Goal: Task Accomplishment & Management: Complete application form

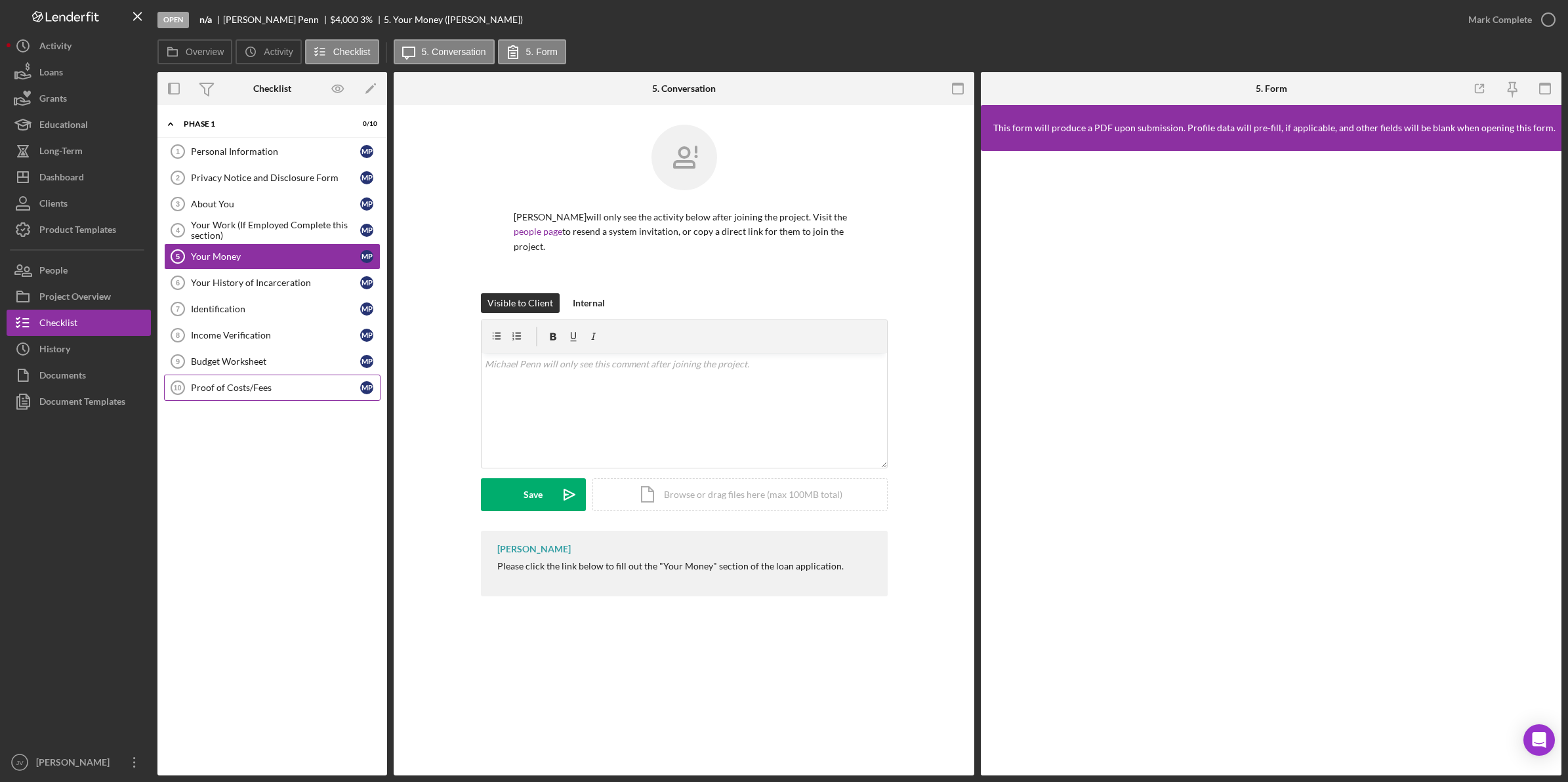
click at [306, 385] on div "Proof of Costs/Fees" at bounding box center [276, 388] width 169 height 11
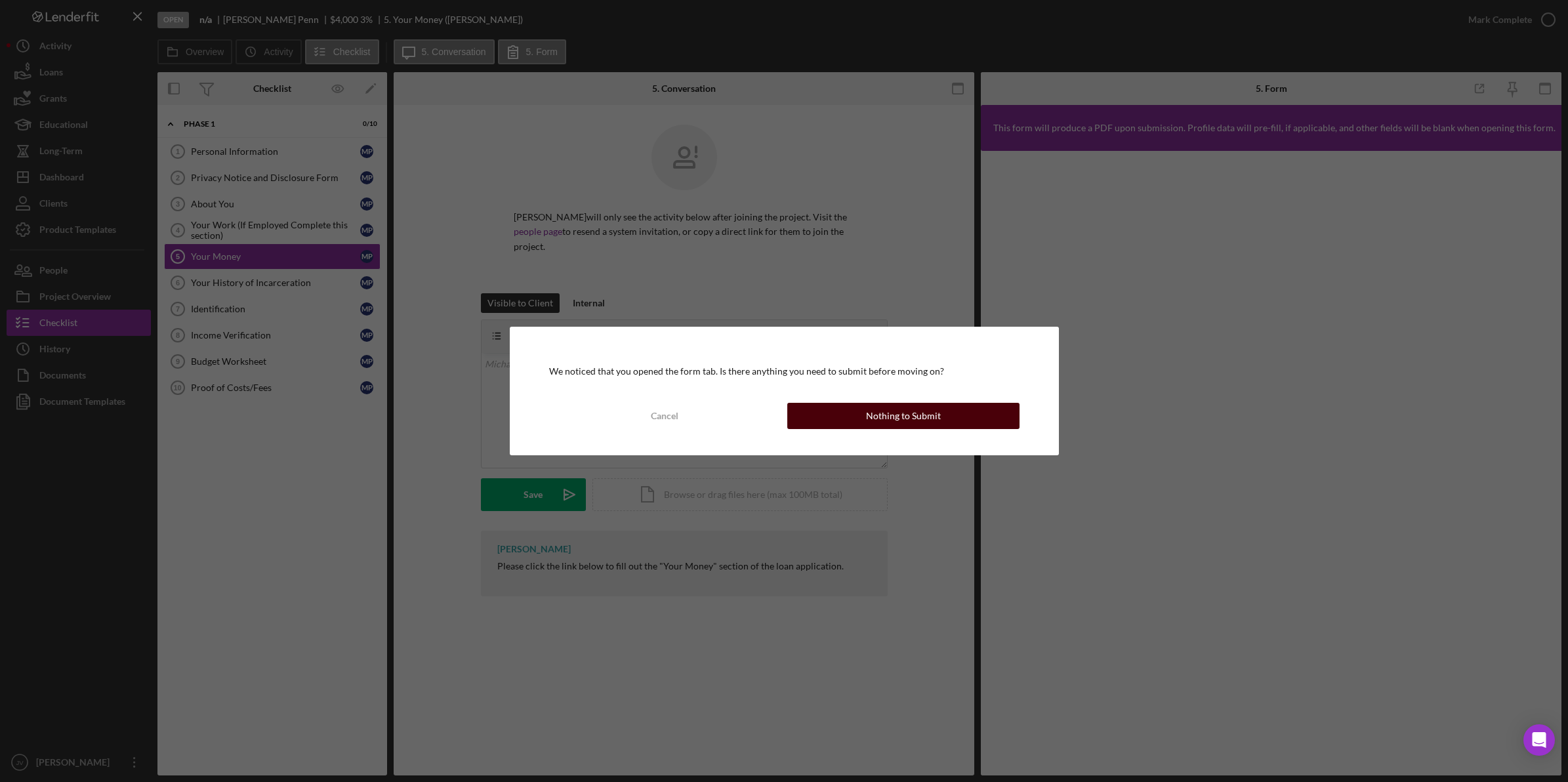
click at [906, 424] on div "Nothing to Submit" at bounding box center [903, 416] width 75 height 26
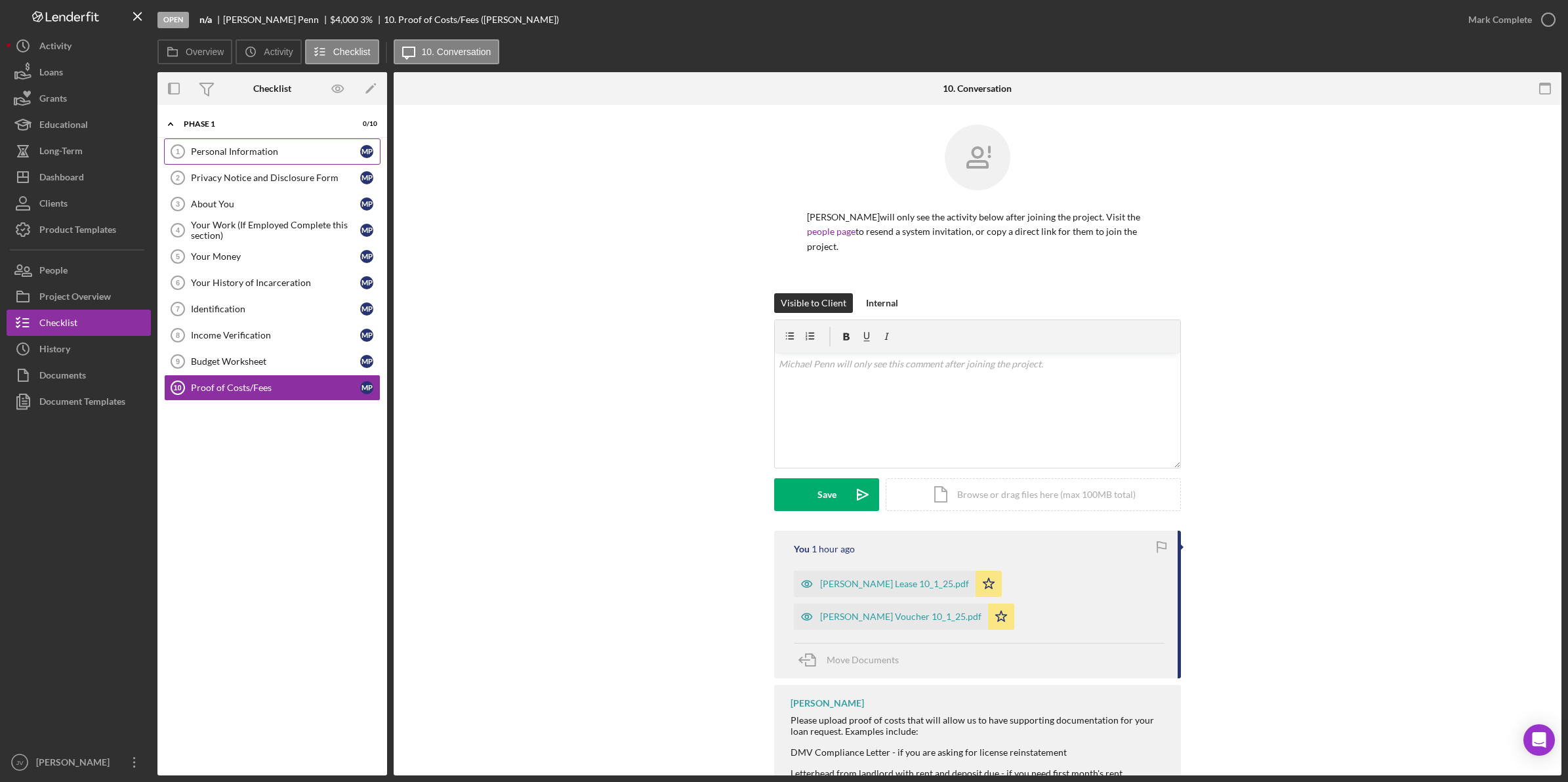
click at [264, 158] on link "Personal Information 1 Personal Information M P" at bounding box center [272, 152] width 216 height 26
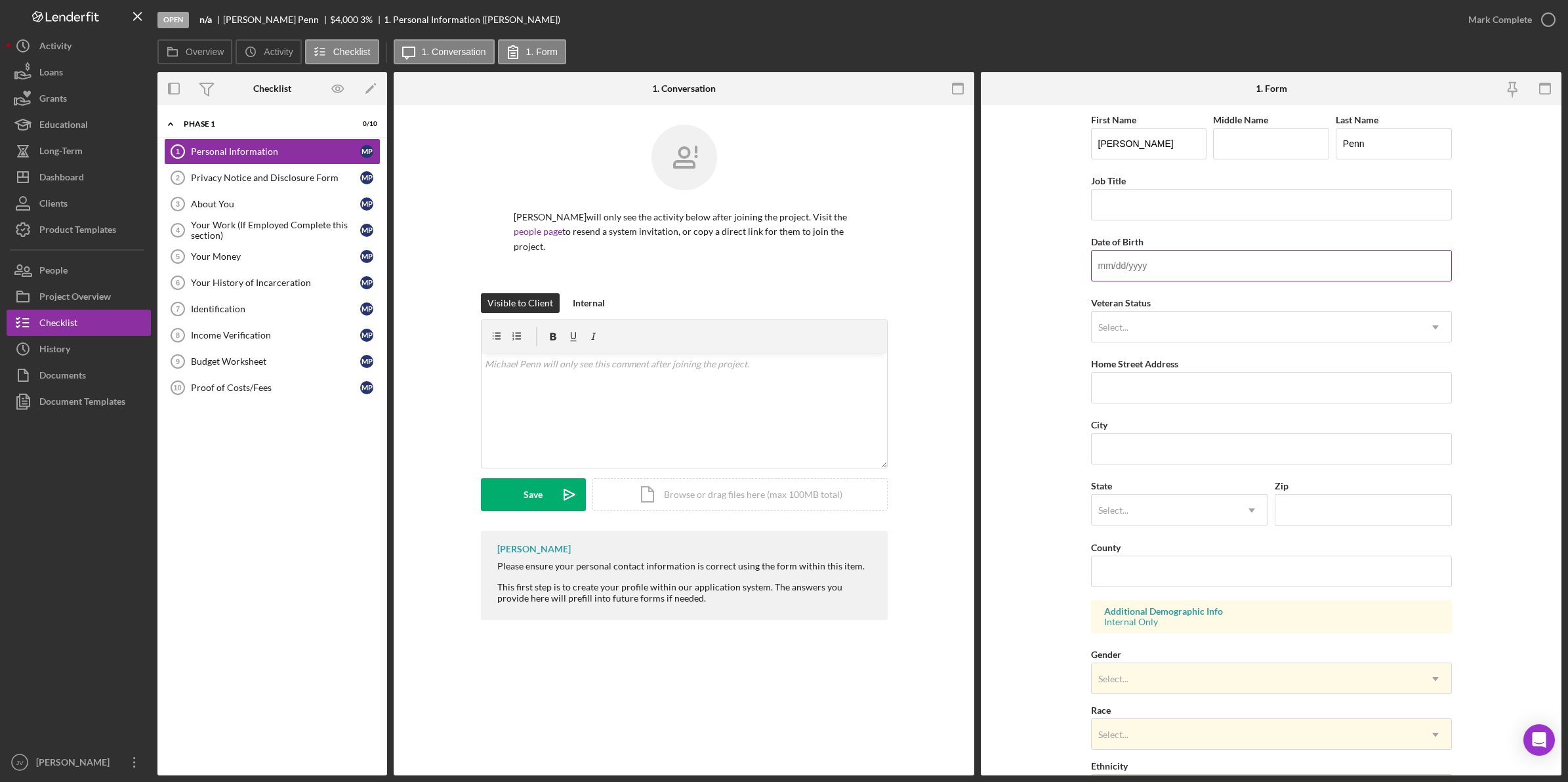
click at [1144, 267] on input "Date of Birth" at bounding box center [1271, 265] width 361 height 32
click at [1100, 273] on input "1m/dd/yyyy" at bounding box center [1271, 265] width 361 height 32
type input "1m/dd/yyyy"
type input "01/18/9174"
click at [1070, 286] on form "First Name Michael Middle Name Last Name Penn Job Title Date of Birth 01/18/917…" at bounding box center [1271, 440] width 581 height 670
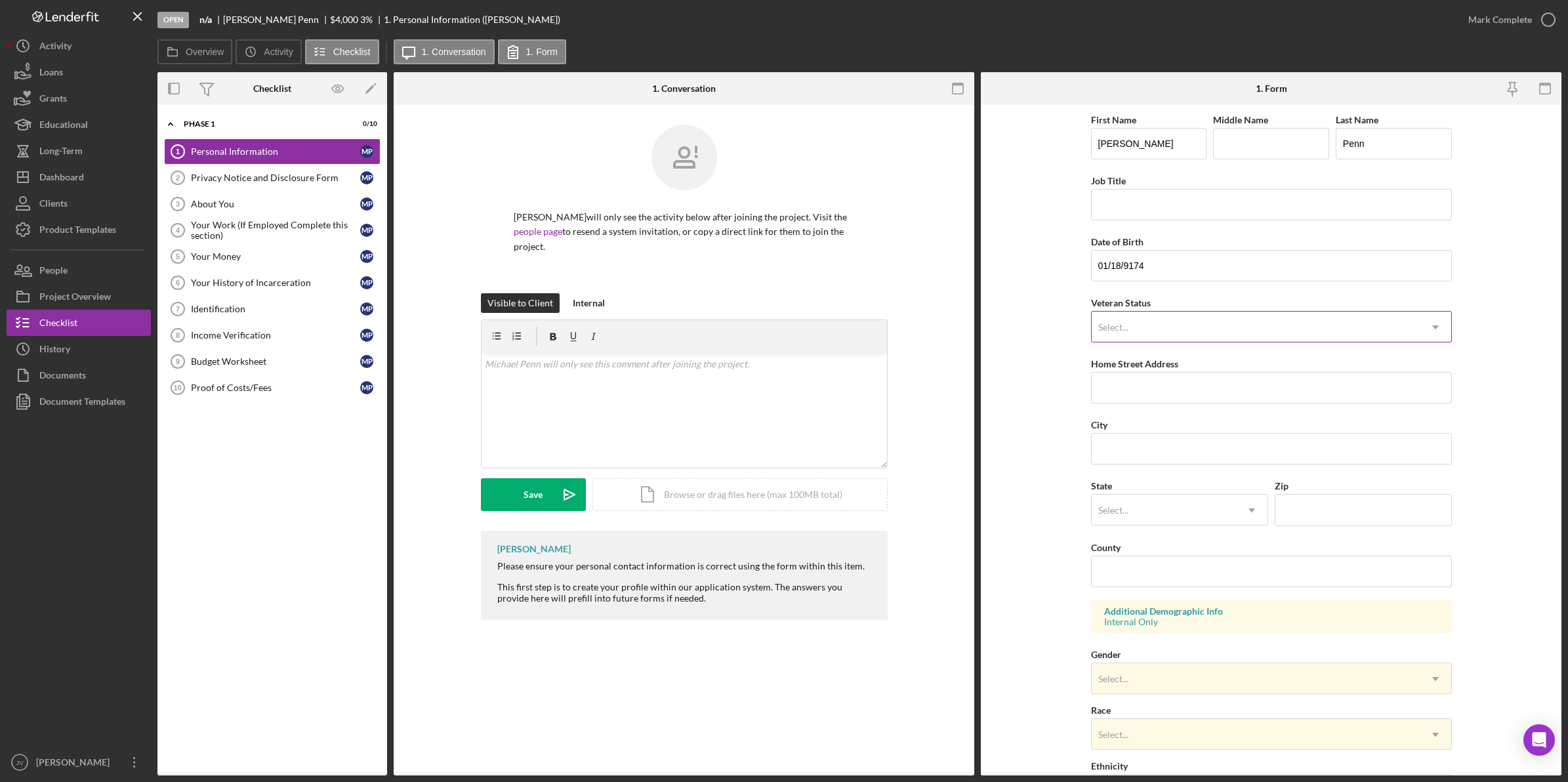
click at [1098, 325] on div "Select..." at bounding box center [1113, 327] width 30 height 11
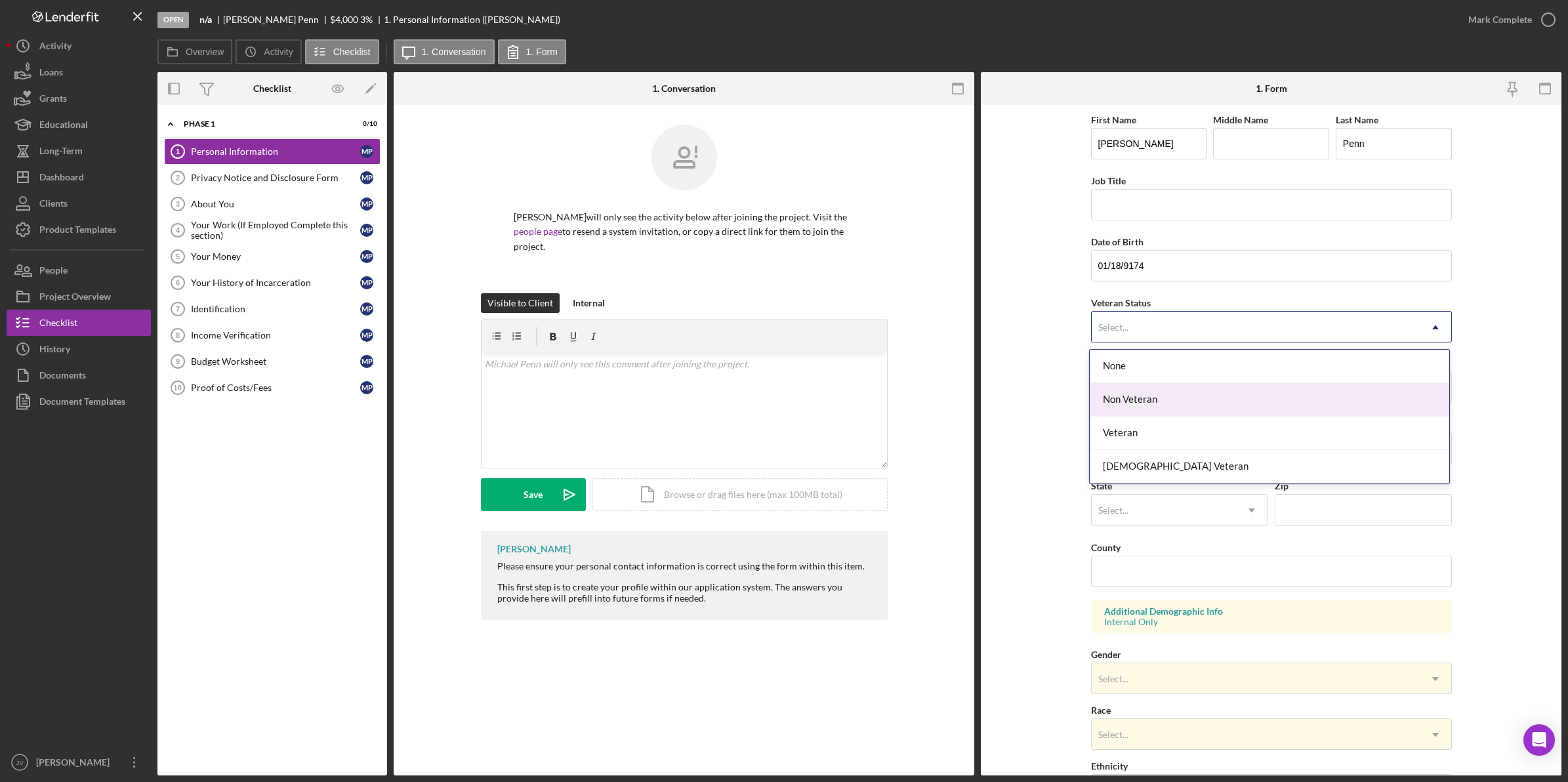
click at [1105, 389] on div "Non Veteran" at bounding box center [1269, 400] width 359 height 33
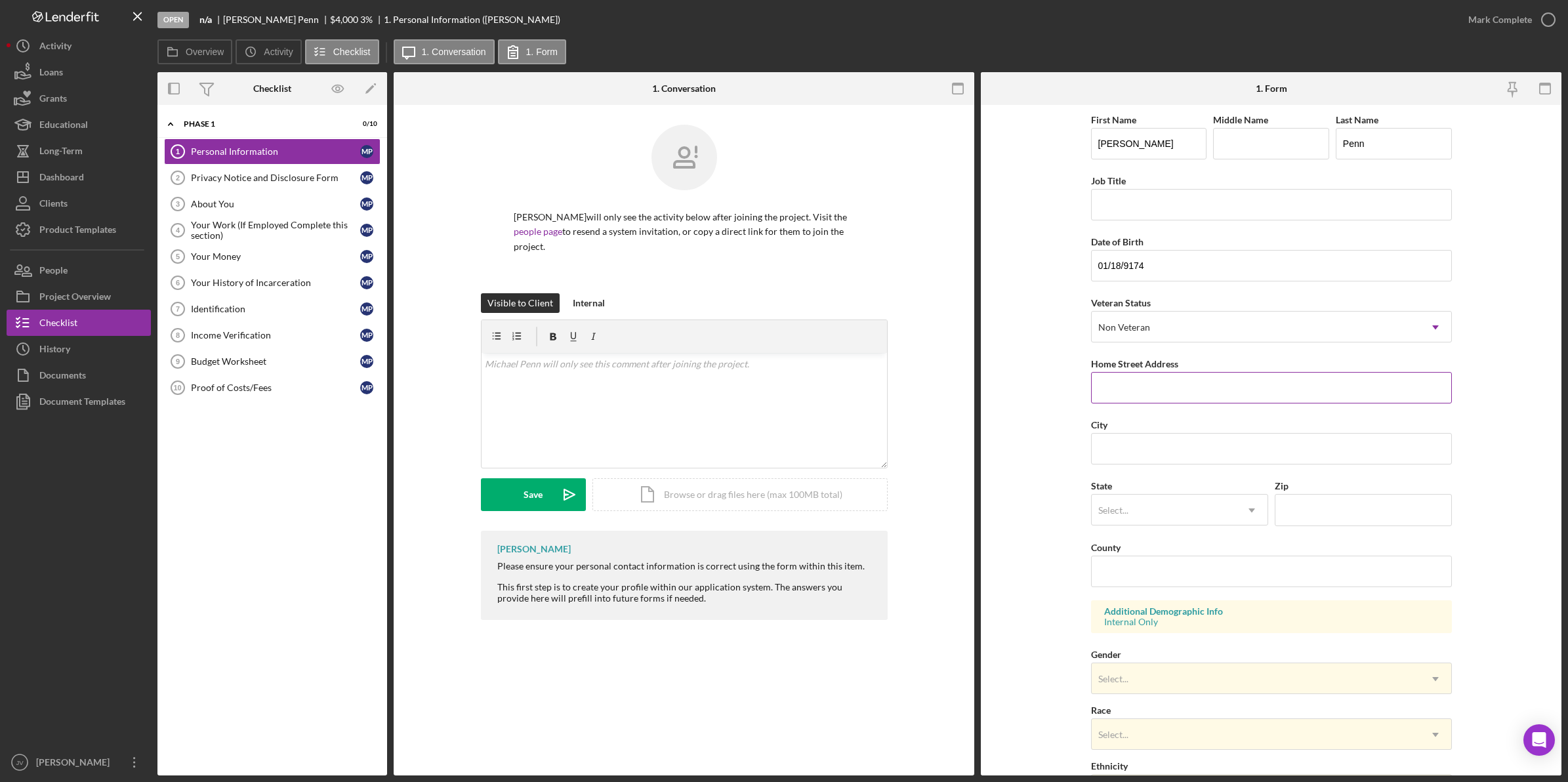
click at [1105, 389] on input "Home Street Address" at bounding box center [1271, 387] width 361 height 32
click at [1116, 375] on input "Home Street Address" at bounding box center [1271, 387] width 361 height 32
click at [1125, 389] on input "Home Street Address" at bounding box center [1271, 387] width 361 height 32
click at [1122, 391] on input "Home Street Address" at bounding box center [1271, 387] width 361 height 32
type input "7 Pleasant Street"
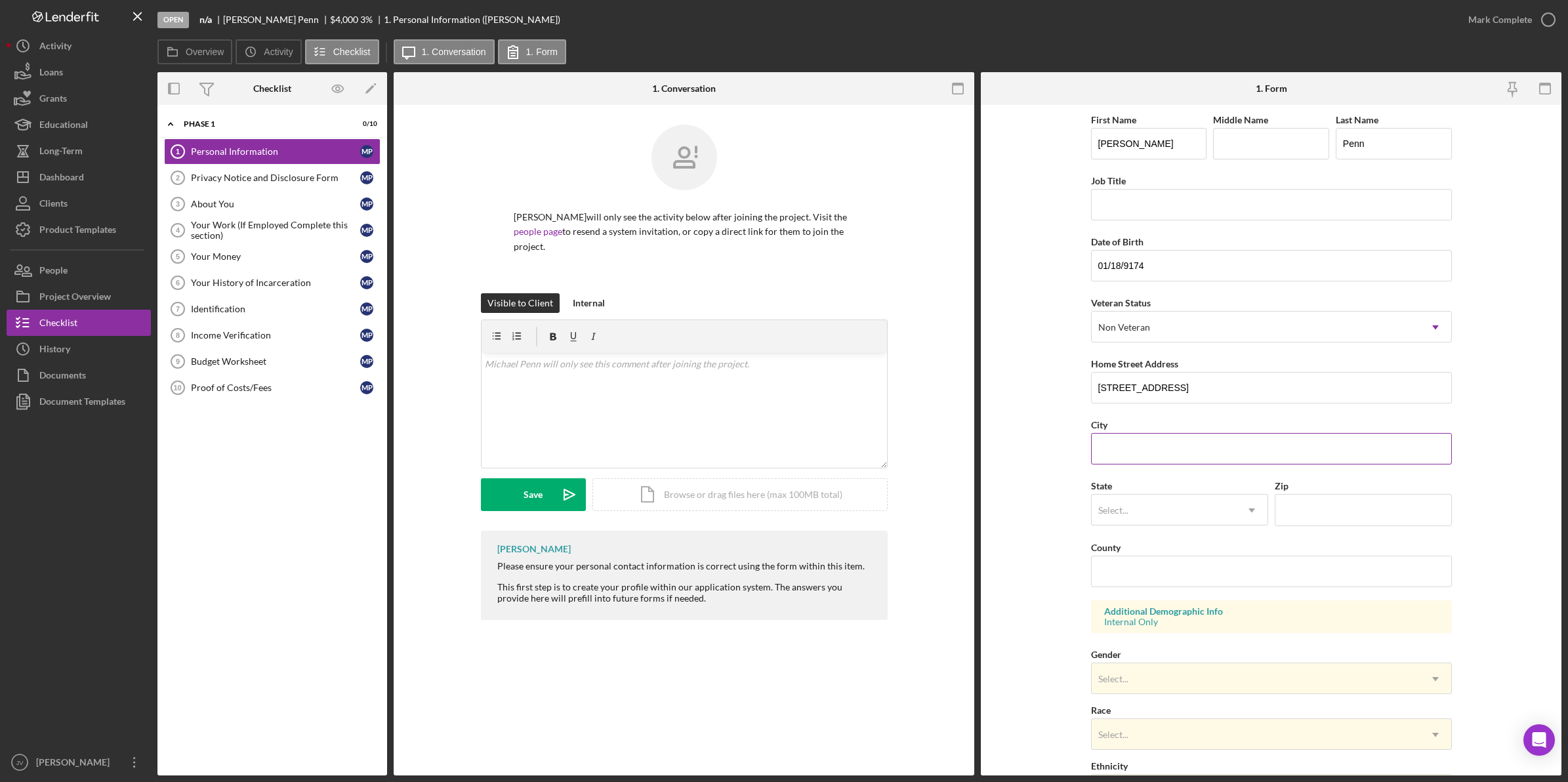
click at [1123, 435] on input "City" at bounding box center [1271, 449] width 361 height 32
type input "Dorchester"
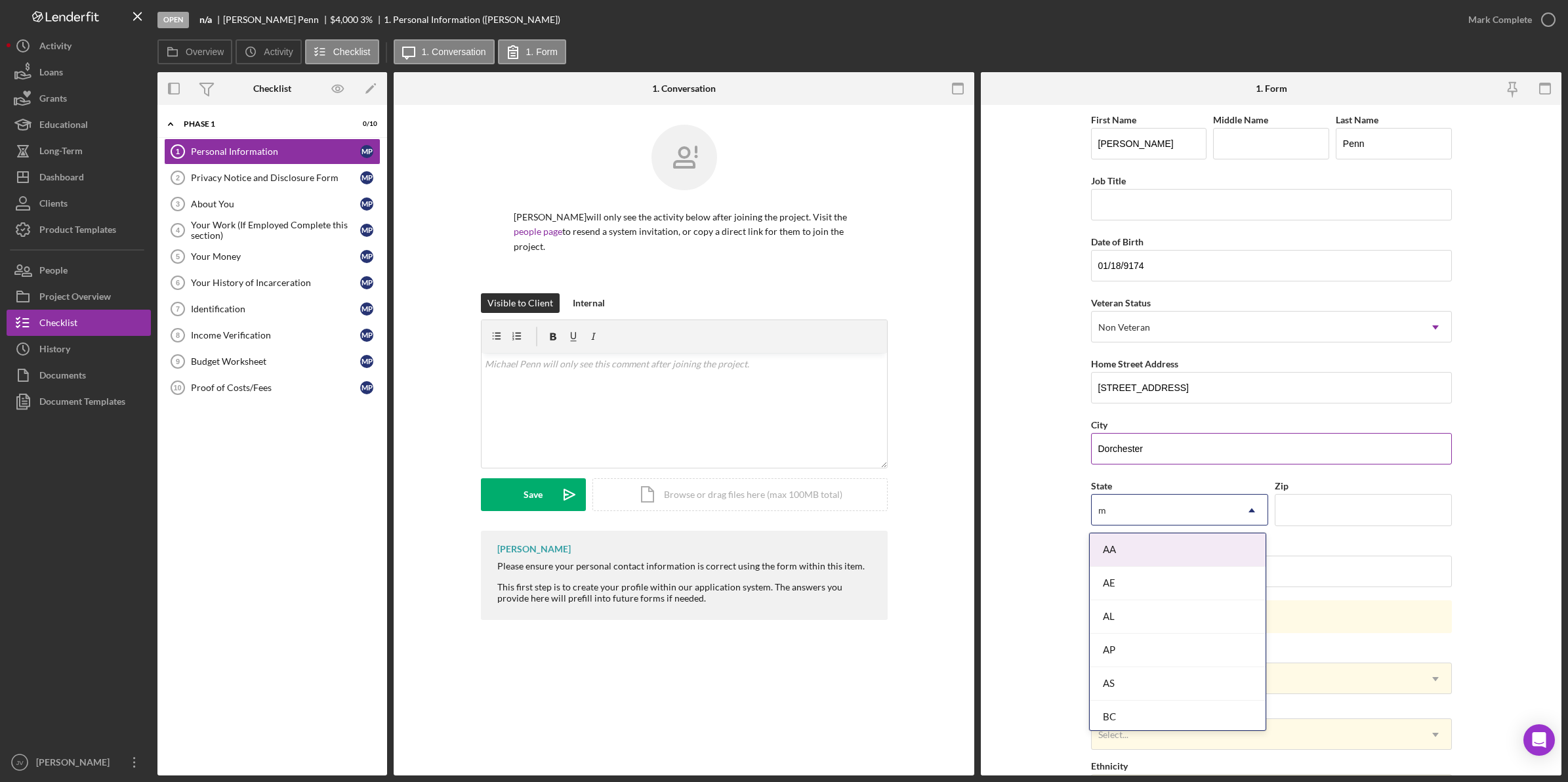
type input "ma"
click at [1172, 575] on div "MA" at bounding box center [1178, 583] width 176 height 33
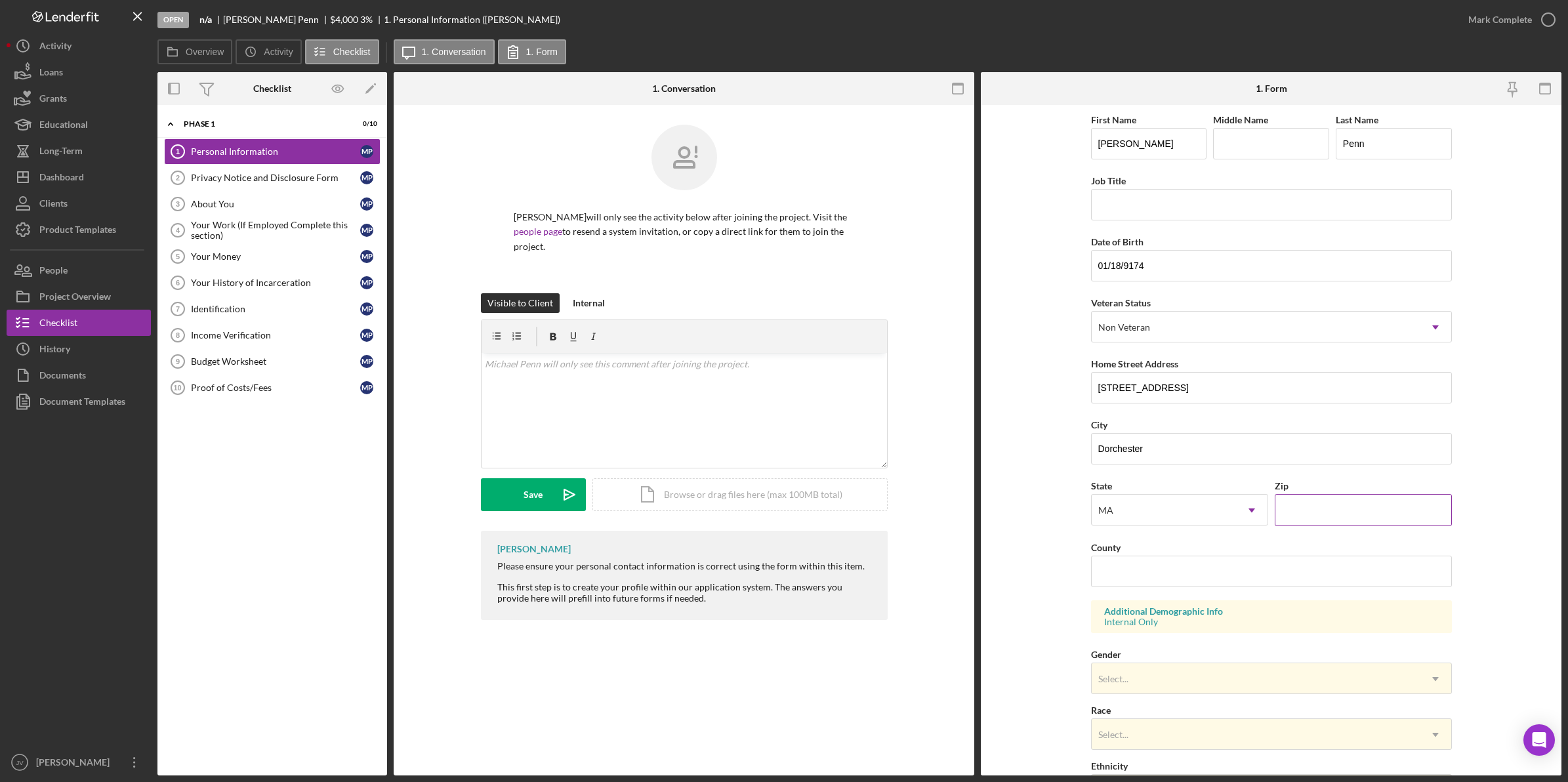
click at [1313, 519] on input "Zip" at bounding box center [1364, 509] width 177 height 32
type input "02121"
click at [1066, 514] on form "First Name Michael Middle Name Last Name Penn Job Title Date of Birth 01/18/917…" at bounding box center [1271, 440] width 581 height 670
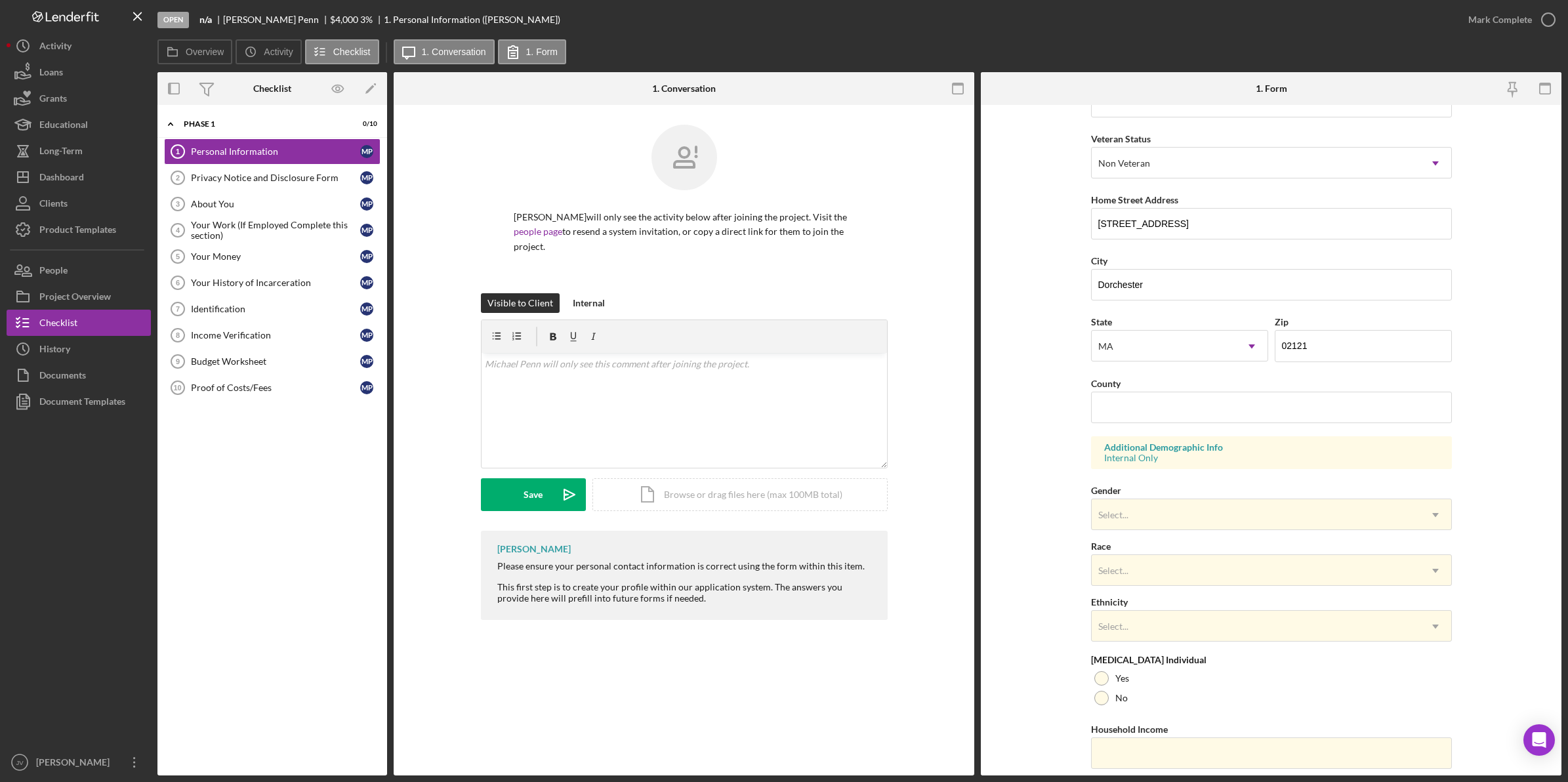
scroll to position [208, 0]
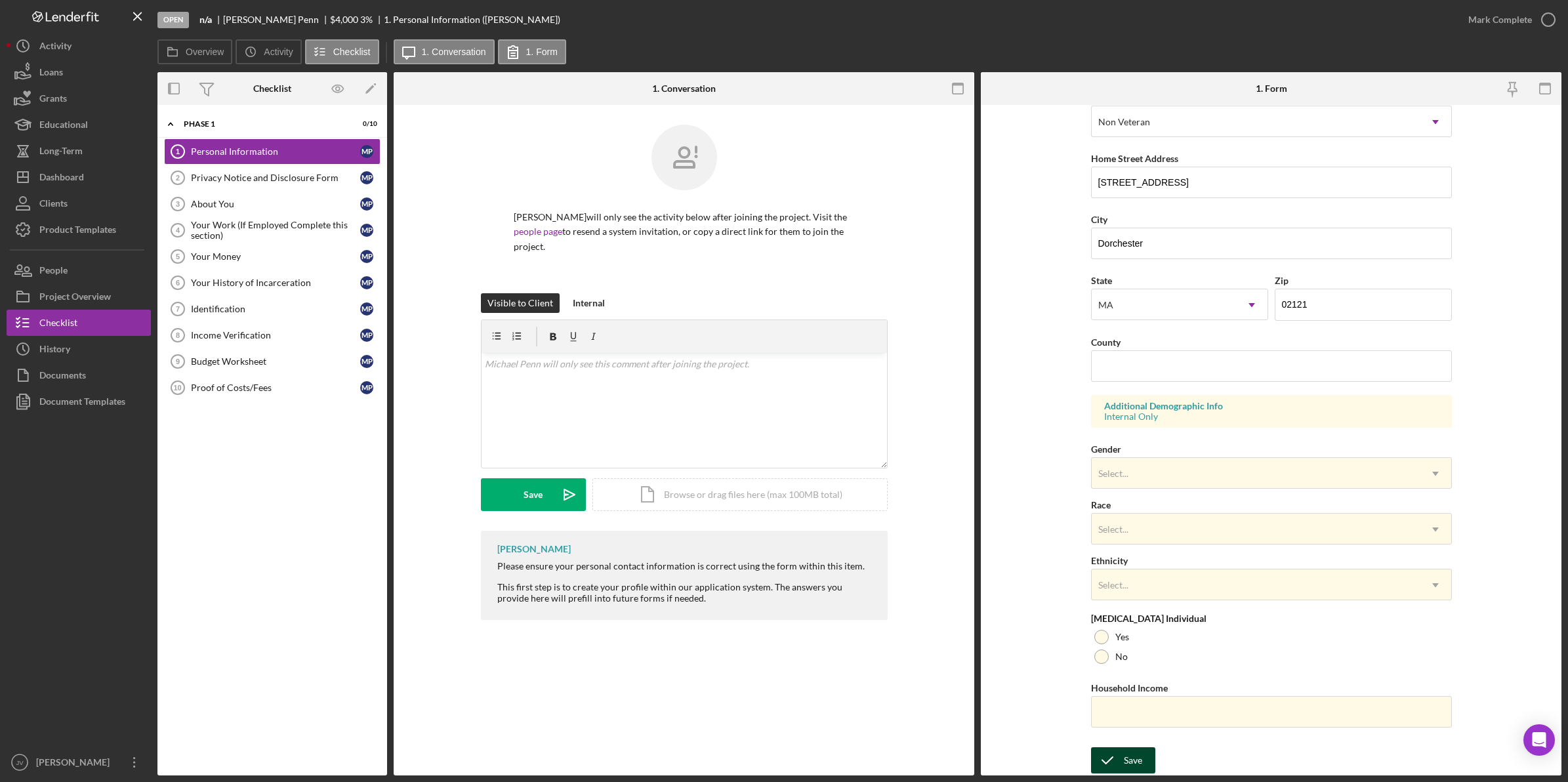
click at [1114, 758] on icon "submit" at bounding box center [1107, 760] width 33 height 33
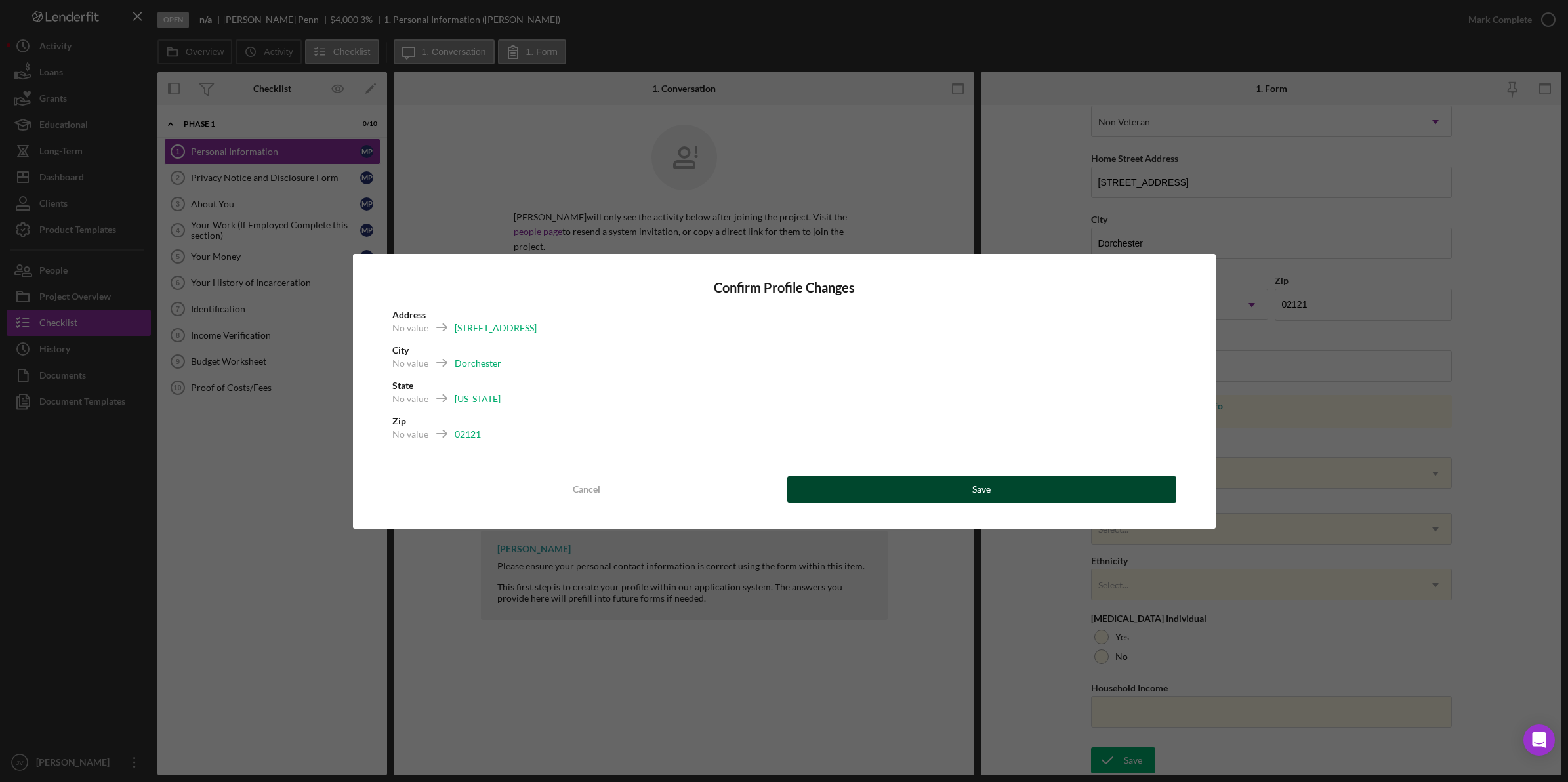
click at [1025, 497] on button "Save" at bounding box center [982, 490] width 389 height 26
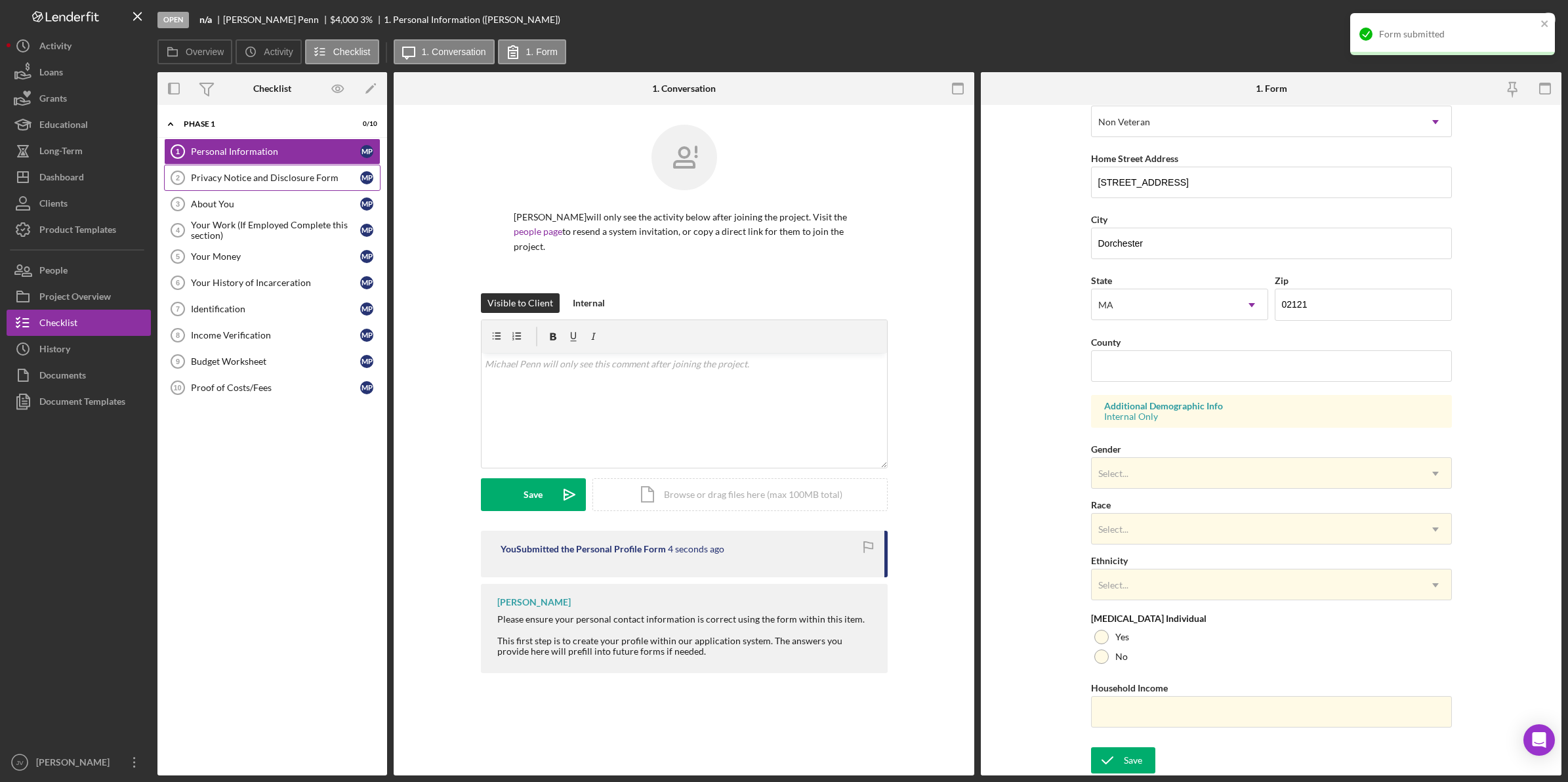
click at [280, 174] on div "Privacy Notice and Disclosure Form" at bounding box center [276, 178] width 169 height 11
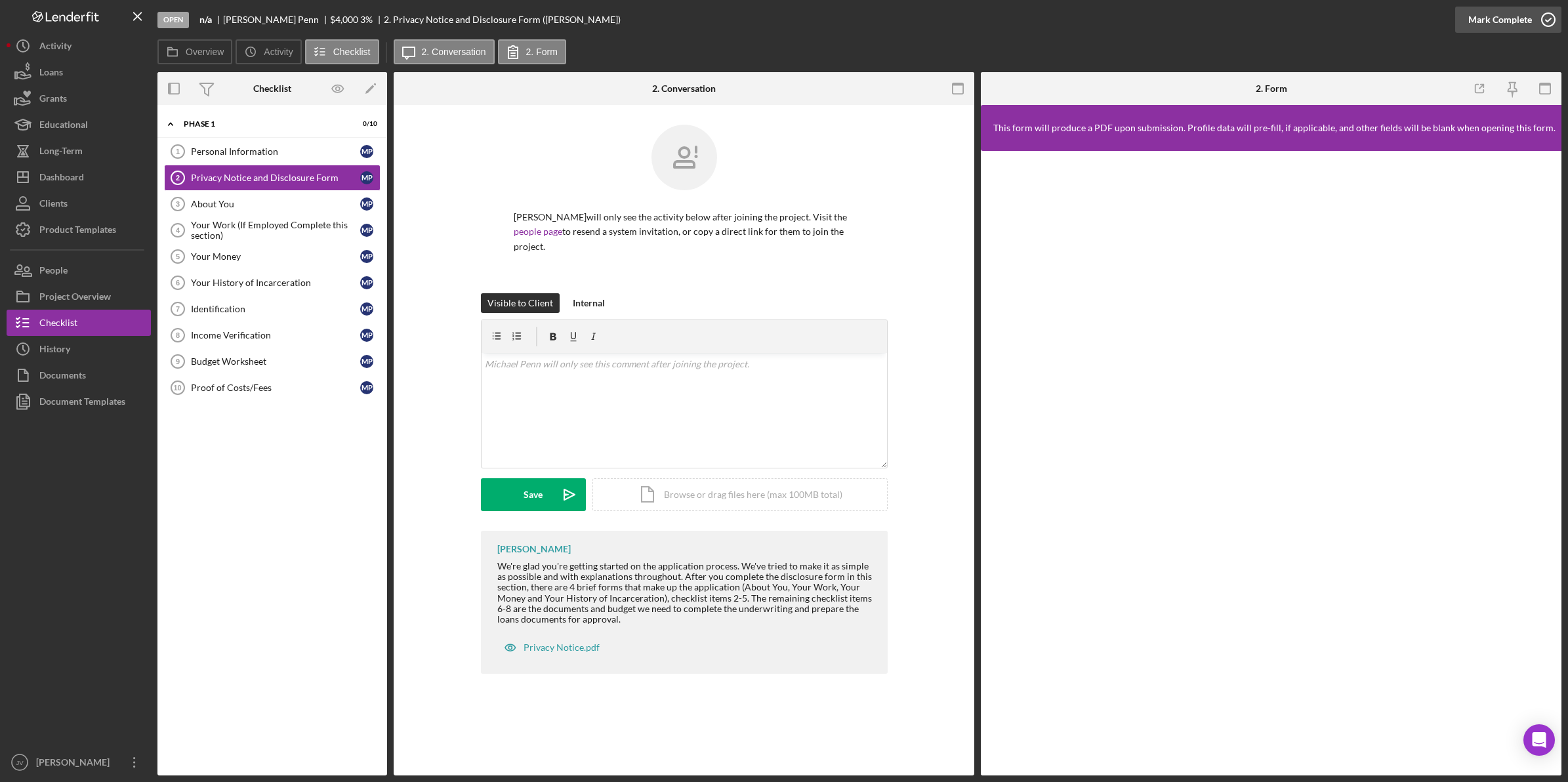
click at [1548, 25] on icon "button" at bounding box center [1548, 19] width 33 height 33
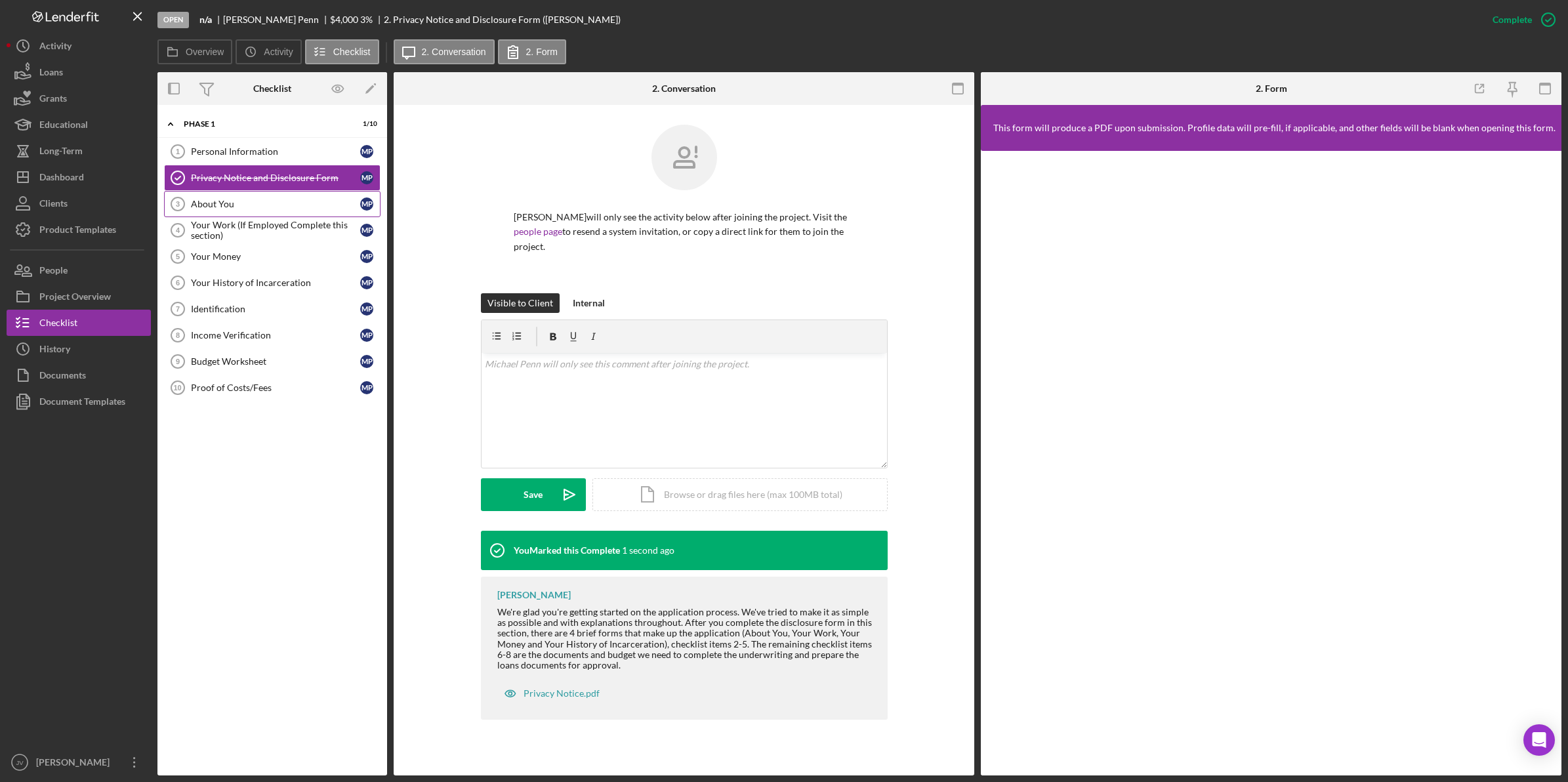
click at [274, 214] on link "About You 3 About You M P" at bounding box center [272, 204] width 216 height 26
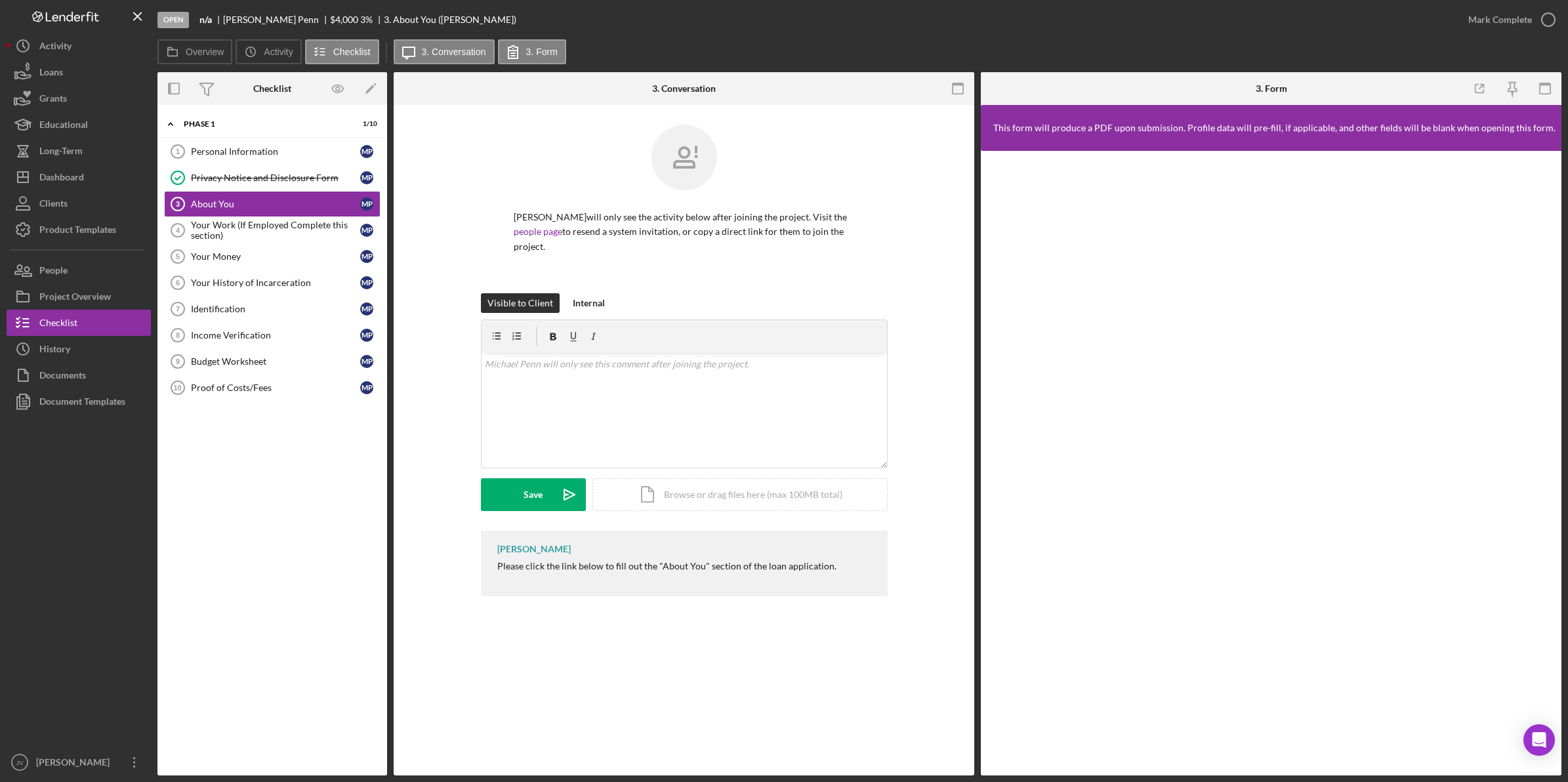
click at [989, 404] on div at bounding box center [1271, 463] width 581 height 624
click at [525, 478] on div "Upload" at bounding box center [533, 494] width 30 height 33
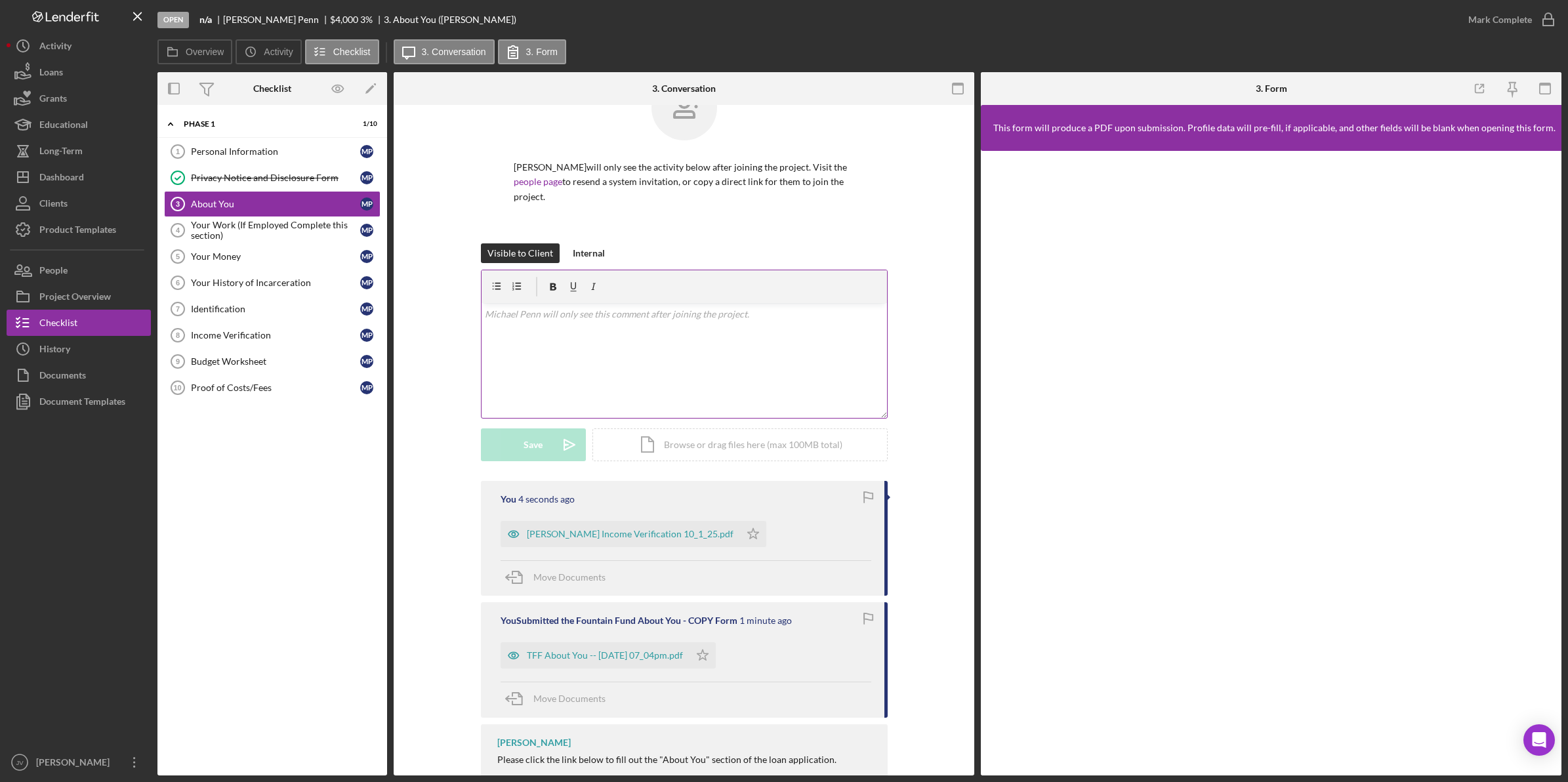
scroll to position [77, 0]
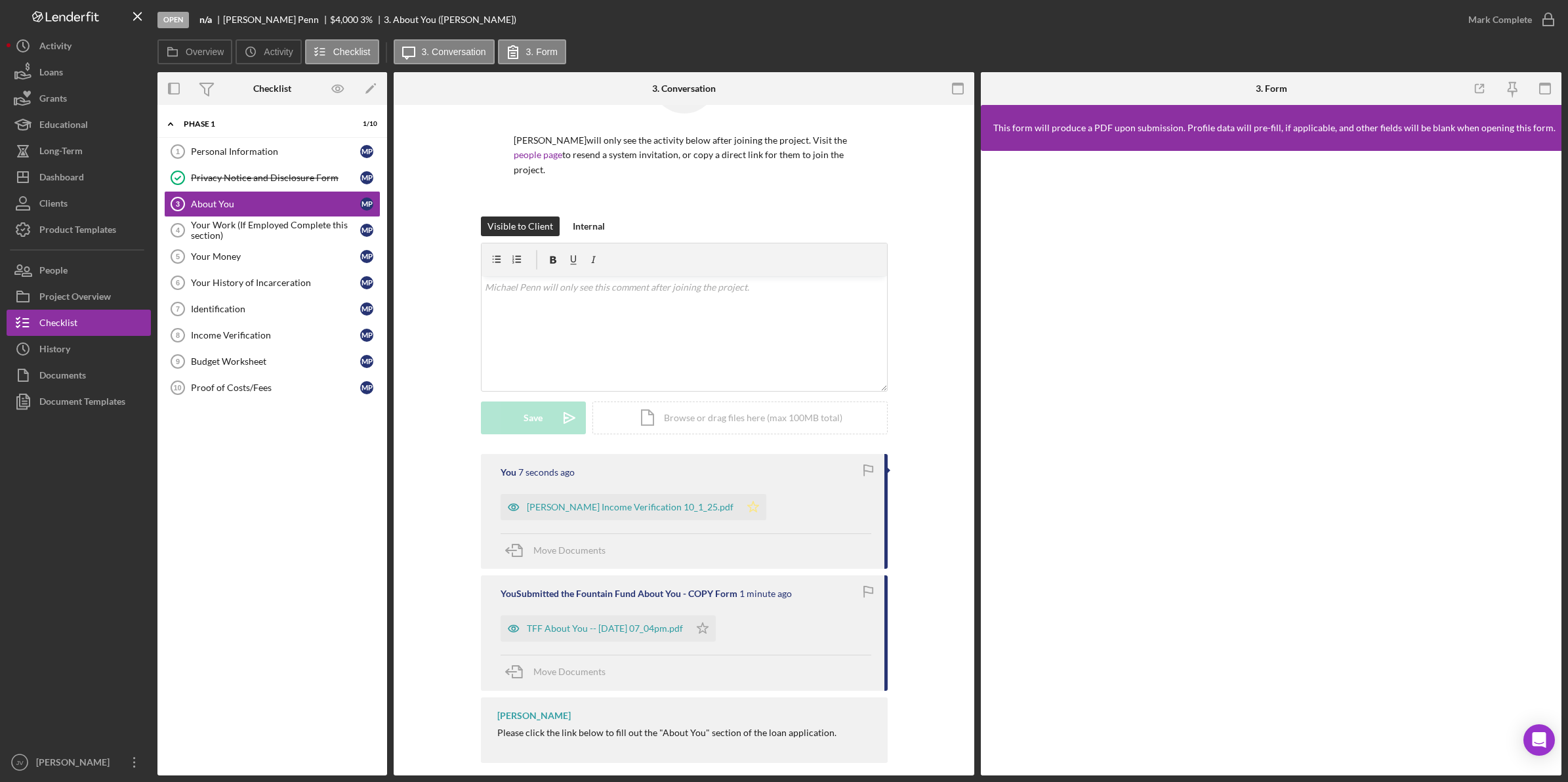
click at [740, 495] on icon "Icon/Star" at bounding box center [753, 507] width 26 height 26
click at [574, 534] on div "Move Documents" at bounding box center [569, 550] width 72 height 33
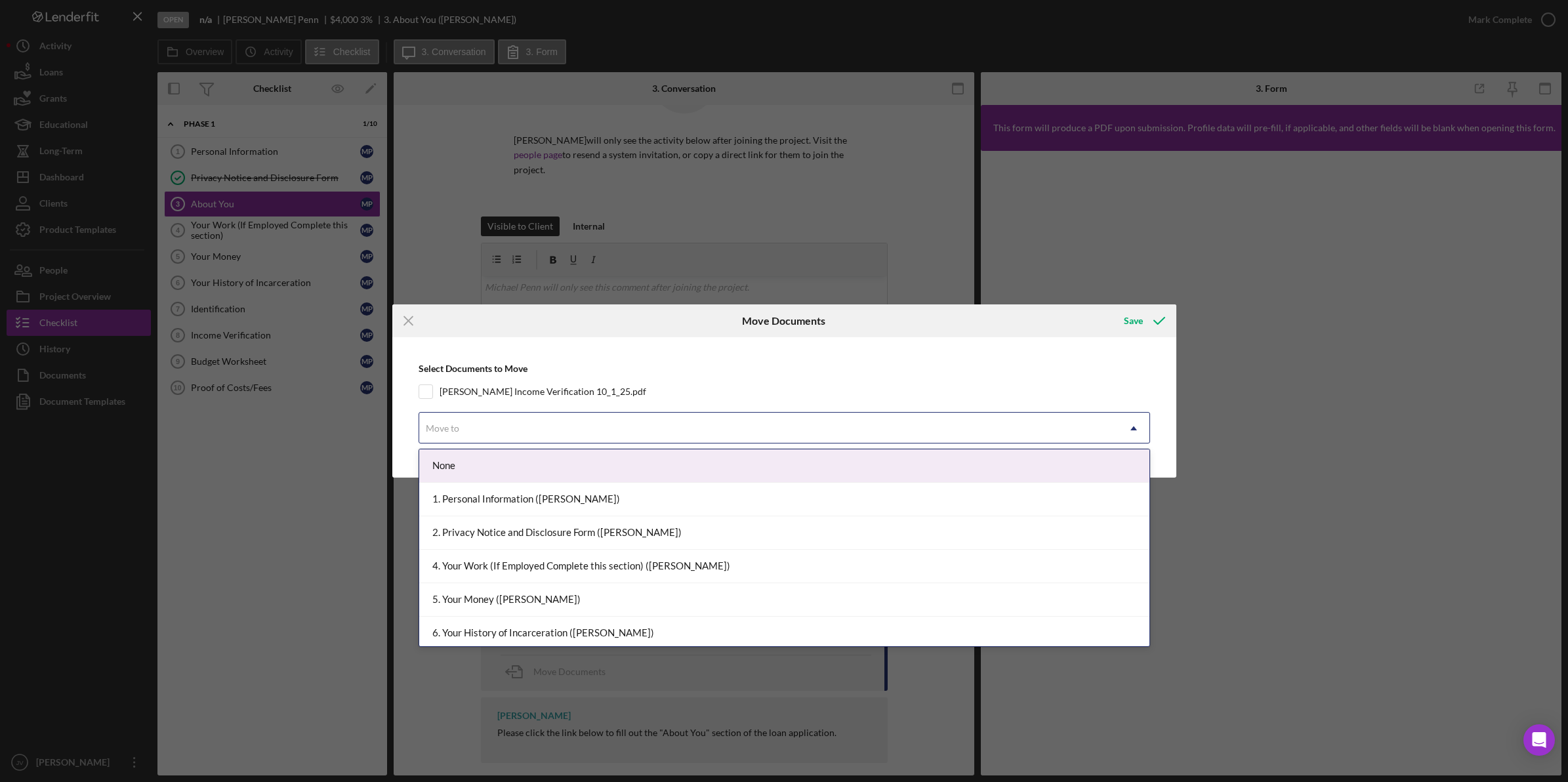
click at [597, 434] on div "Move to" at bounding box center [768, 428] width 699 height 30
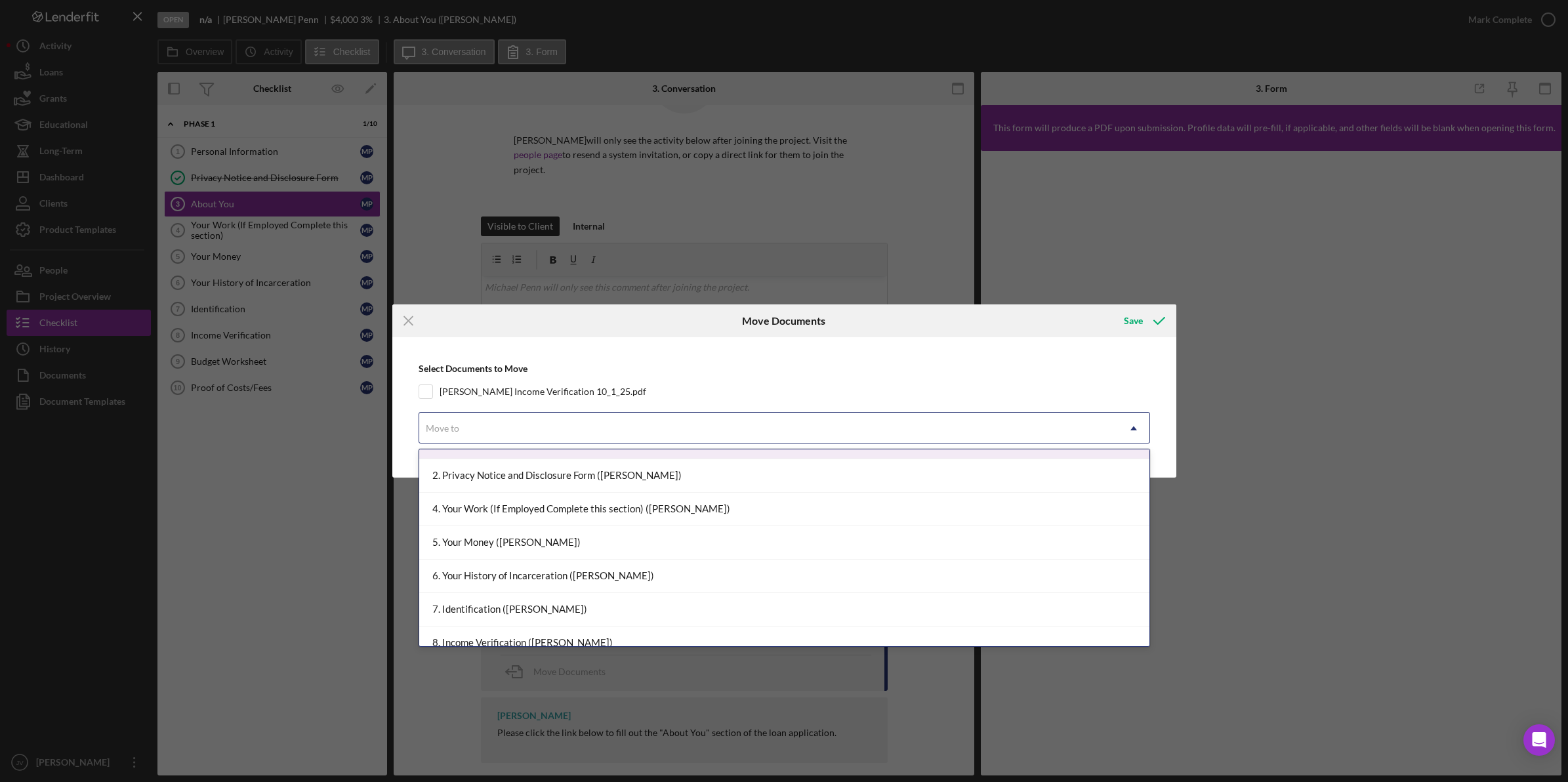
scroll to position [82, 0]
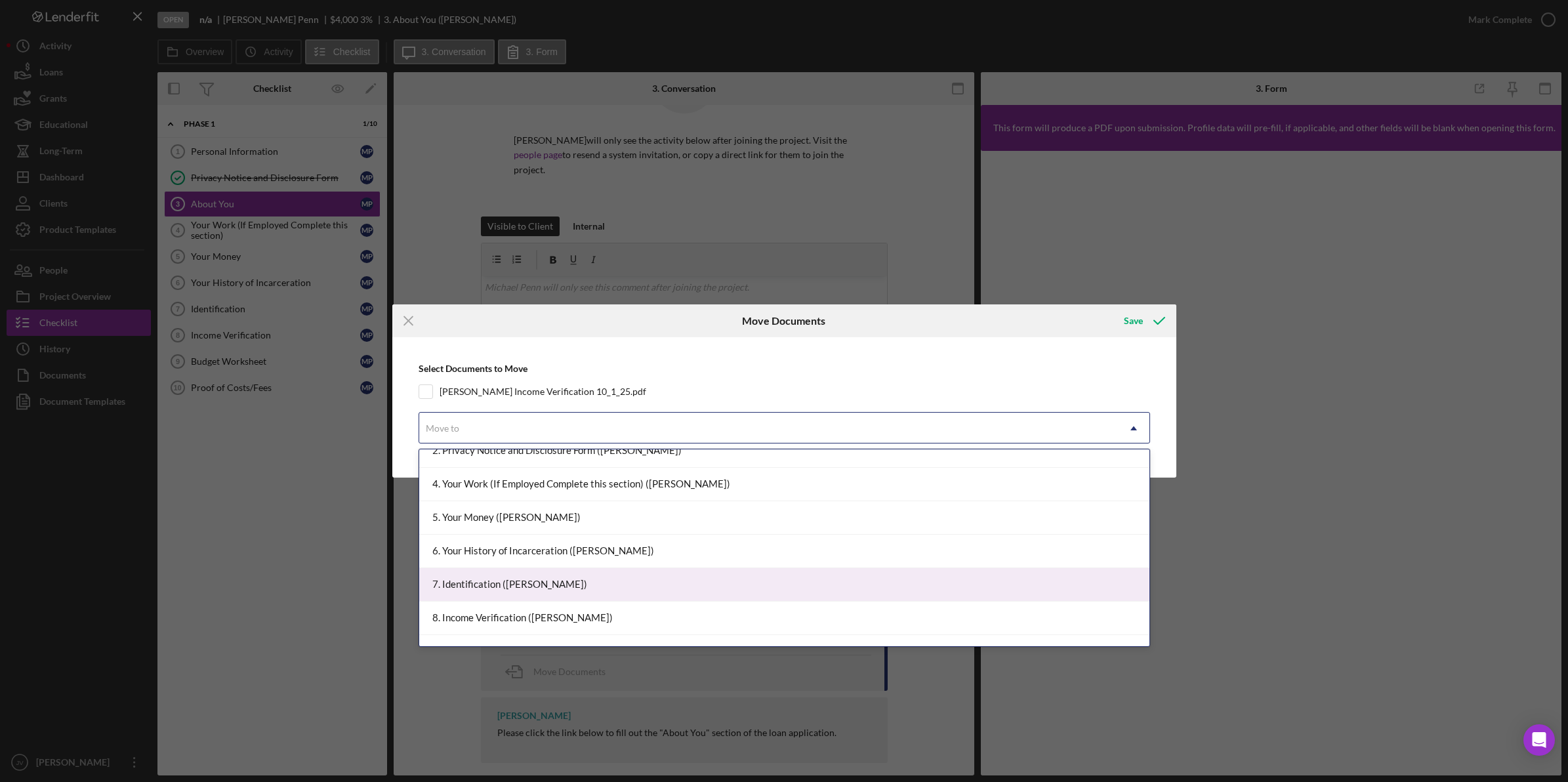
click at [578, 573] on div "7. Identification (Michael P.)" at bounding box center [784, 585] width 730 height 33
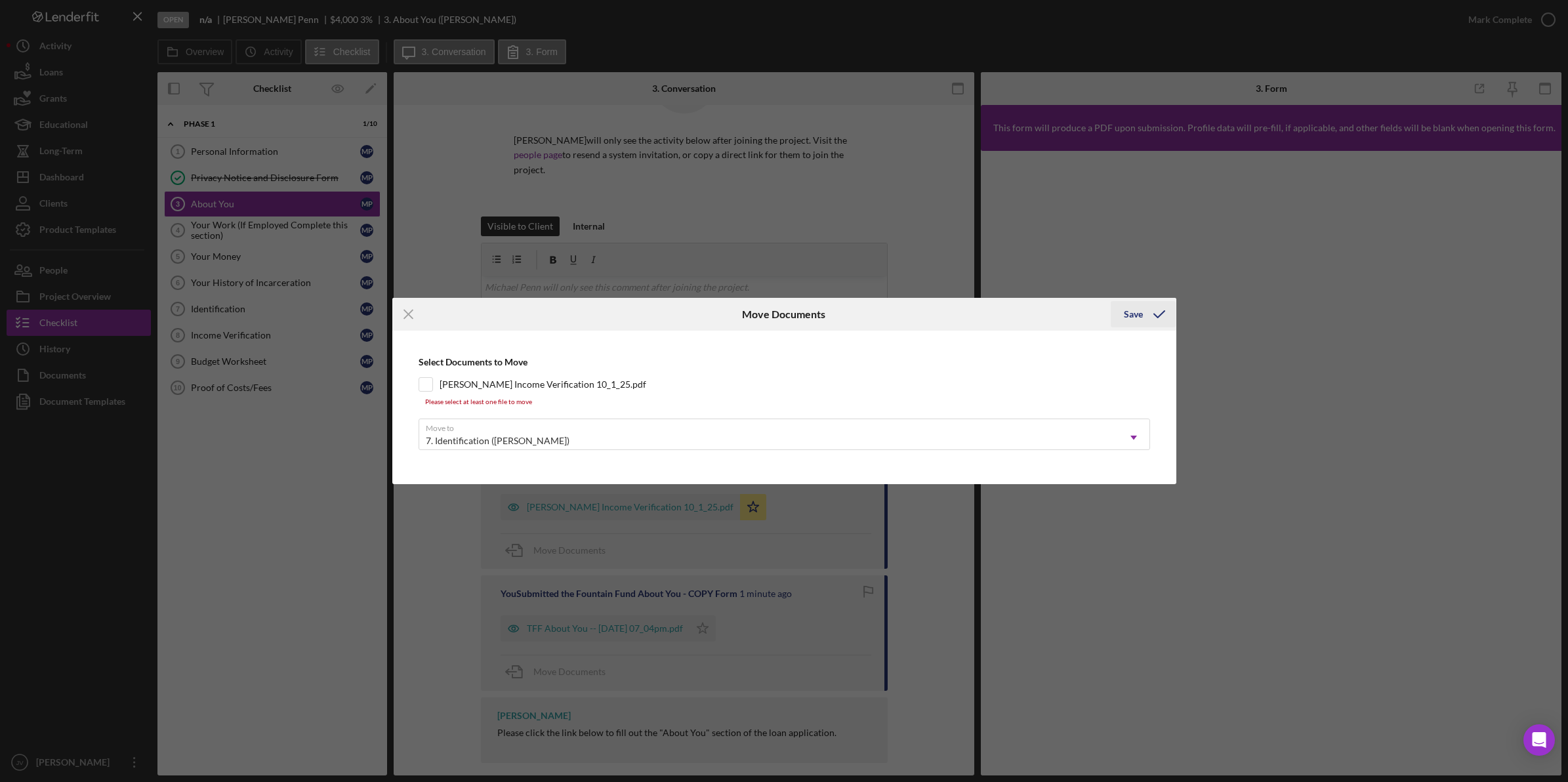
click at [1113, 315] on button "Save" at bounding box center [1144, 314] width 65 height 26
click at [1132, 312] on div "Save" at bounding box center [1133, 314] width 19 height 26
click at [574, 379] on label "[PERSON_NAME] Income Verification 10_1_25.pdf" at bounding box center [543, 384] width 207 height 13
click at [432, 379] on input "[PERSON_NAME] Income Verification 10_1_25.pdf" at bounding box center [425, 384] width 13 height 13
checkbox input "true"
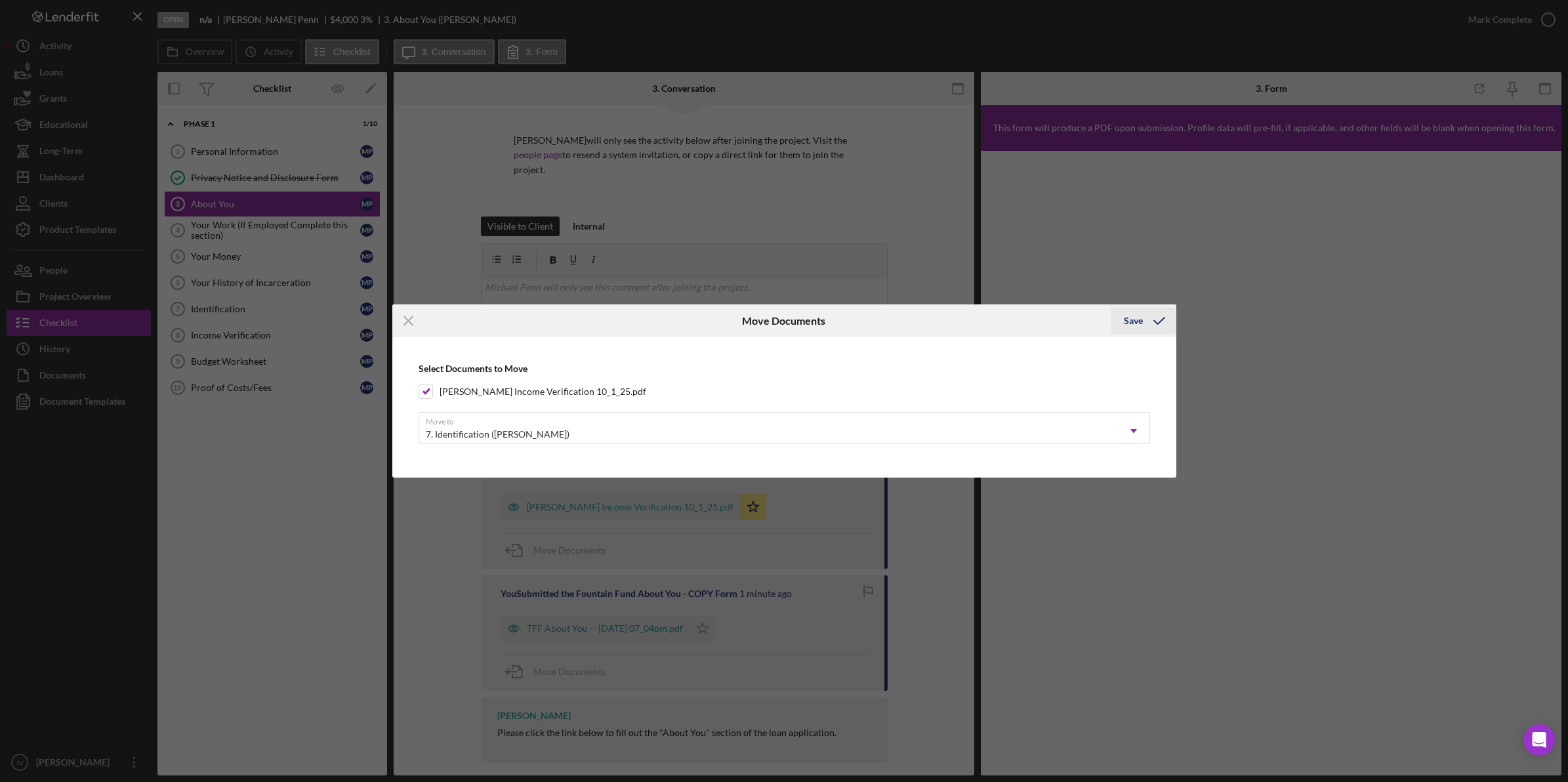
click at [1146, 320] on icon "submit" at bounding box center [1159, 321] width 33 height 33
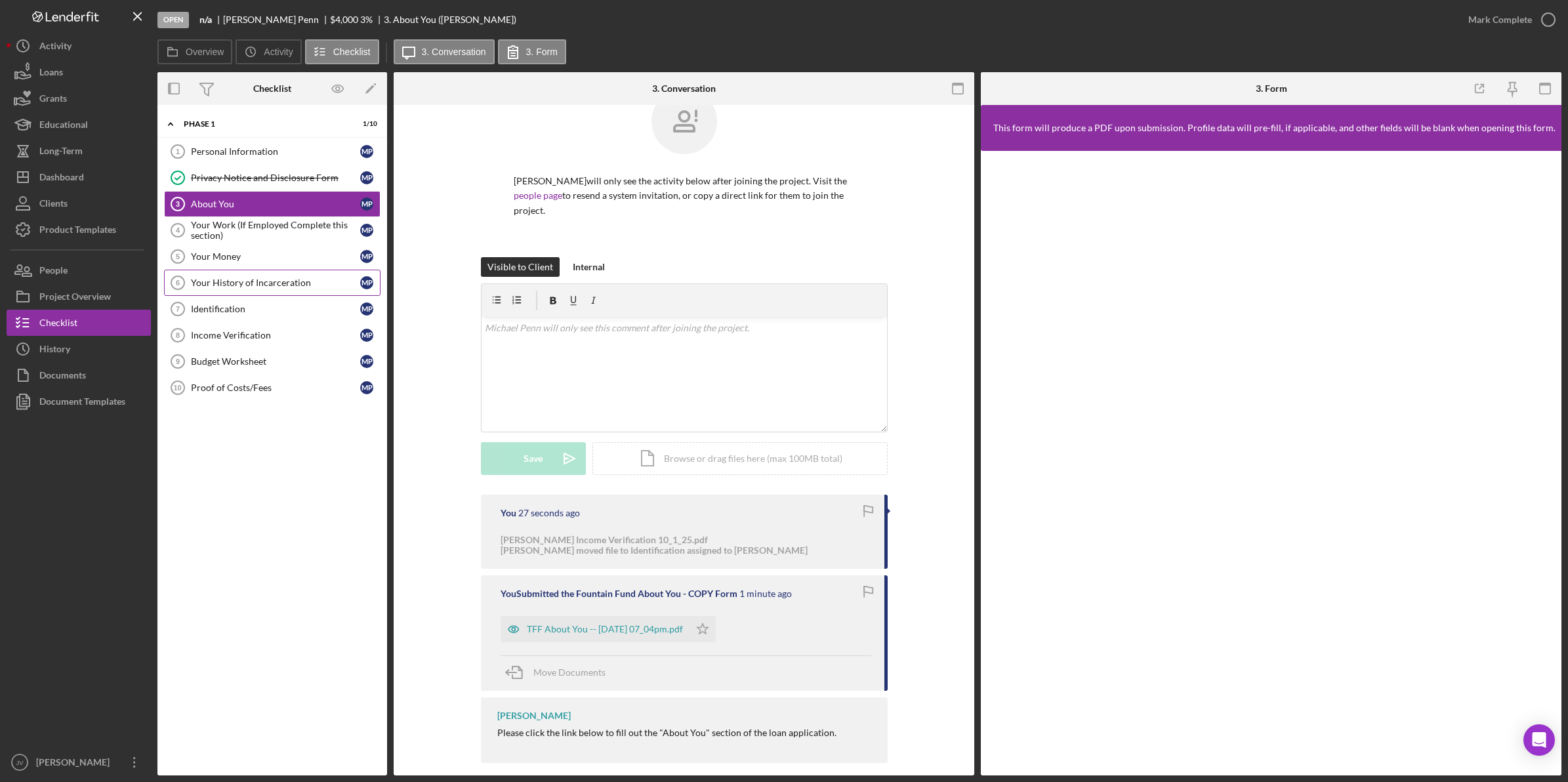
click at [239, 292] on link "Your History of Incarceration 6 Your History of Incarceration M P" at bounding box center [272, 283] width 216 height 26
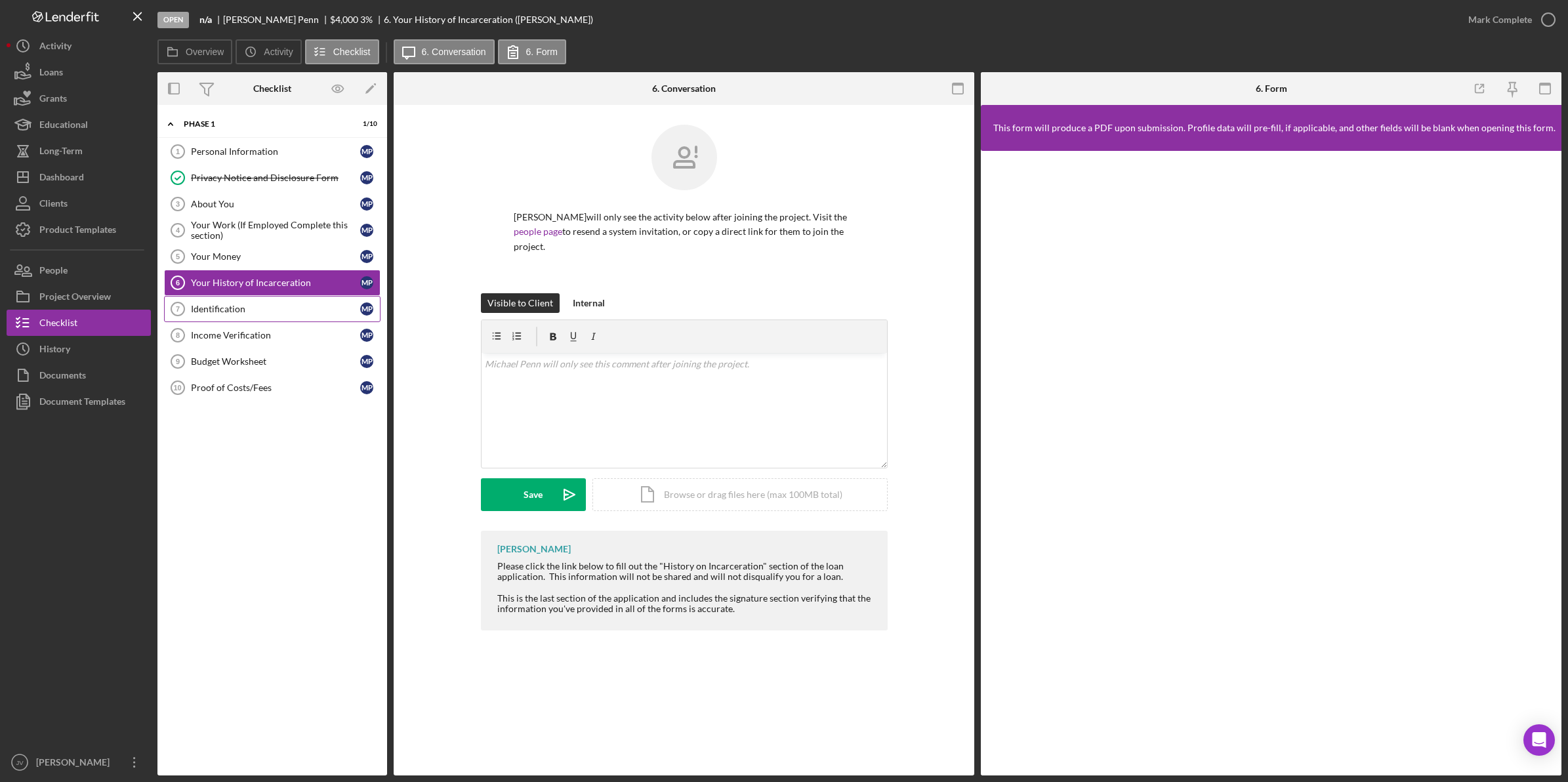
click at [248, 302] on link "Identification 7 Identification M P" at bounding box center [272, 309] width 216 height 26
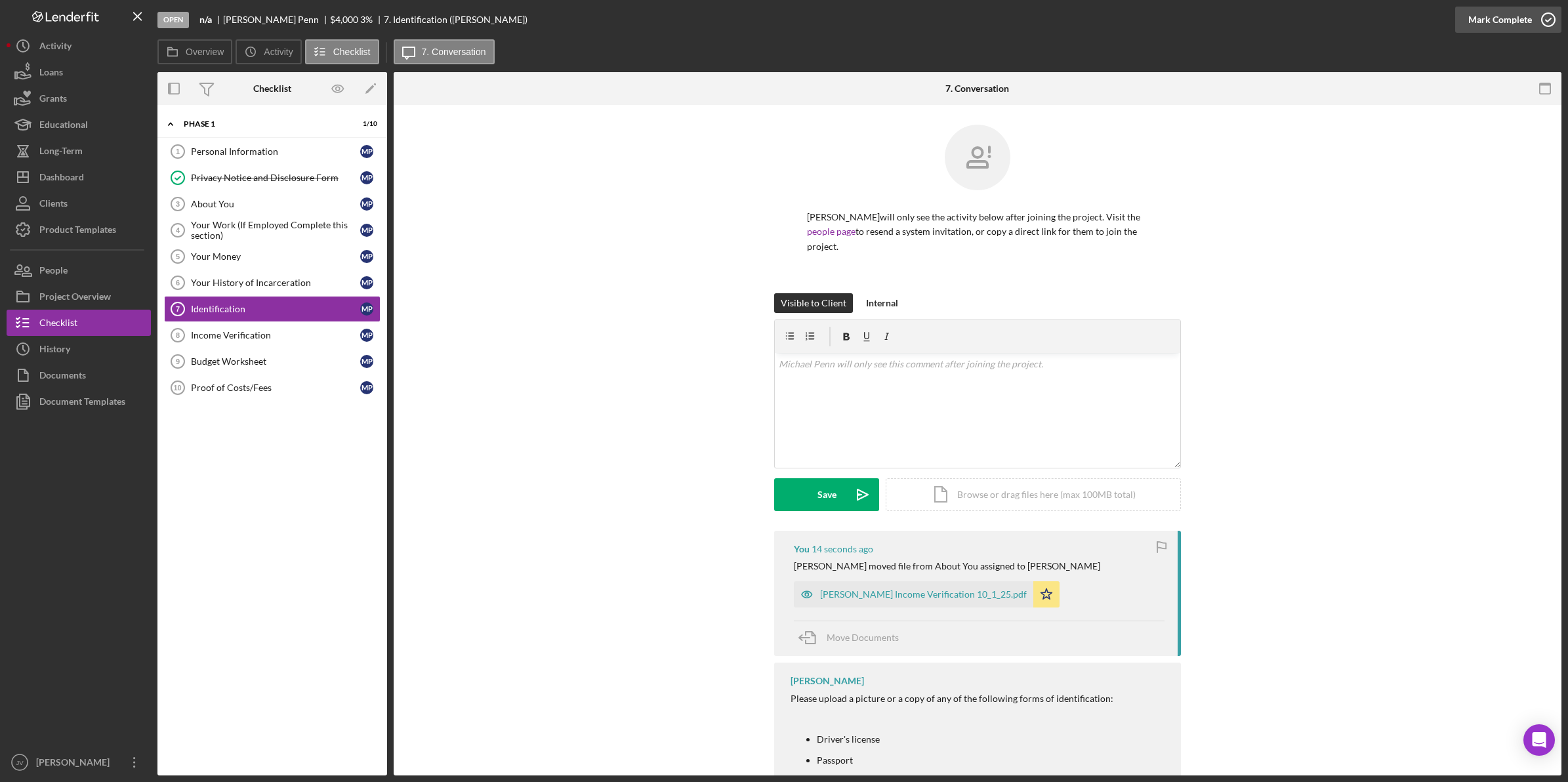
click at [1506, 24] on div "Mark Complete" at bounding box center [1500, 19] width 64 height 26
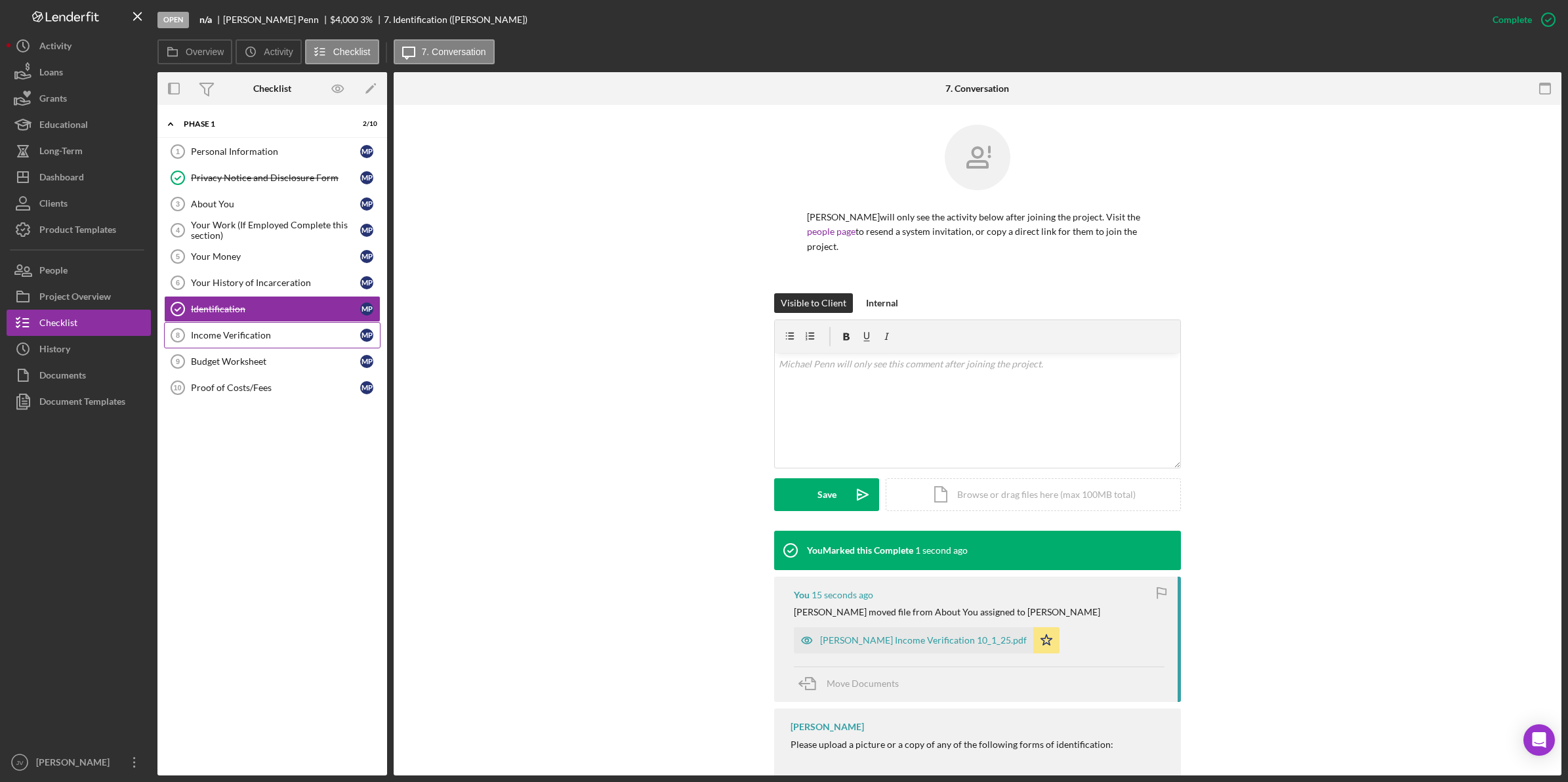
click at [303, 326] on link "Income Verification 8 Income Verification M P" at bounding box center [272, 335] width 216 height 26
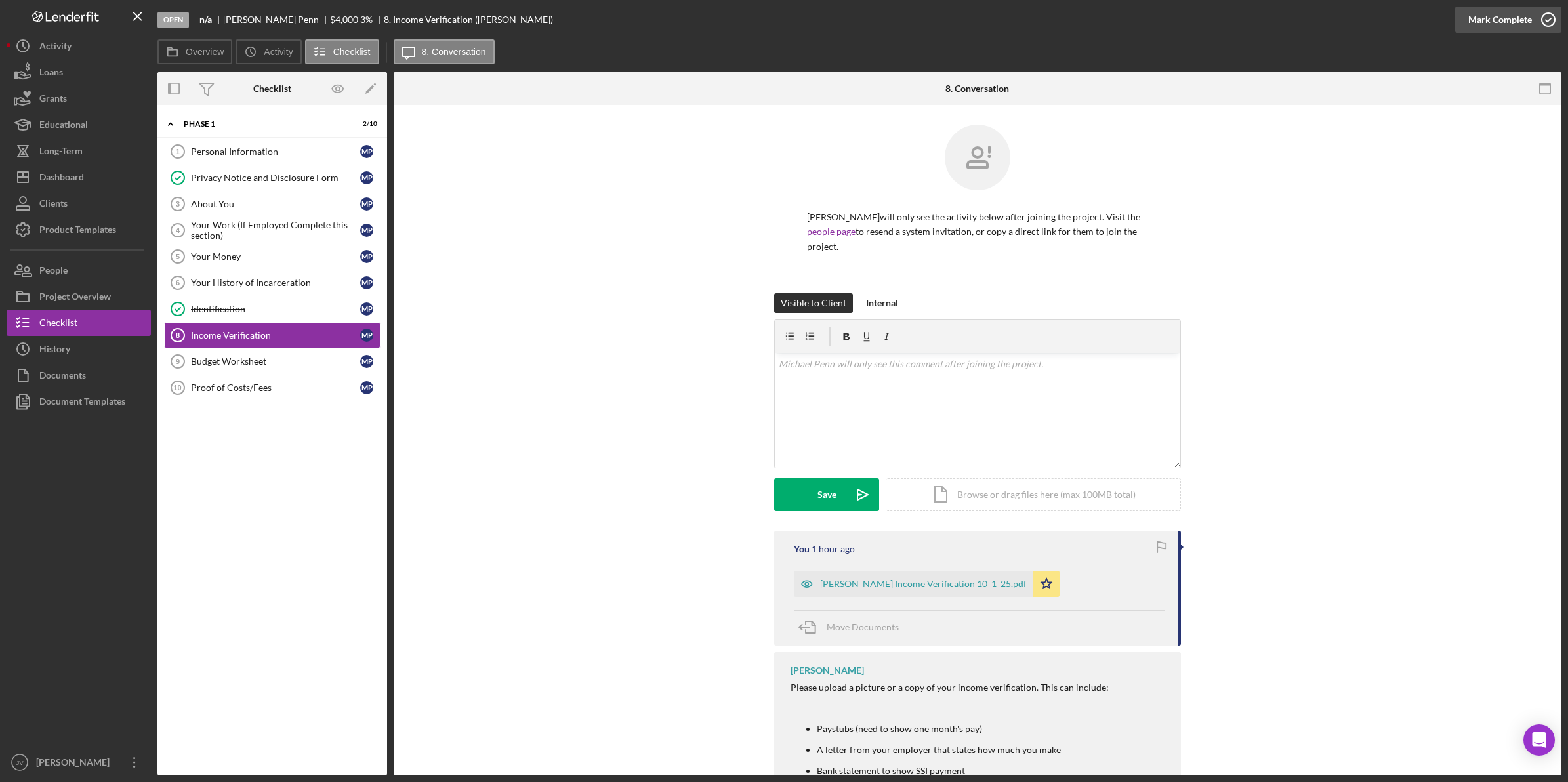
click at [1494, 11] on div "Mark Complete" at bounding box center [1500, 19] width 64 height 26
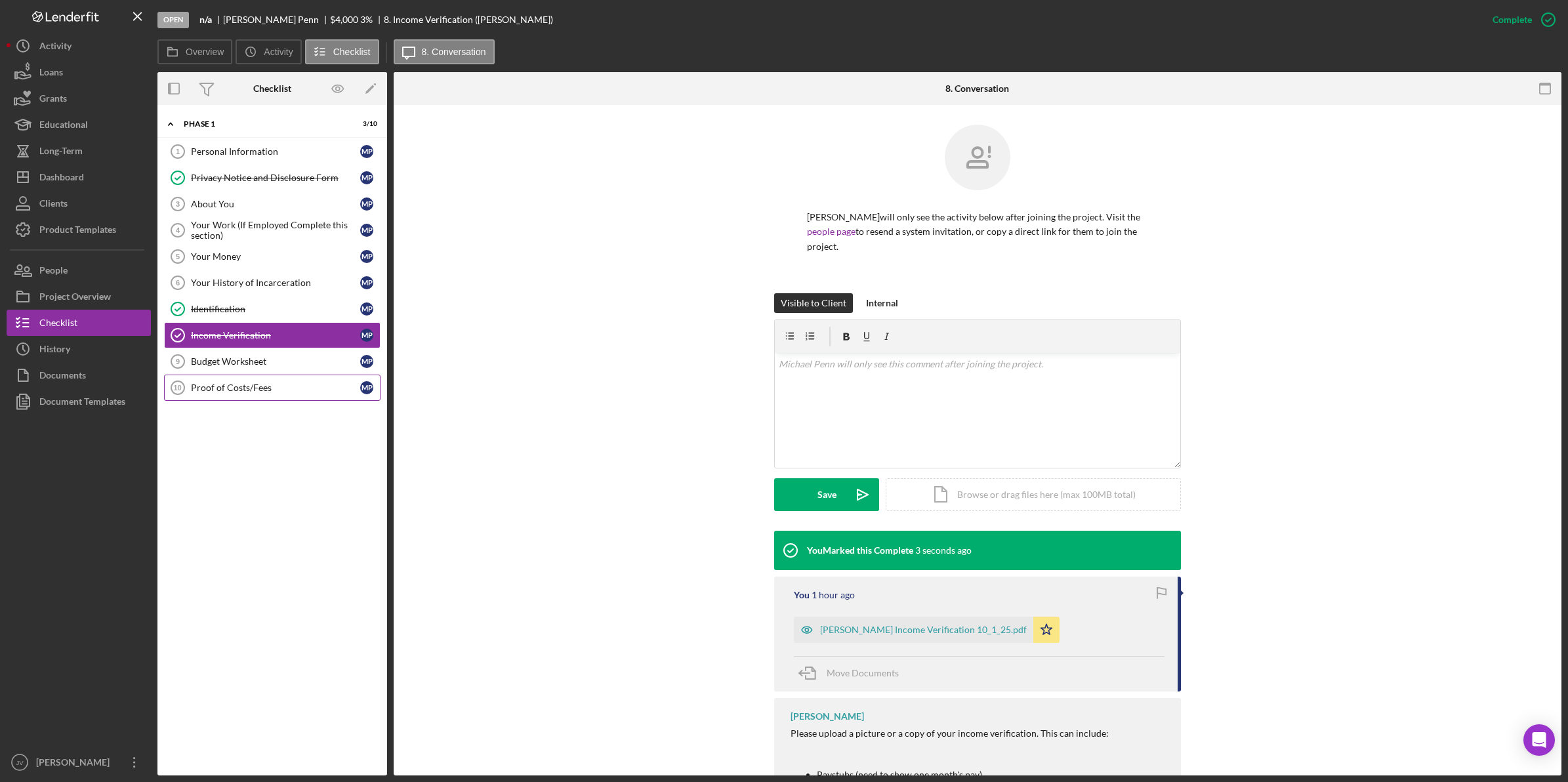
click at [245, 379] on link "Proof of Costs/Fees 10 Proof of Costs/Fees M P" at bounding box center [272, 388] width 216 height 26
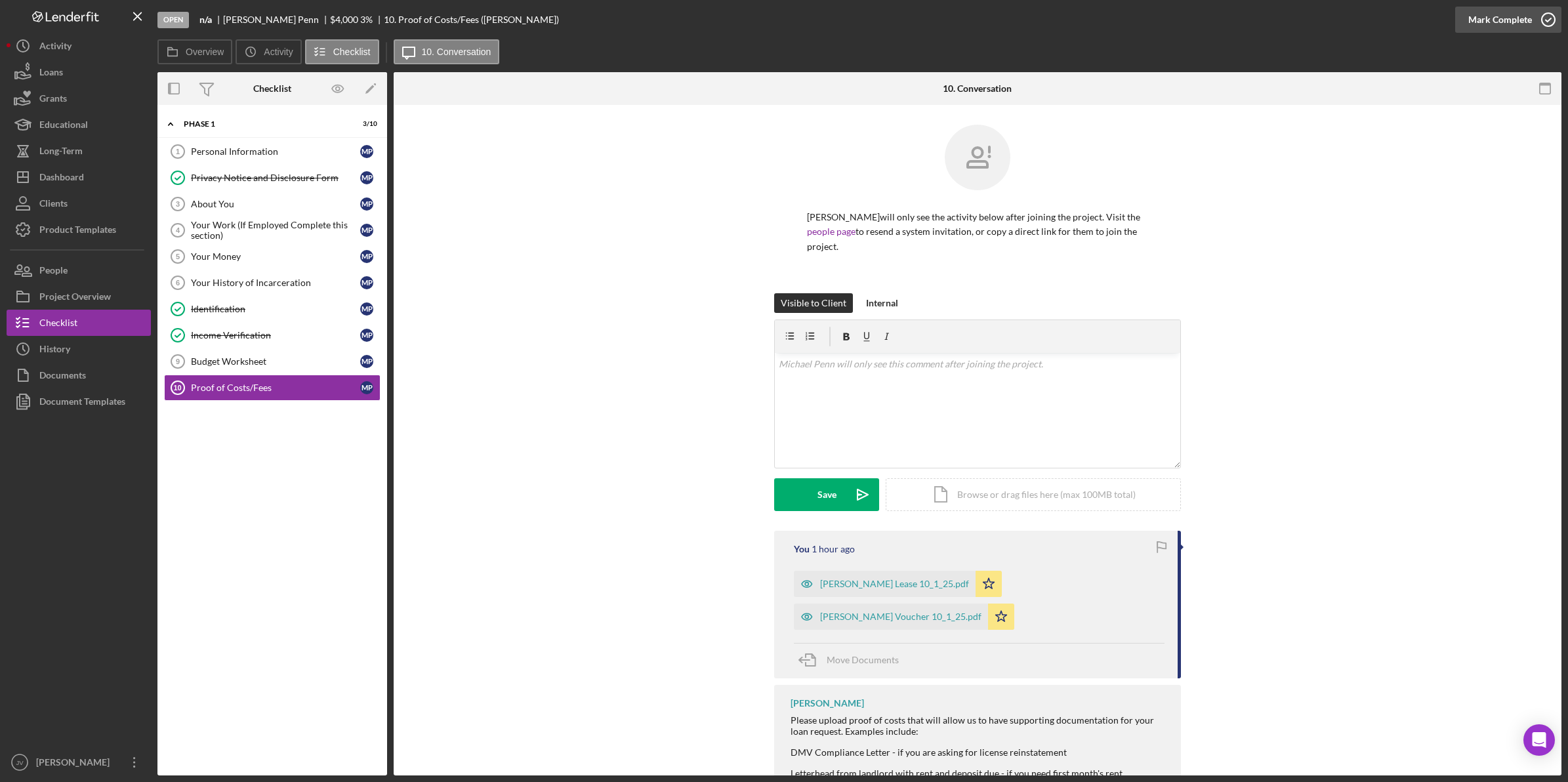
drag, startPoint x: 1514, startPoint y: 23, endPoint x: 1307, endPoint y: 69, distance: 212.0
click at [1514, 23] on div "Mark Complete" at bounding box center [1500, 19] width 64 height 26
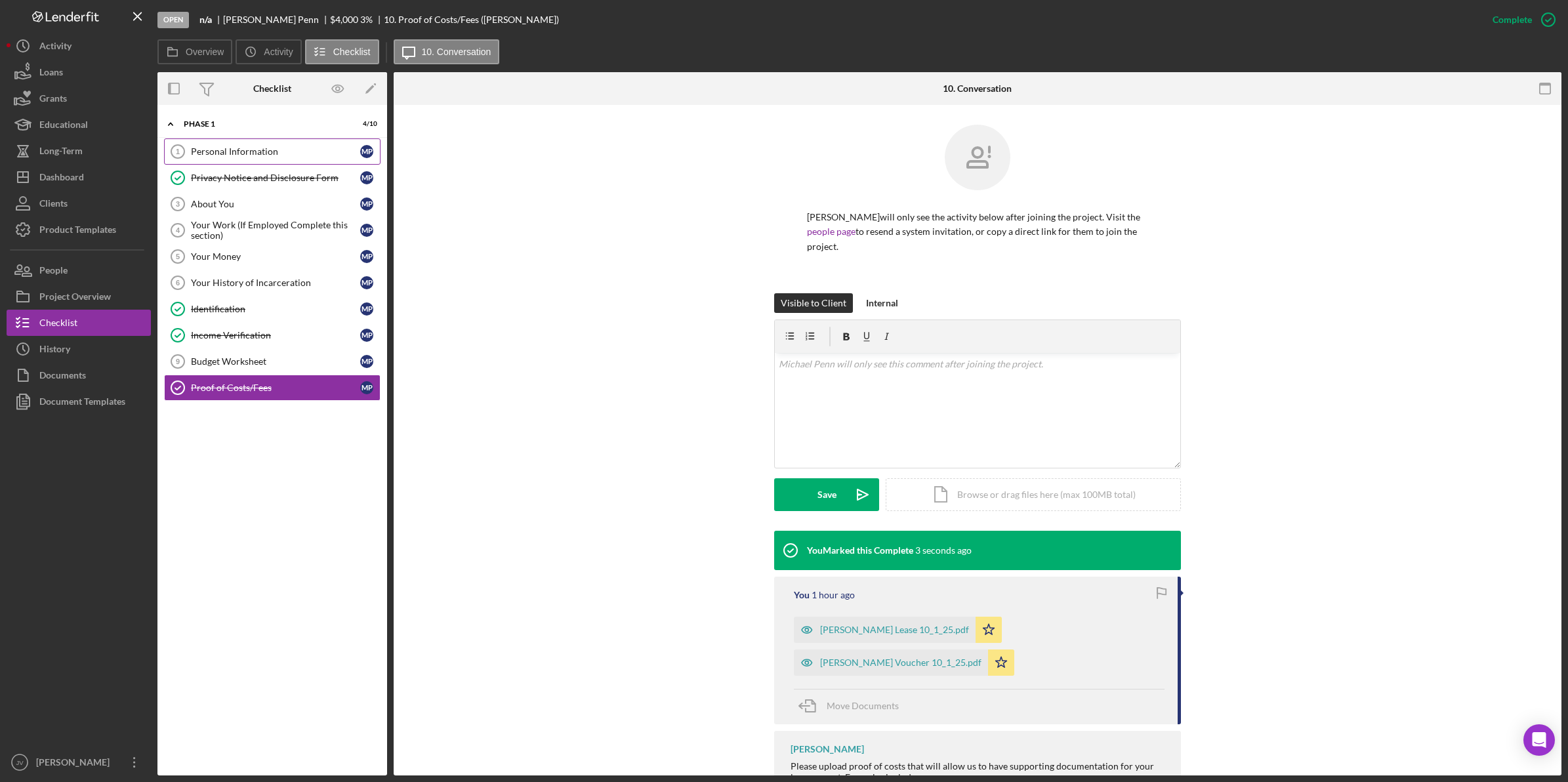
click at [288, 159] on link "Personal Information 1 Personal Information M P" at bounding box center [272, 152] width 216 height 26
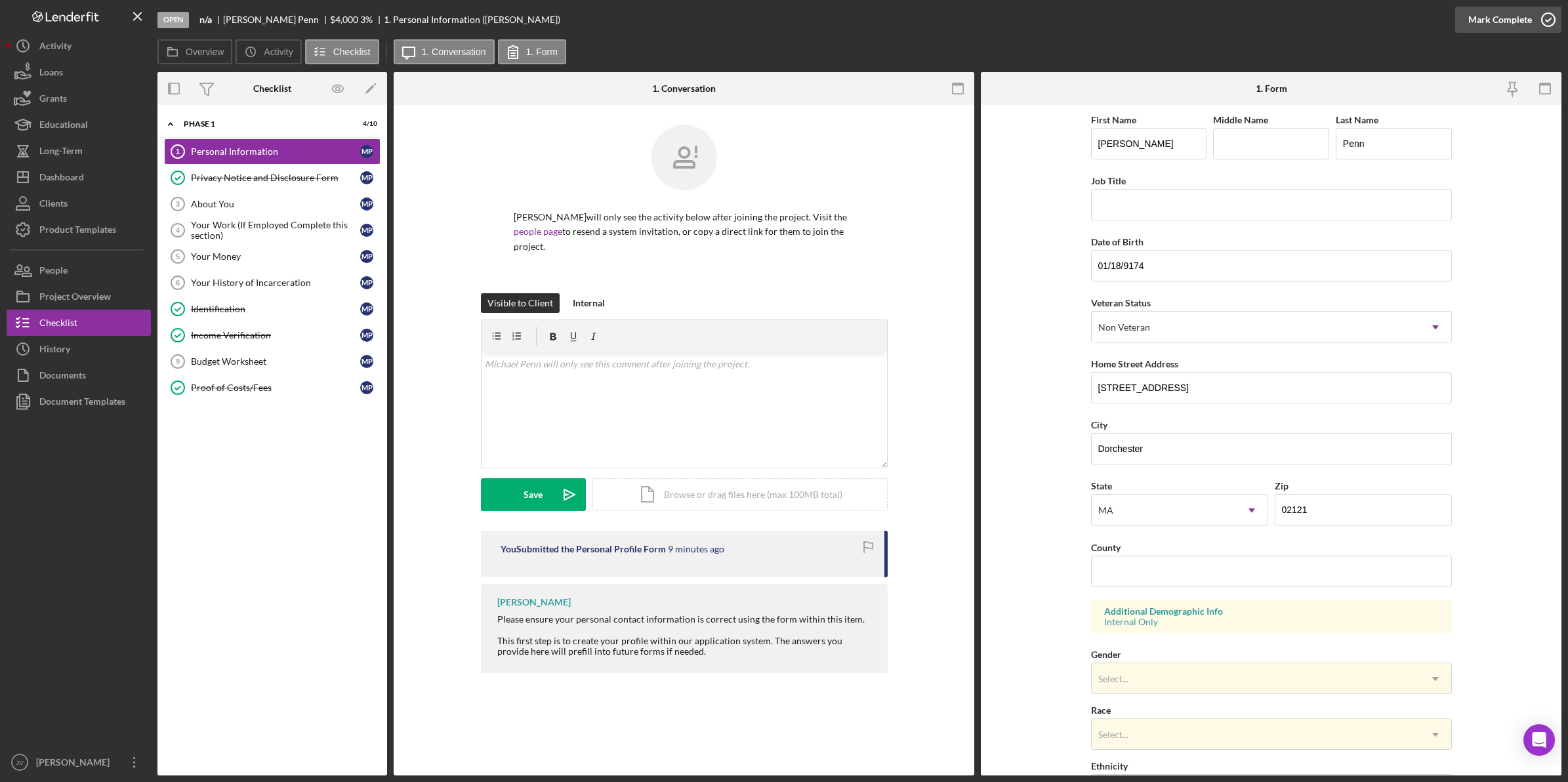
click at [1534, 26] on icon "button" at bounding box center [1548, 19] width 33 height 33
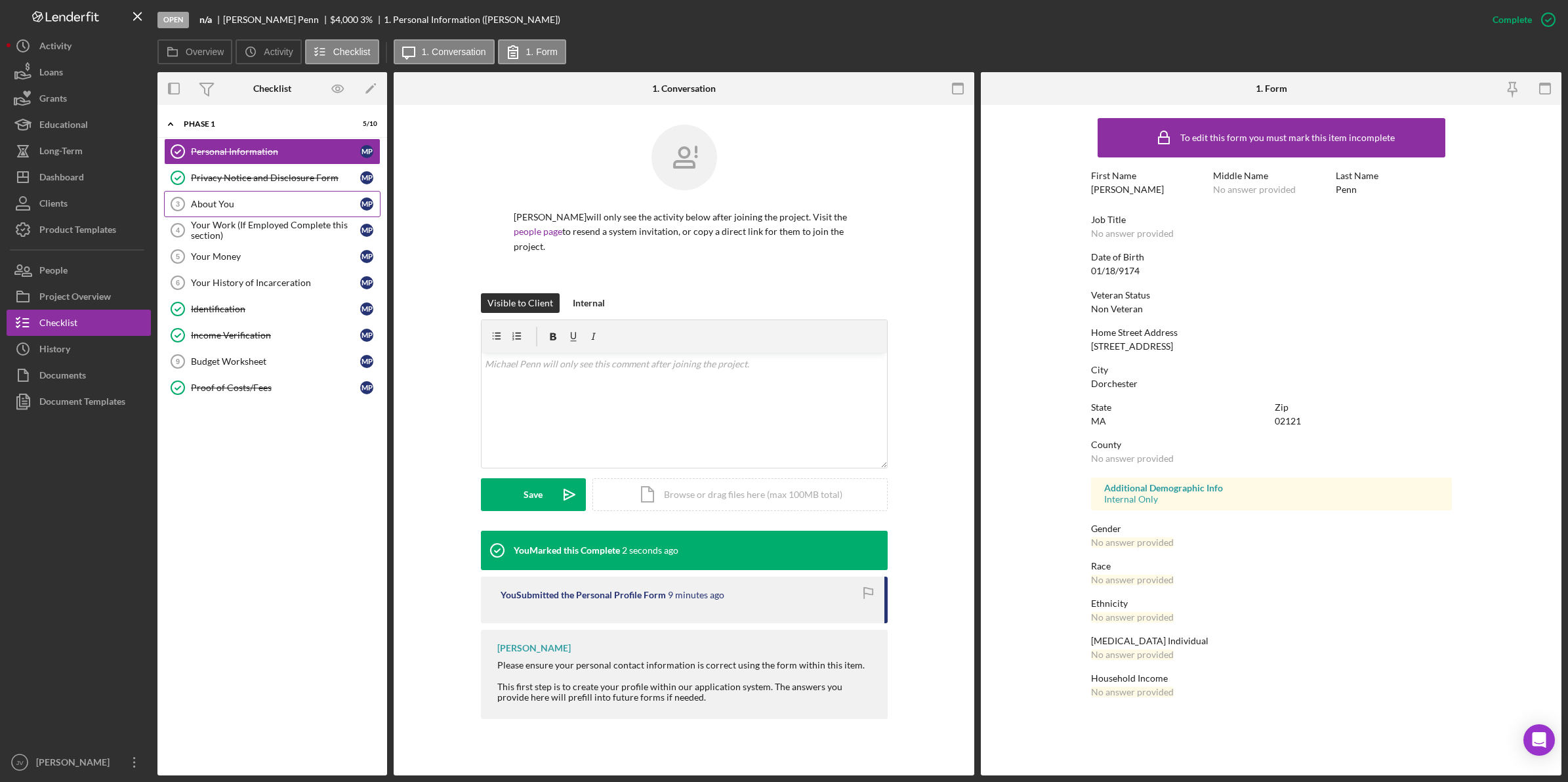
click at [292, 207] on div "About You" at bounding box center [276, 204] width 169 height 11
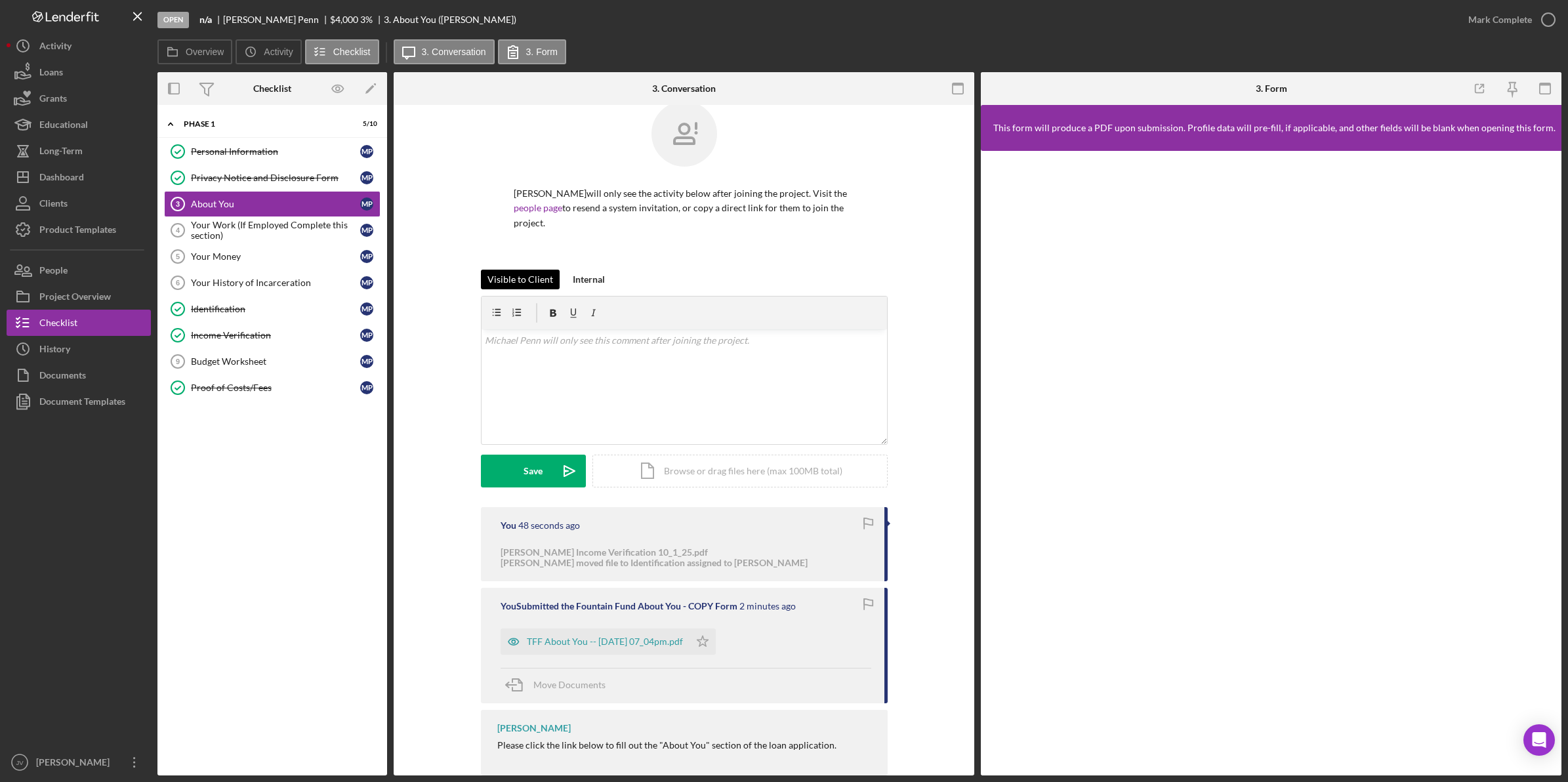
scroll to position [36, 0]
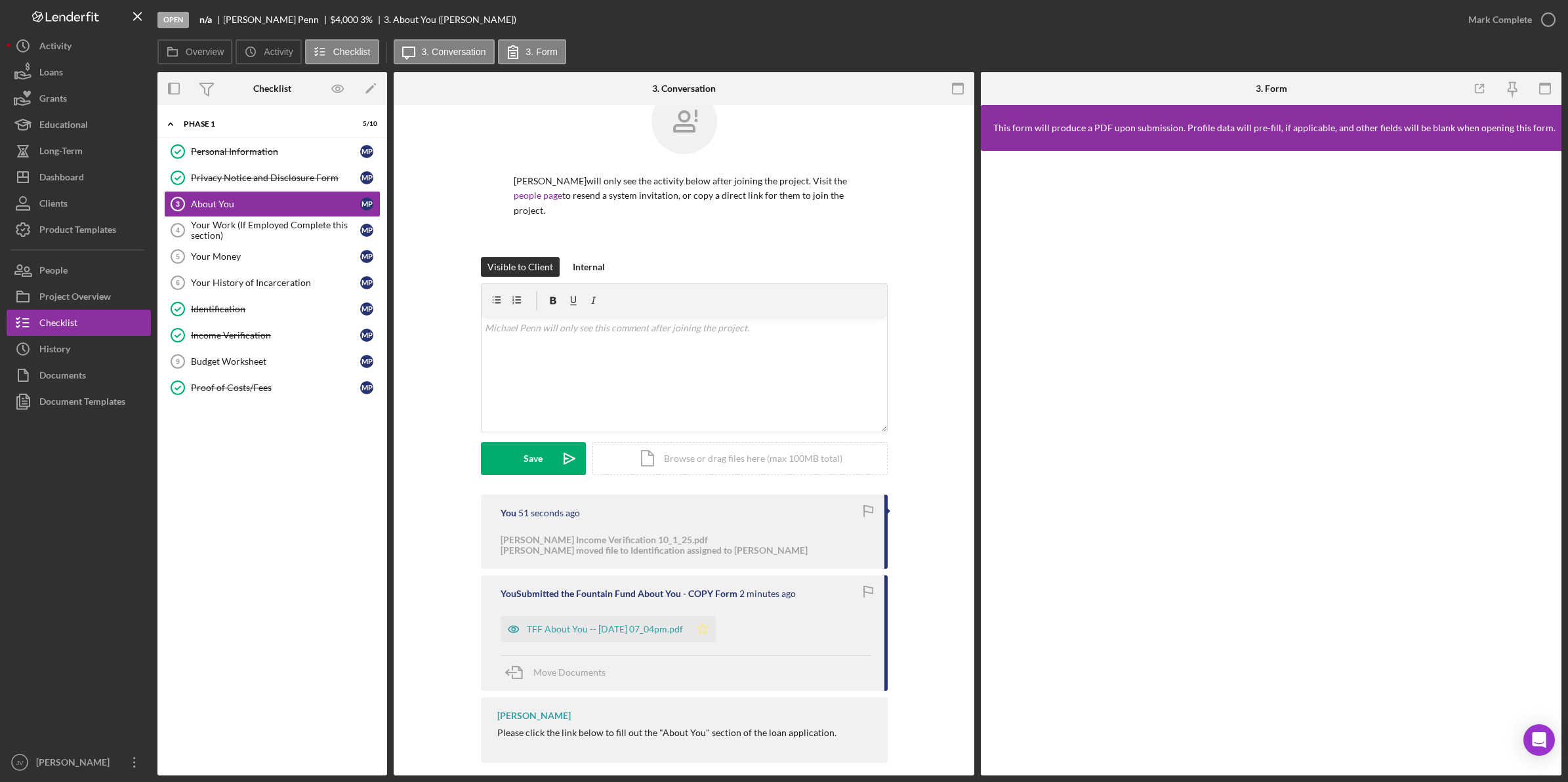
click at [707, 623] on polygon "button" at bounding box center [702, 629] width 11 height 11
click at [1527, 23] on div "Mark Complete" at bounding box center [1500, 19] width 64 height 26
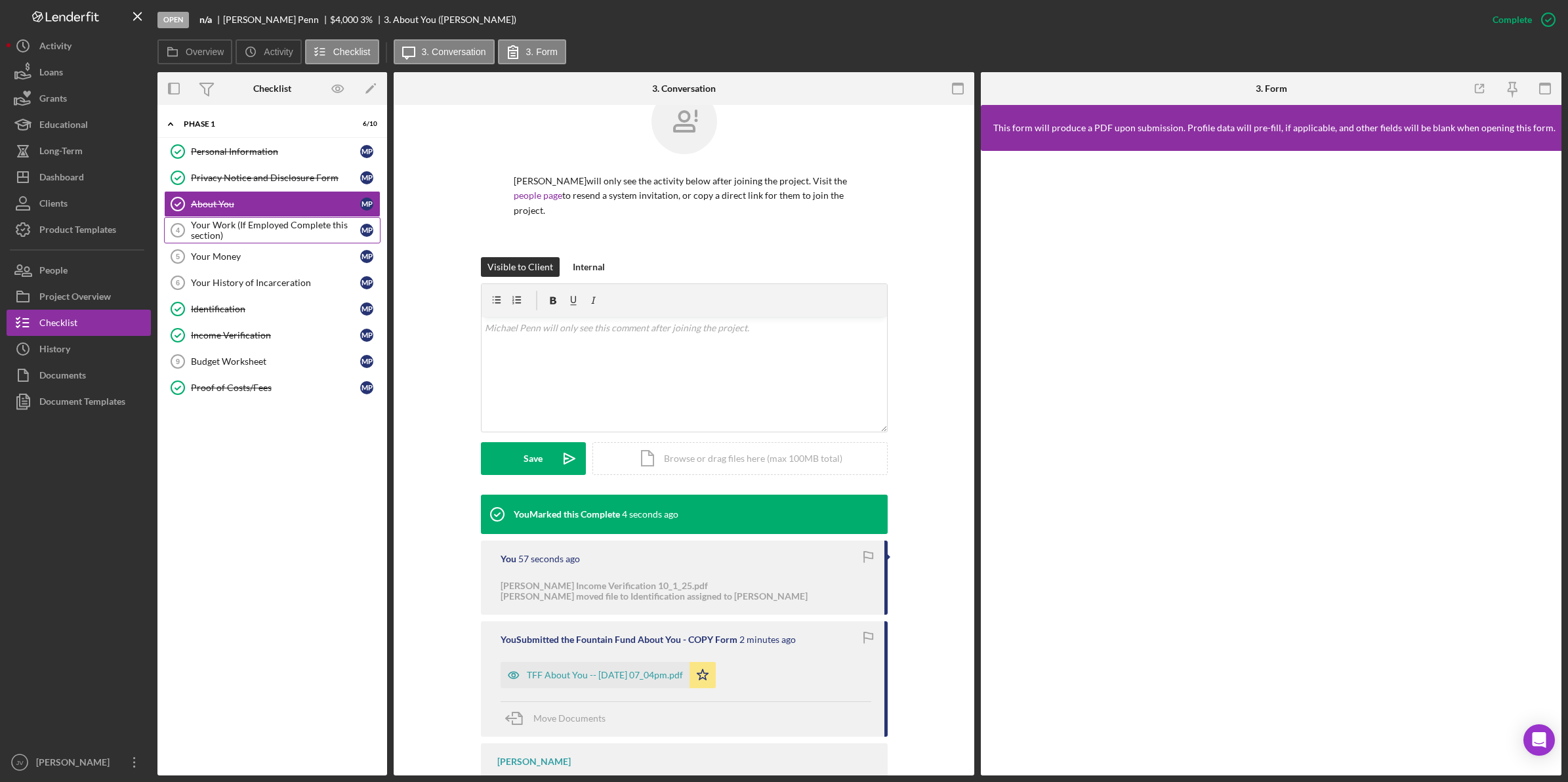
click at [306, 224] on div "Your Work (If Employed Complete this section)" at bounding box center [276, 230] width 169 height 21
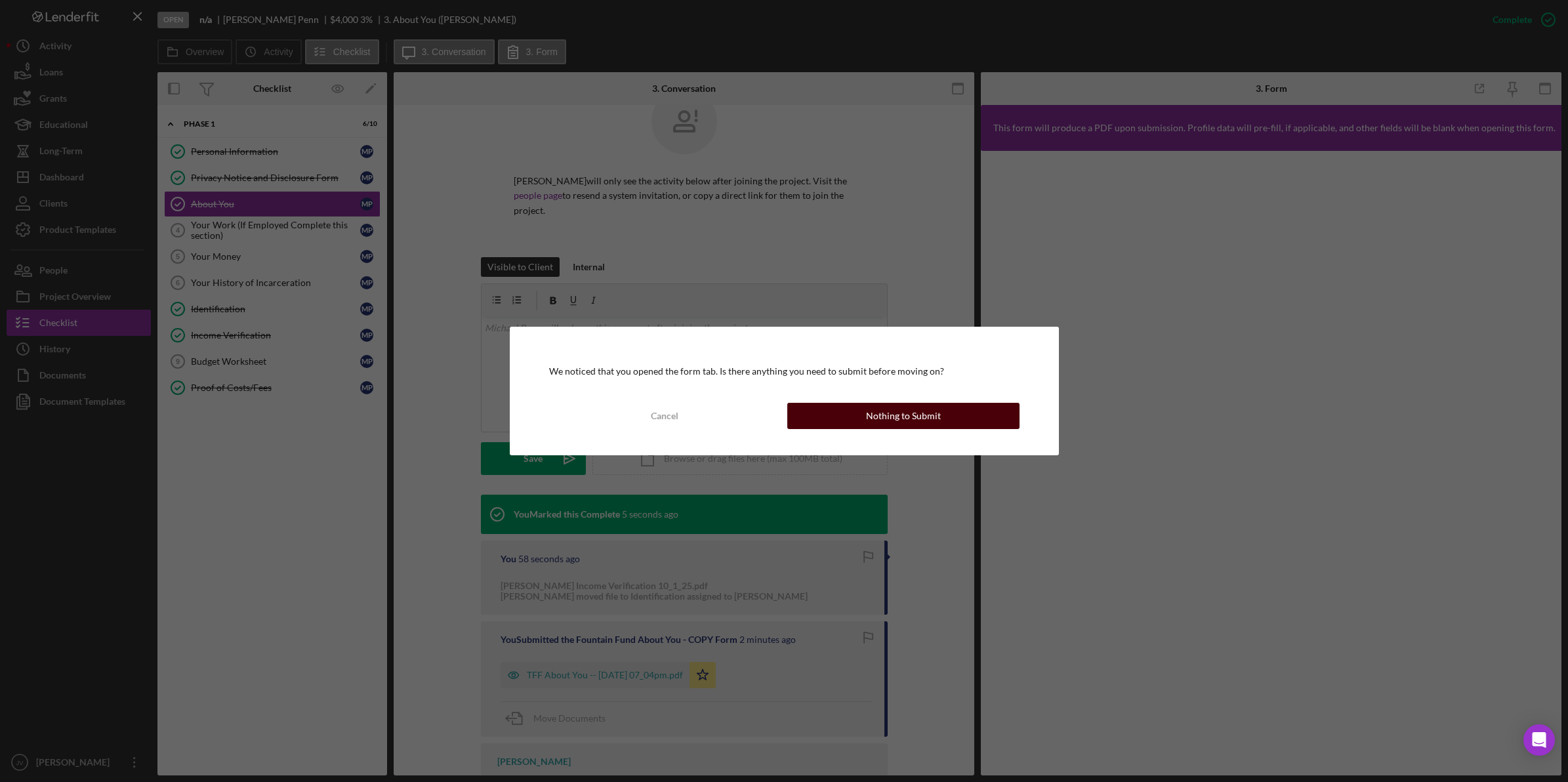
click at [871, 415] on div "Nothing to Submit" at bounding box center [903, 416] width 75 height 26
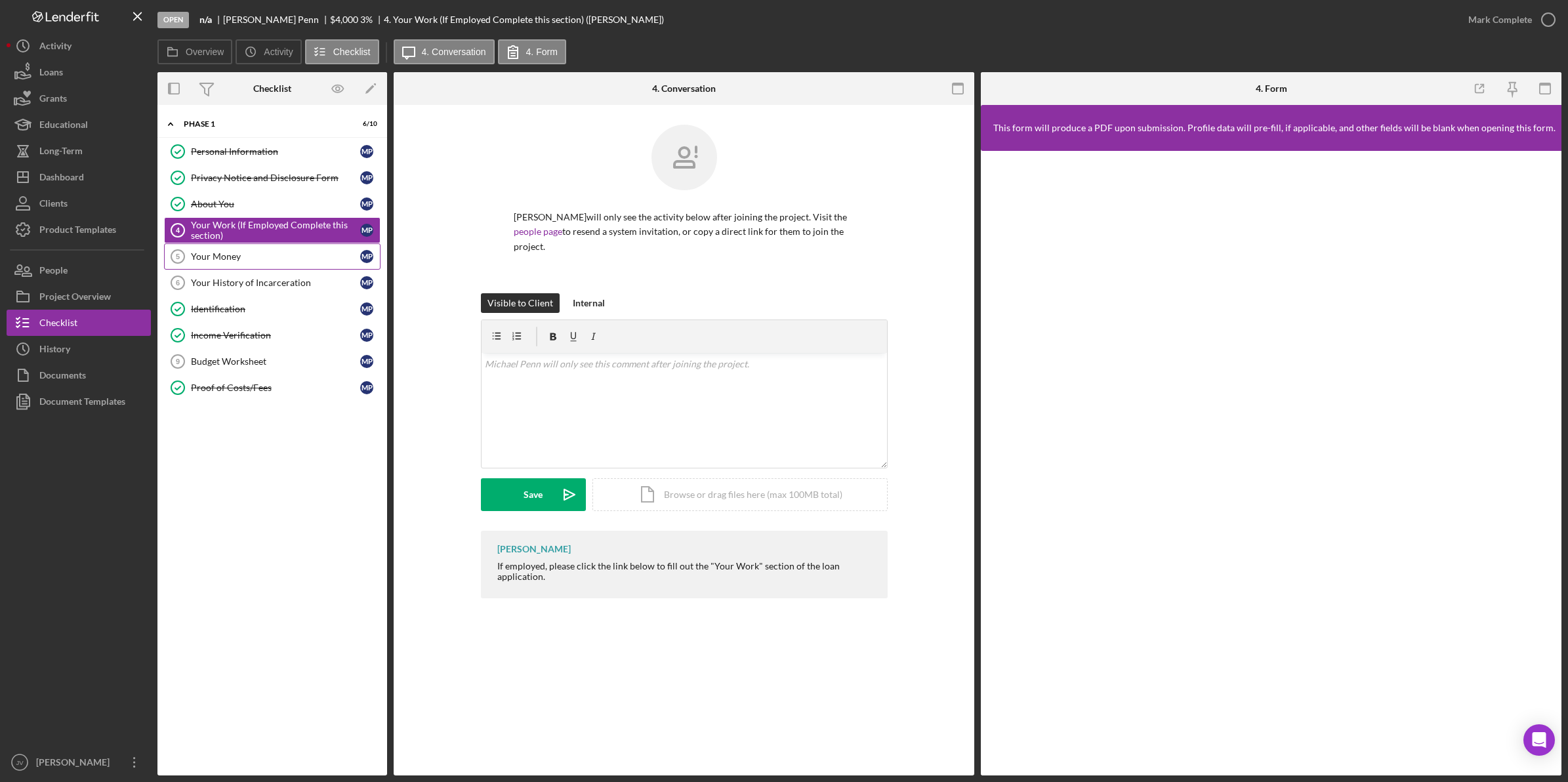
click at [250, 262] on div "Your Money" at bounding box center [276, 257] width 169 height 11
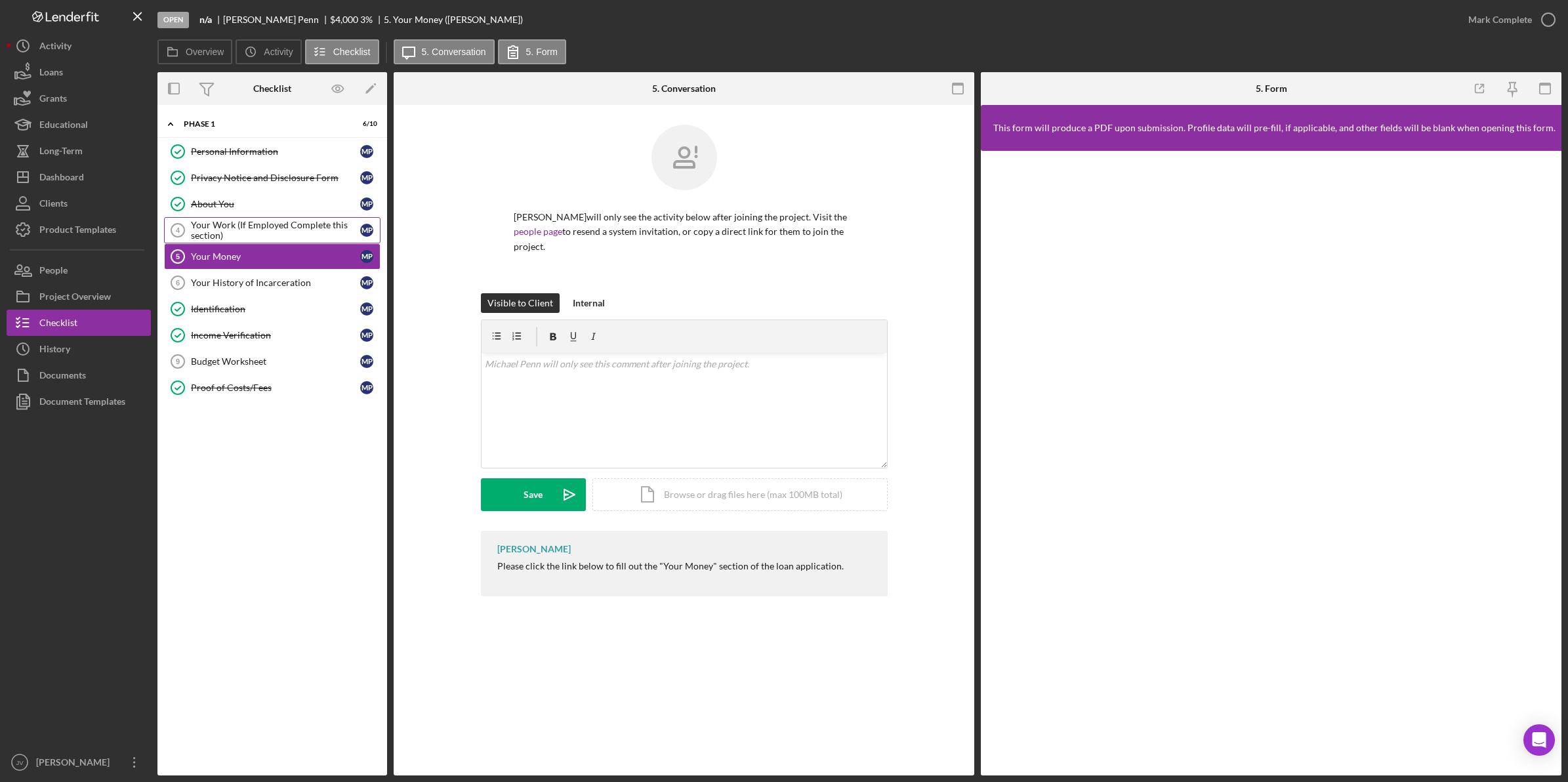
click at [250, 229] on div "Your Work (If Employed Complete this section)" at bounding box center [276, 230] width 169 height 21
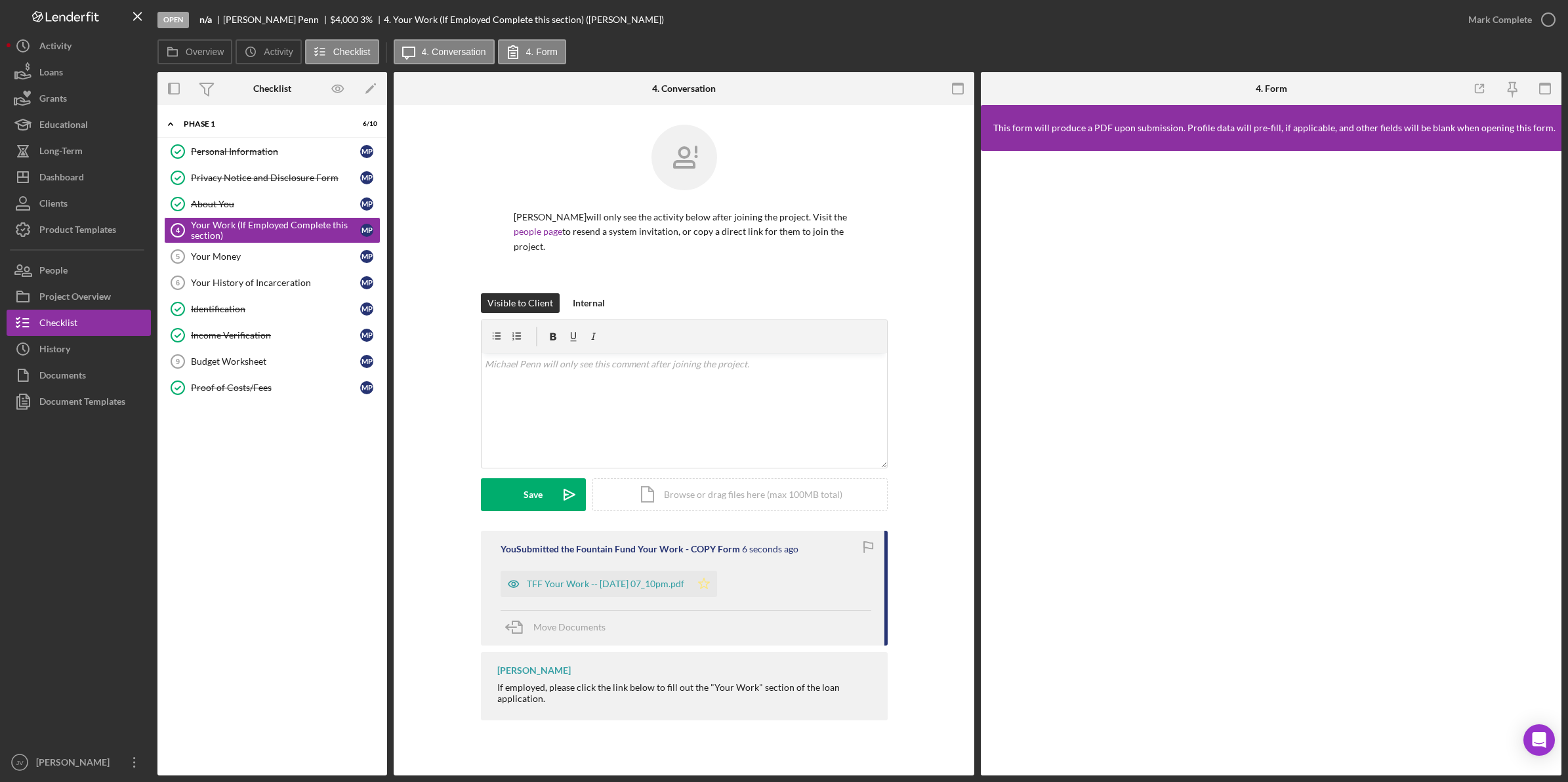
click at [709, 578] on polygon "button" at bounding box center [704, 583] width 11 height 11
click at [286, 264] on link "Your Money 5 Your Money M P" at bounding box center [272, 257] width 216 height 26
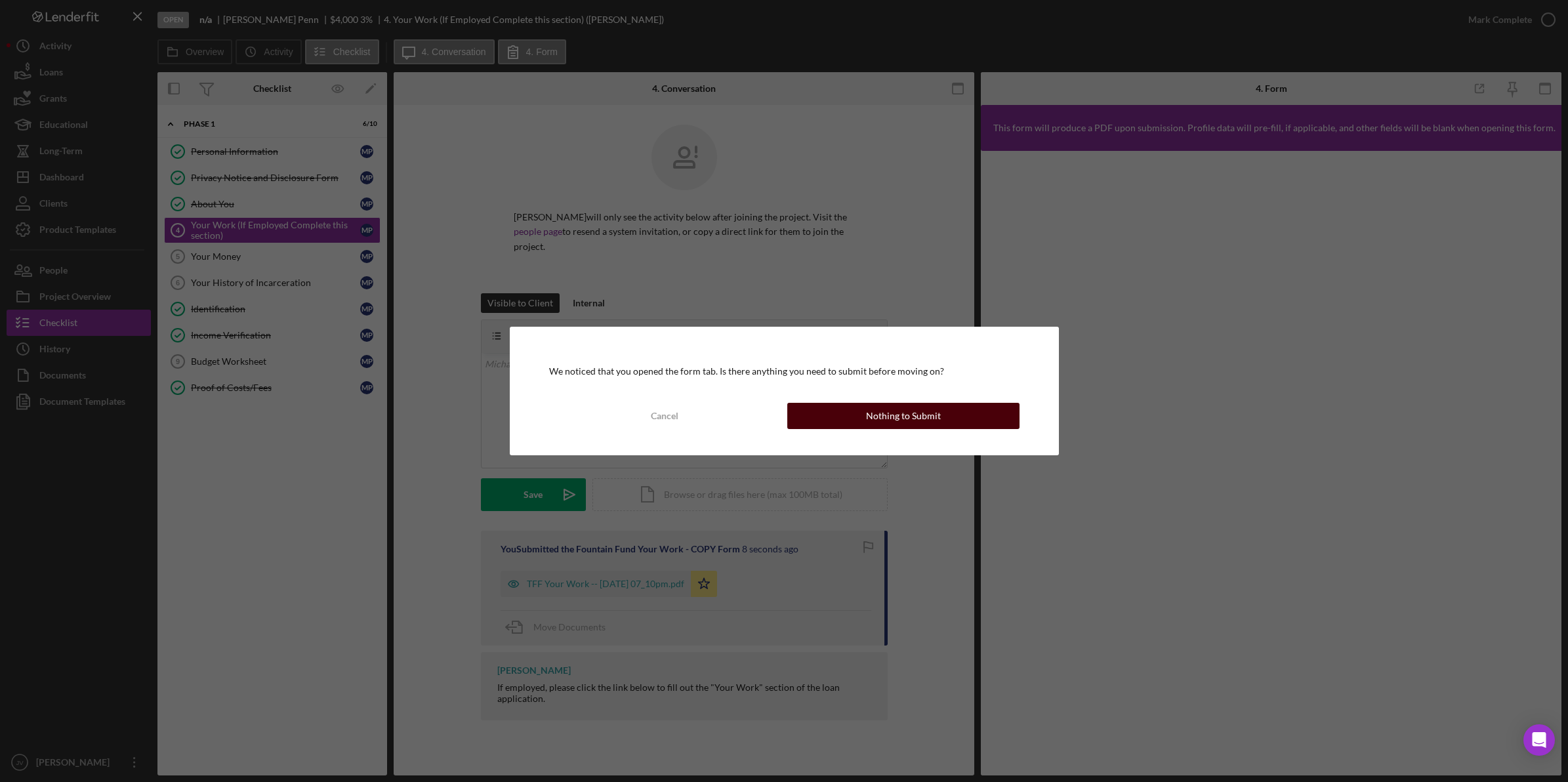
click at [842, 410] on button "Nothing to Submit" at bounding box center [903, 416] width 232 height 26
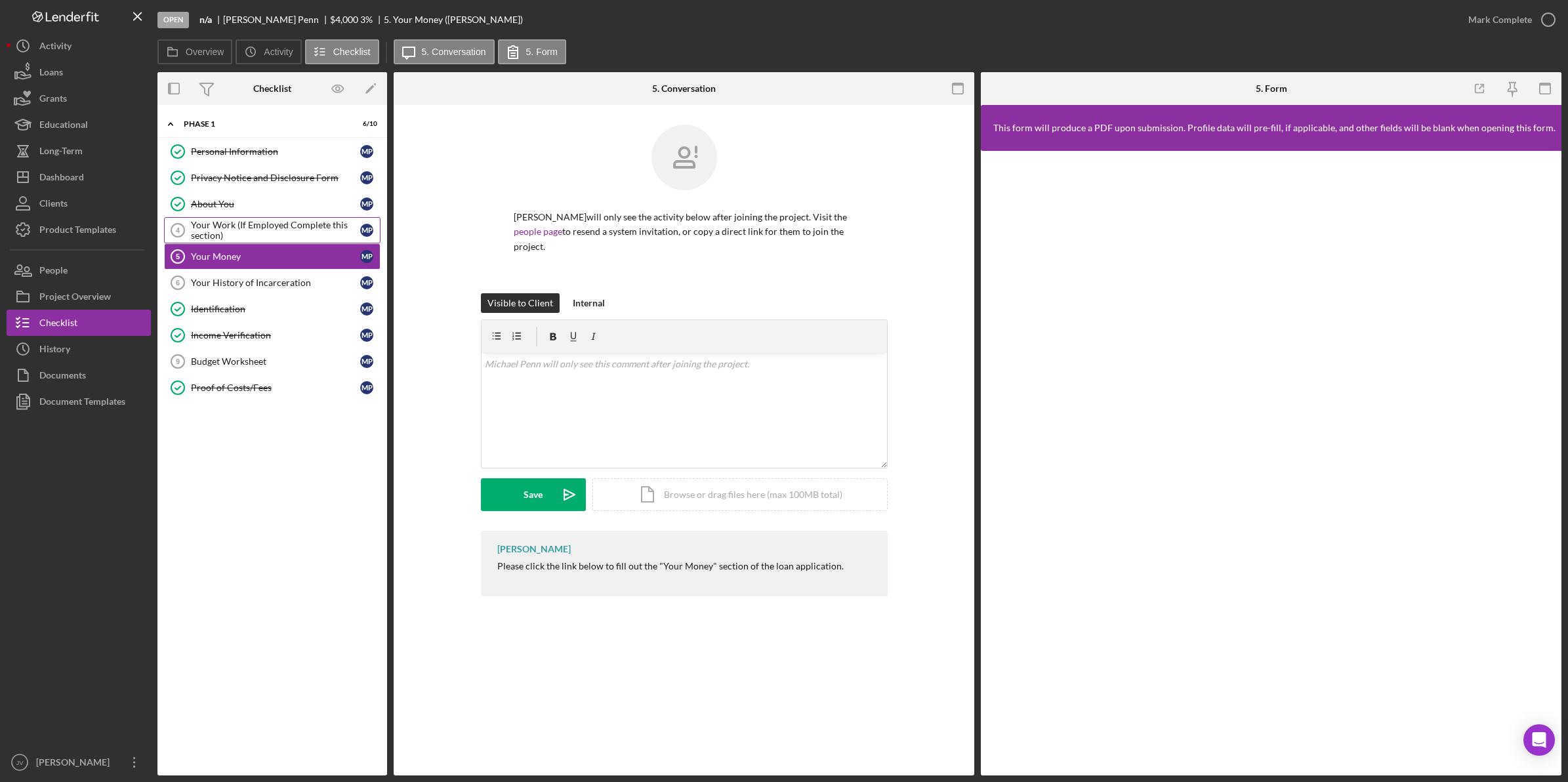
click at [270, 226] on div "Your Work (If Employed Complete this section)" at bounding box center [276, 230] width 169 height 21
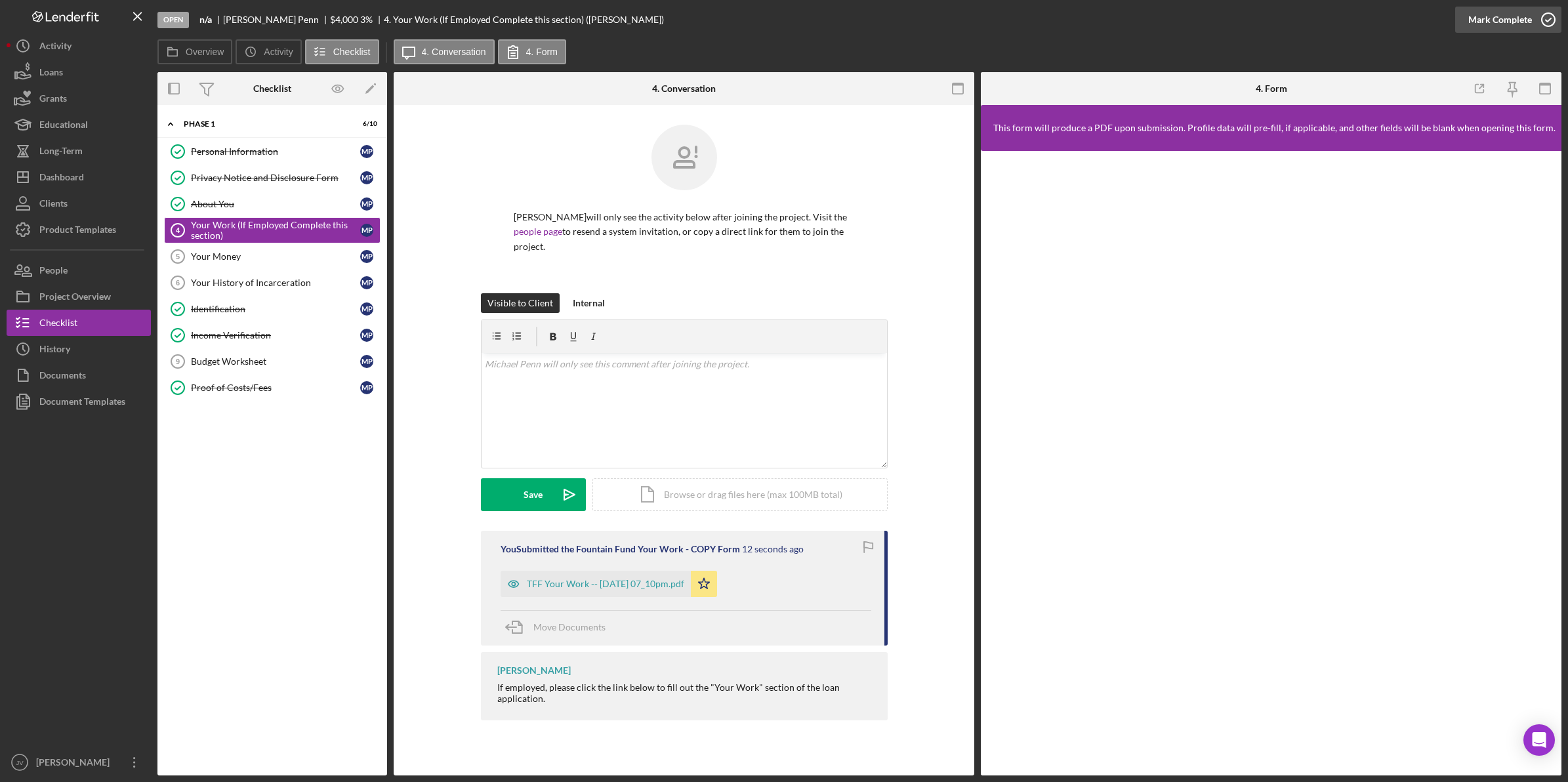
click at [1515, 17] on div "Mark Complete" at bounding box center [1500, 19] width 64 height 26
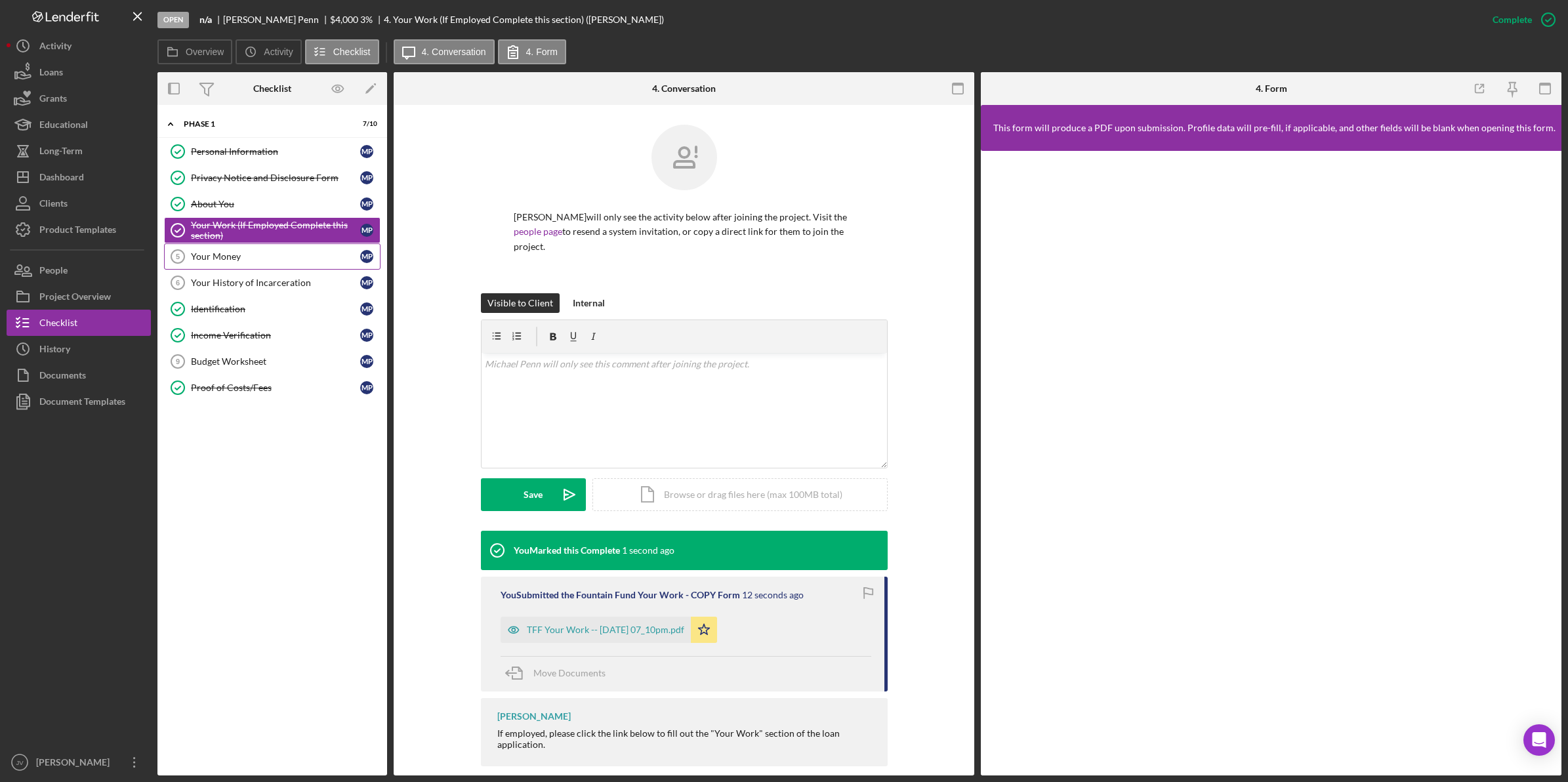
click at [286, 264] on link "Your Money 5 Your Money M P" at bounding box center [272, 257] width 216 height 26
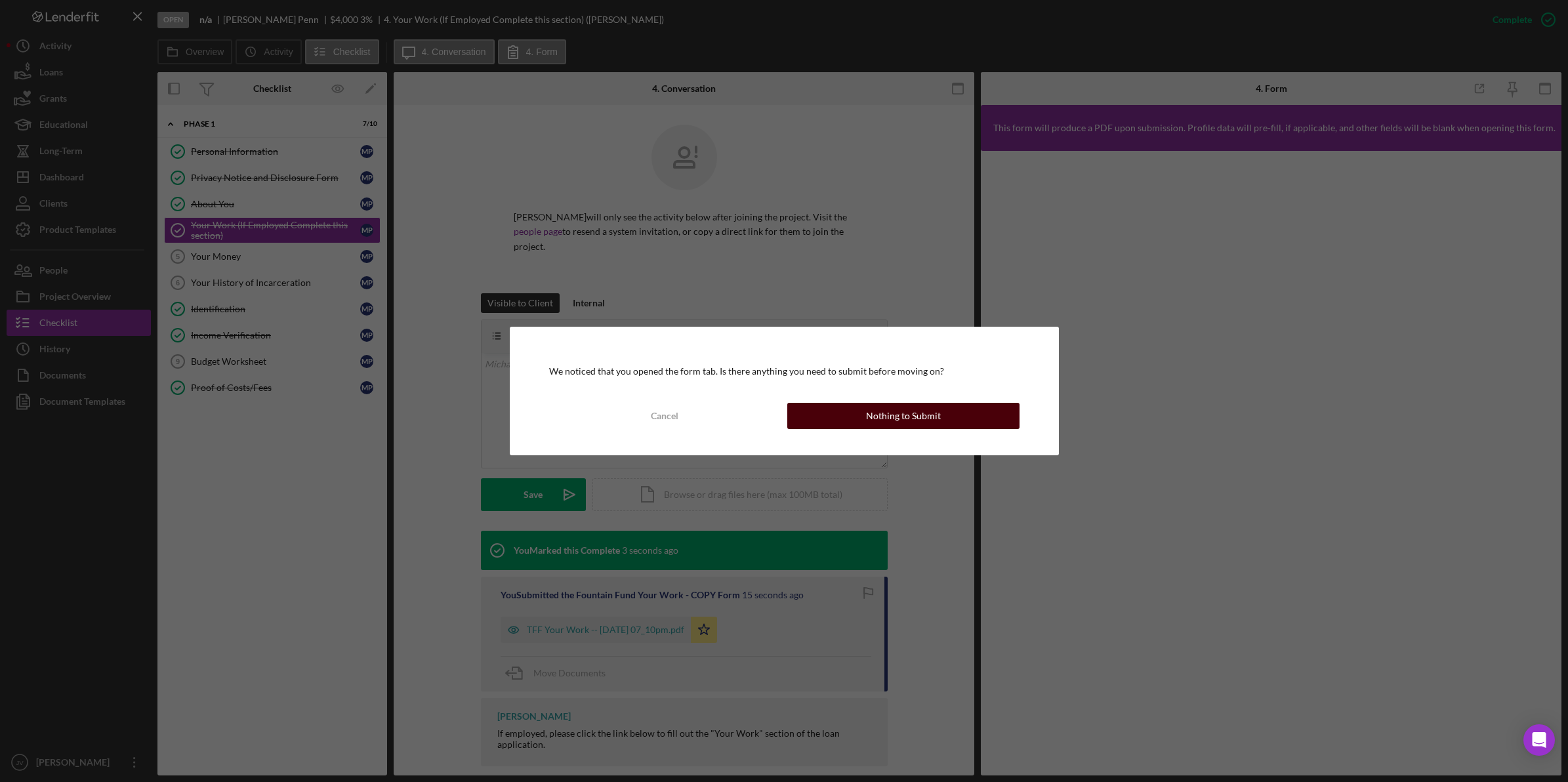
click at [948, 411] on button "Nothing to Submit" at bounding box center [903, 416] width 232 height 26
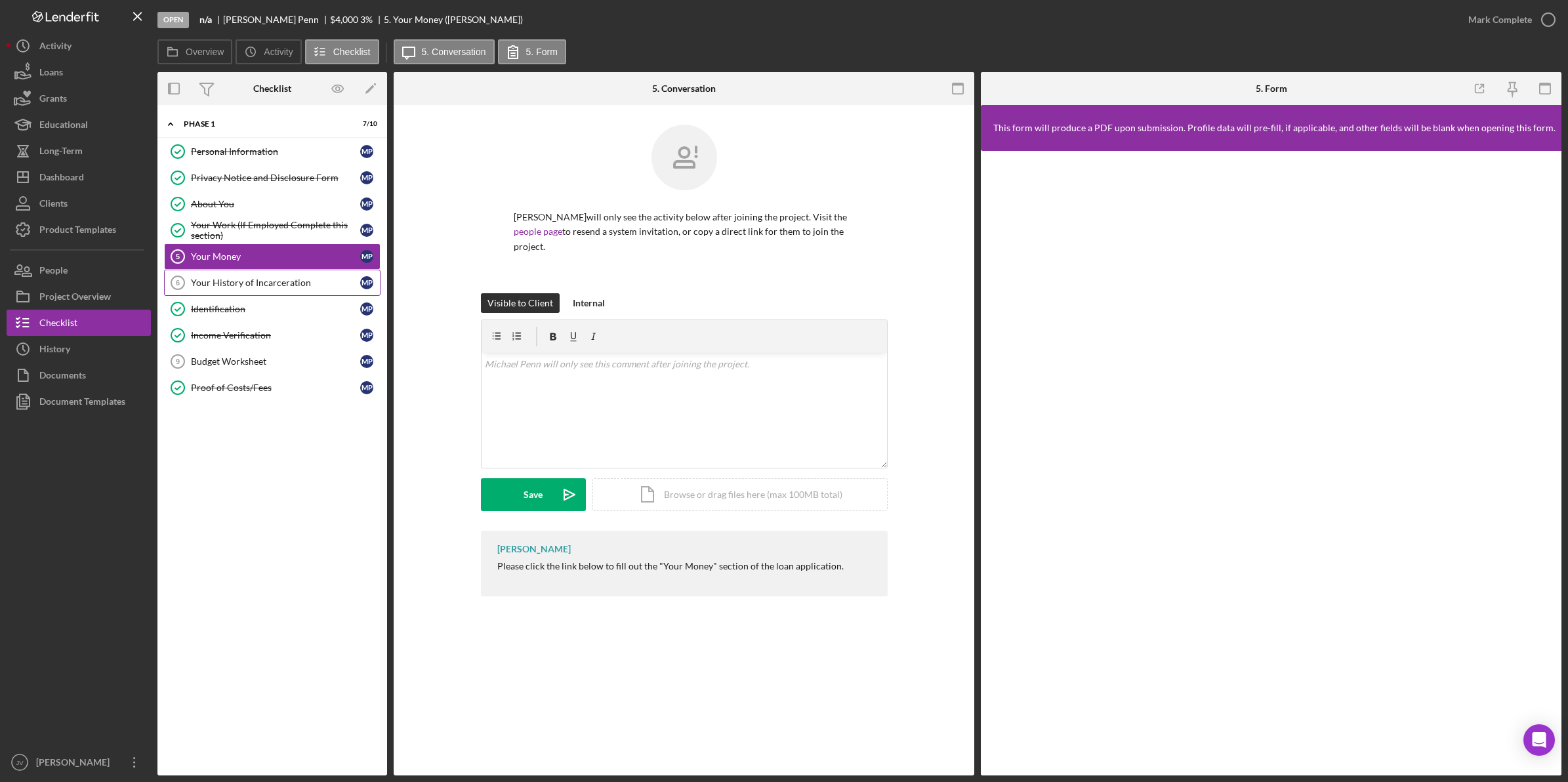
click at [303, 283] on div "Your History of Incarceration" at bounding box center [276, 283] width 169 height 11
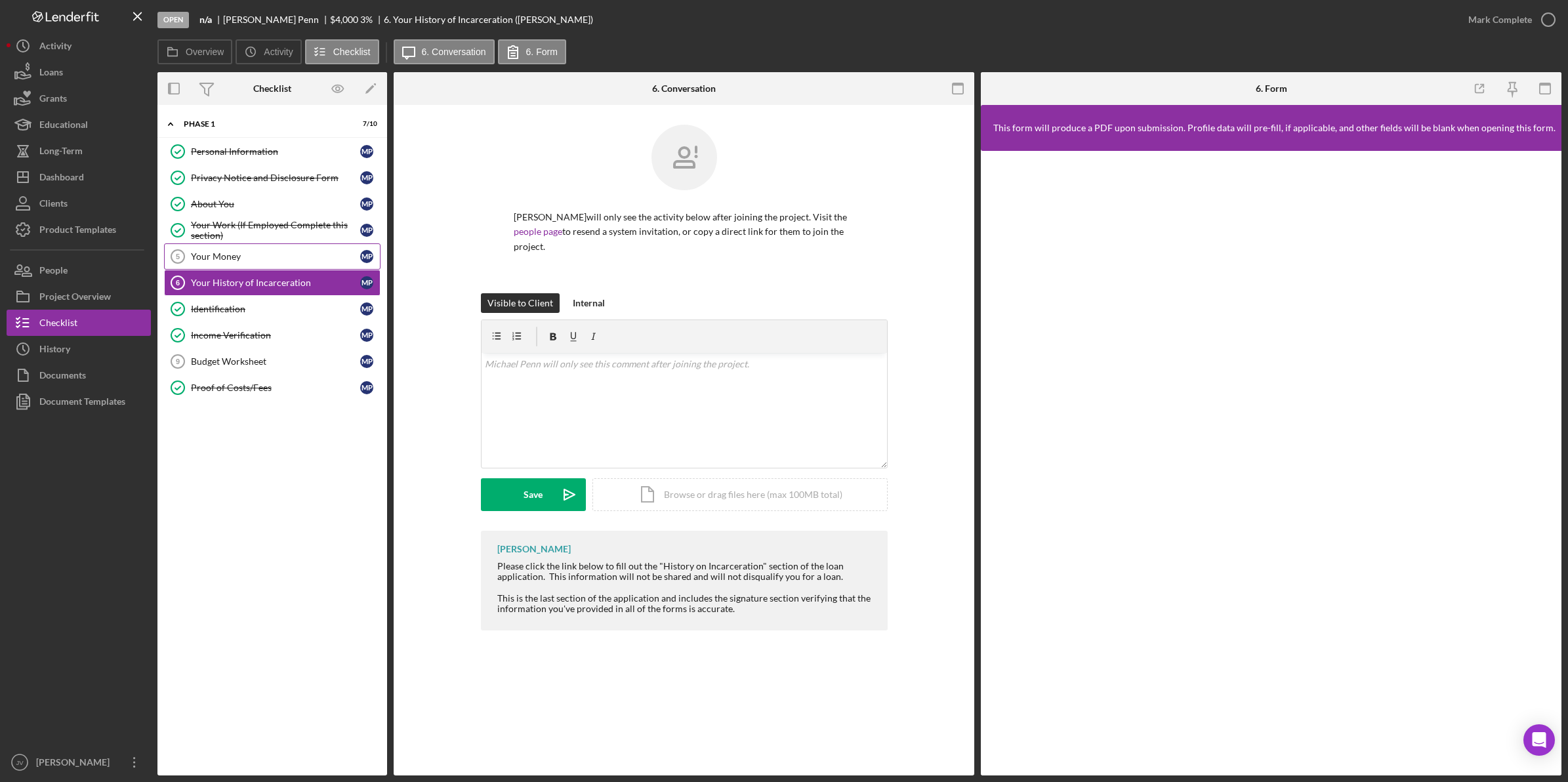
click at [303, 266] on link "Your Money 5 Your Money M P" at bounding box center [272, 257] width 216 height 26
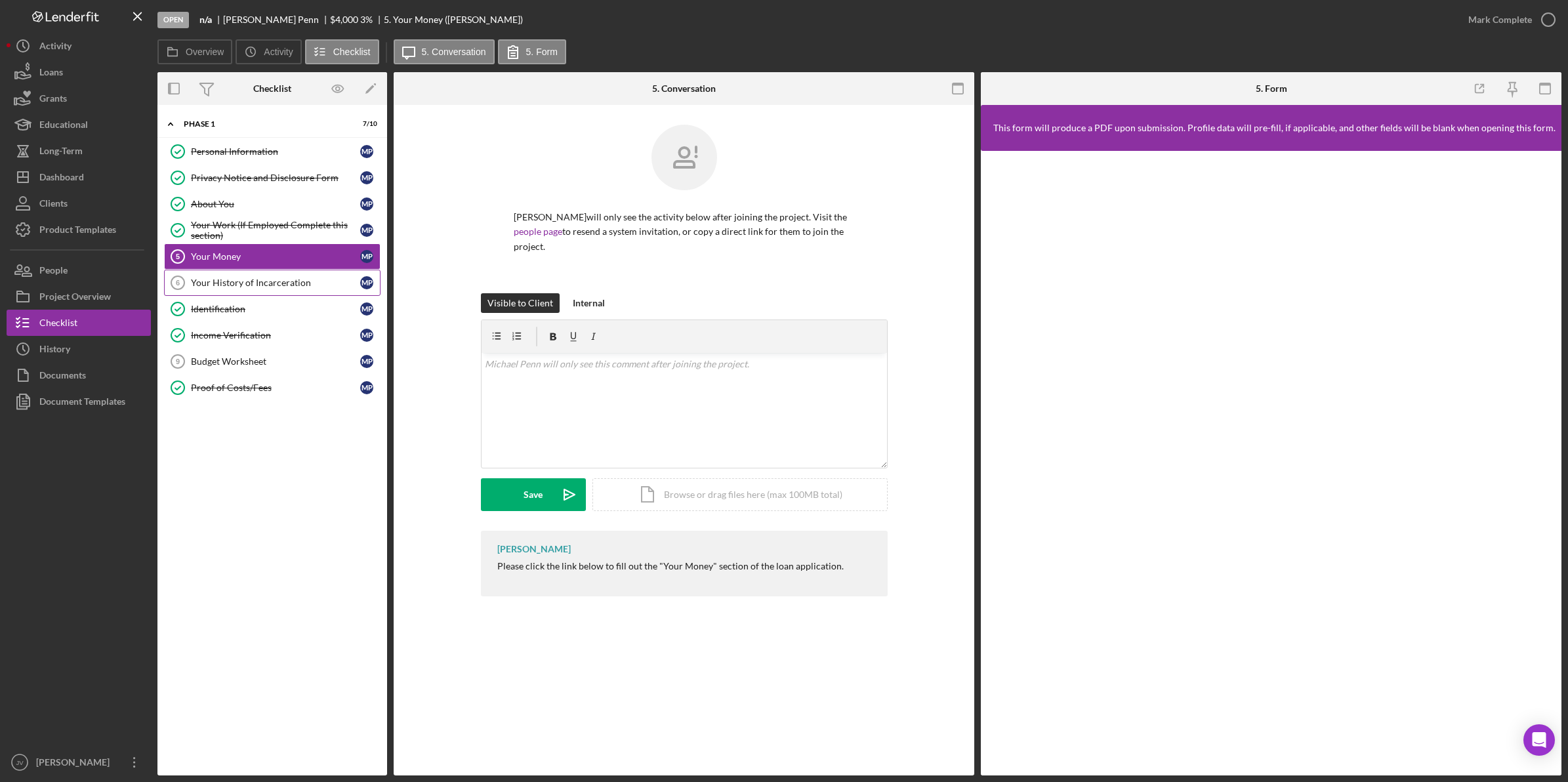
click at [300, 274] on link "Your History of Incarceration 6 Your History of Incarceration M P" at bounding box center [272, 283] width 216 height 26
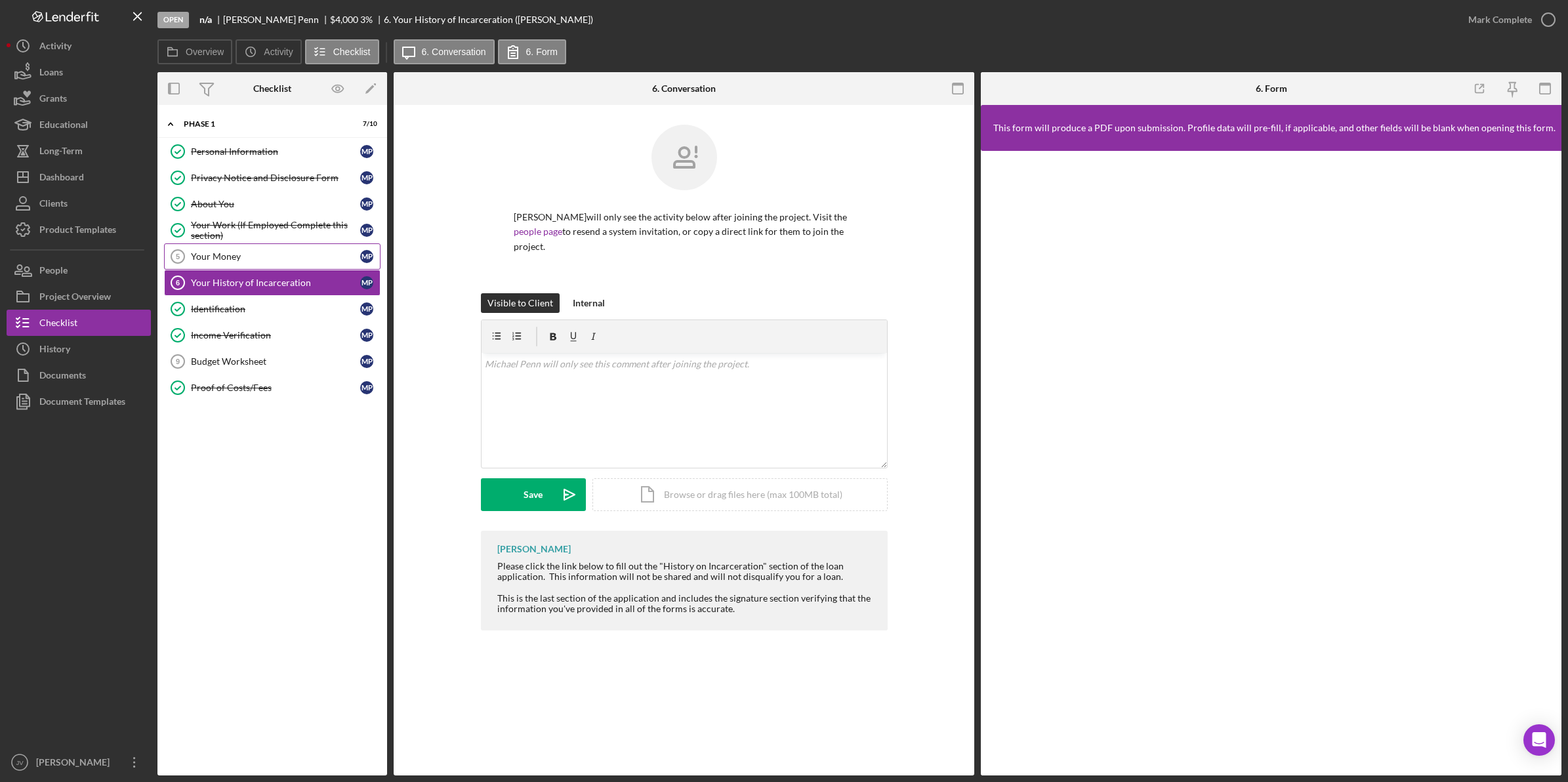
click at [300, 264] on link "Your Money 5 Your Money M P" at bounding box center [272, 257] width 216 height 26
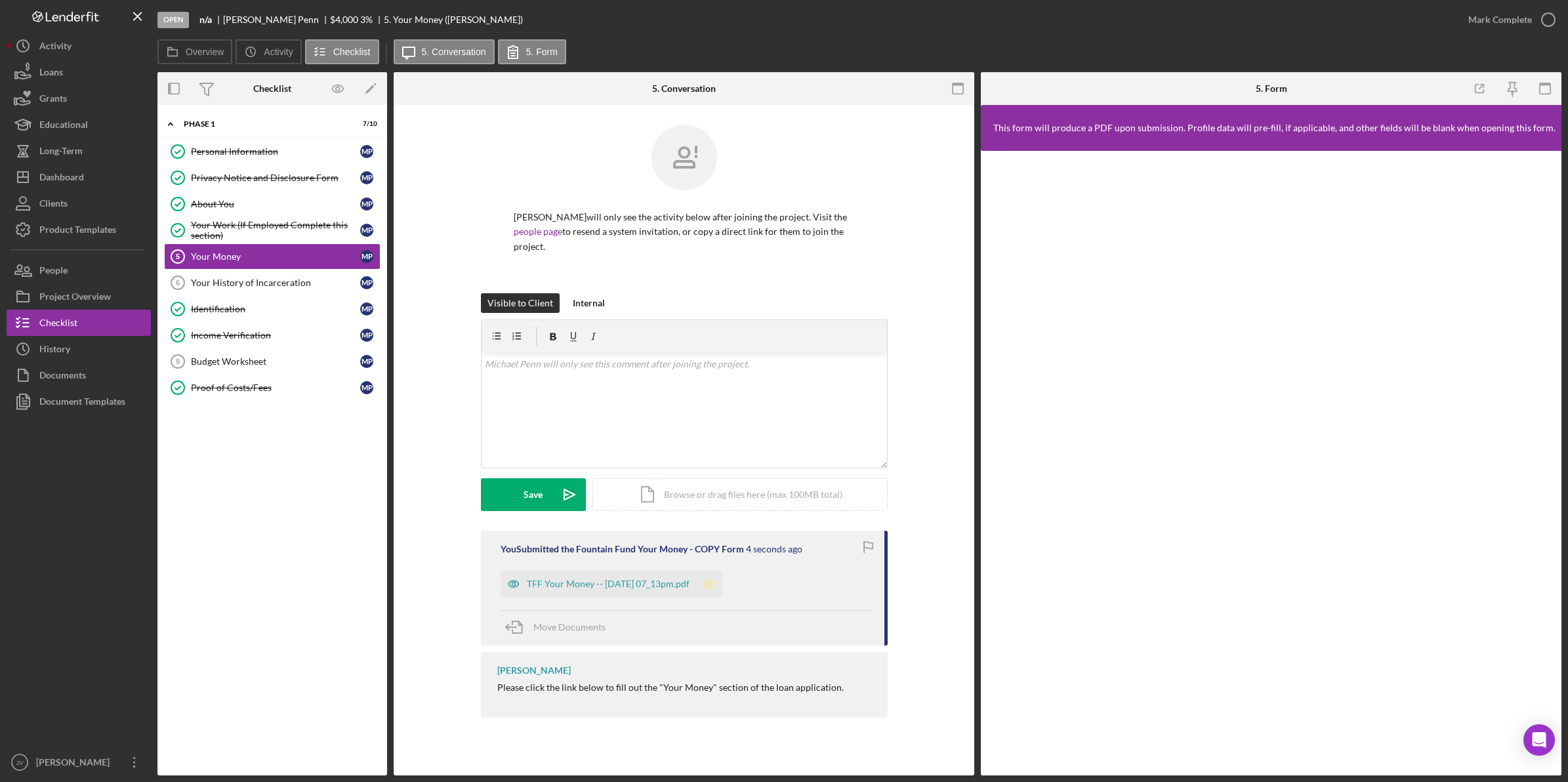
click at [714, 578] on polygon "button" at bounding box center [709, 583] width 11 height 11
click at [1520, 13] on div "Mark Complete" at bounding box center [1500, 19] width 64 height 26
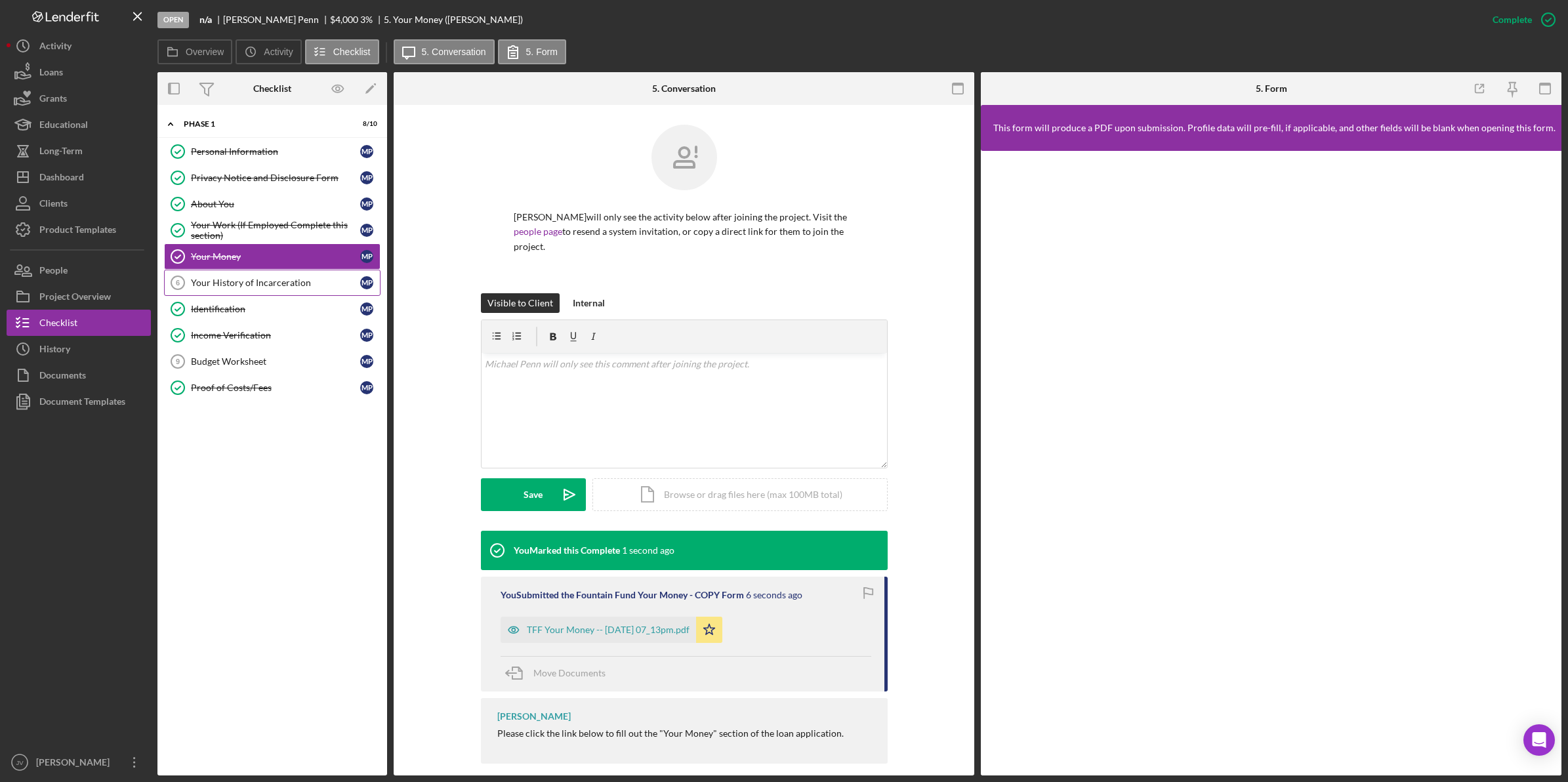
click at [295, 277] on link "Your History of Incarceration 6 Your History of Incarceration M P" at bounding box center [272, 283] width 216 height 26
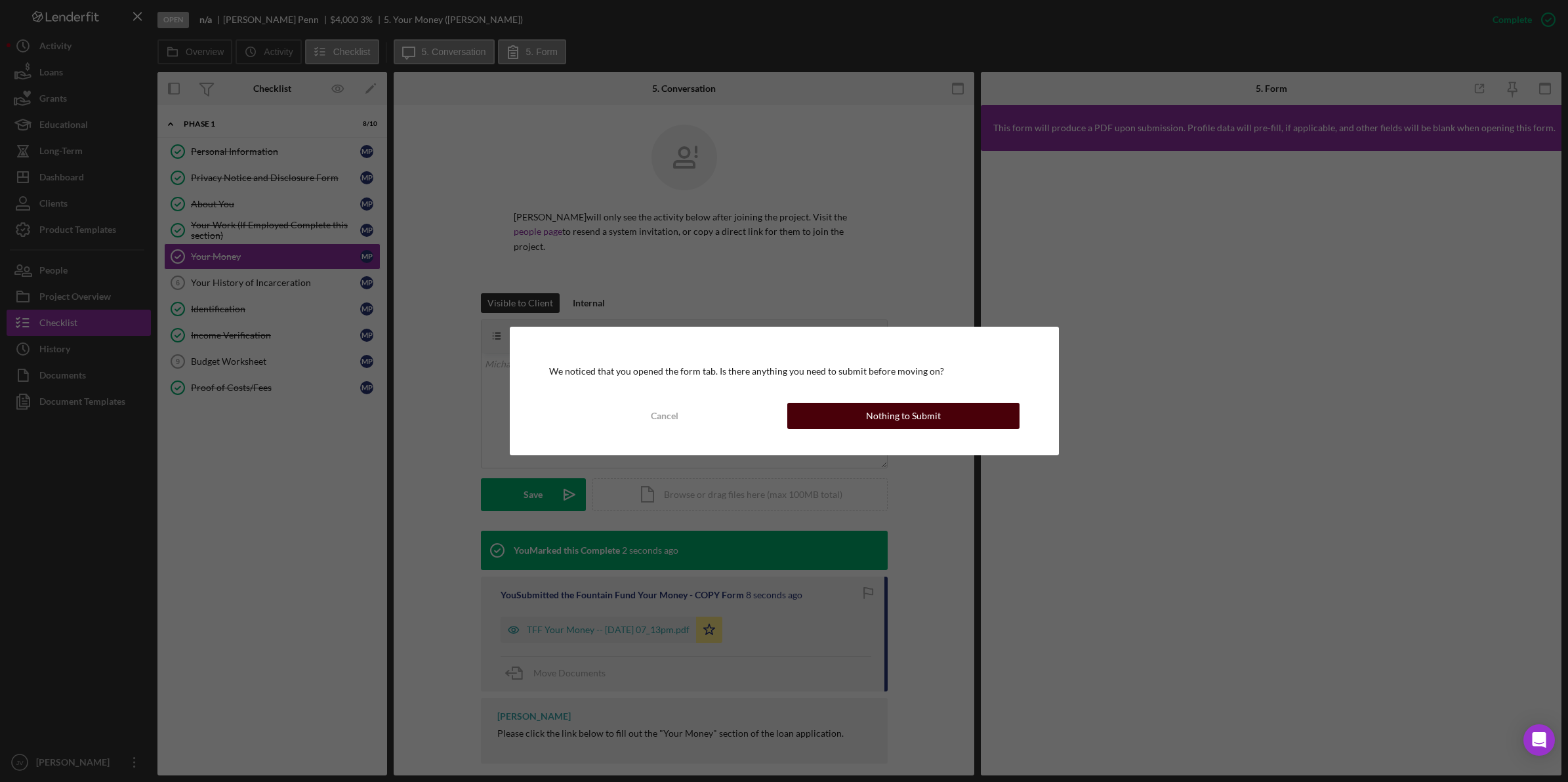
click at [857, 424] on button "Nothing to Submit" at bounding box center [903, 416] width 232 height 26
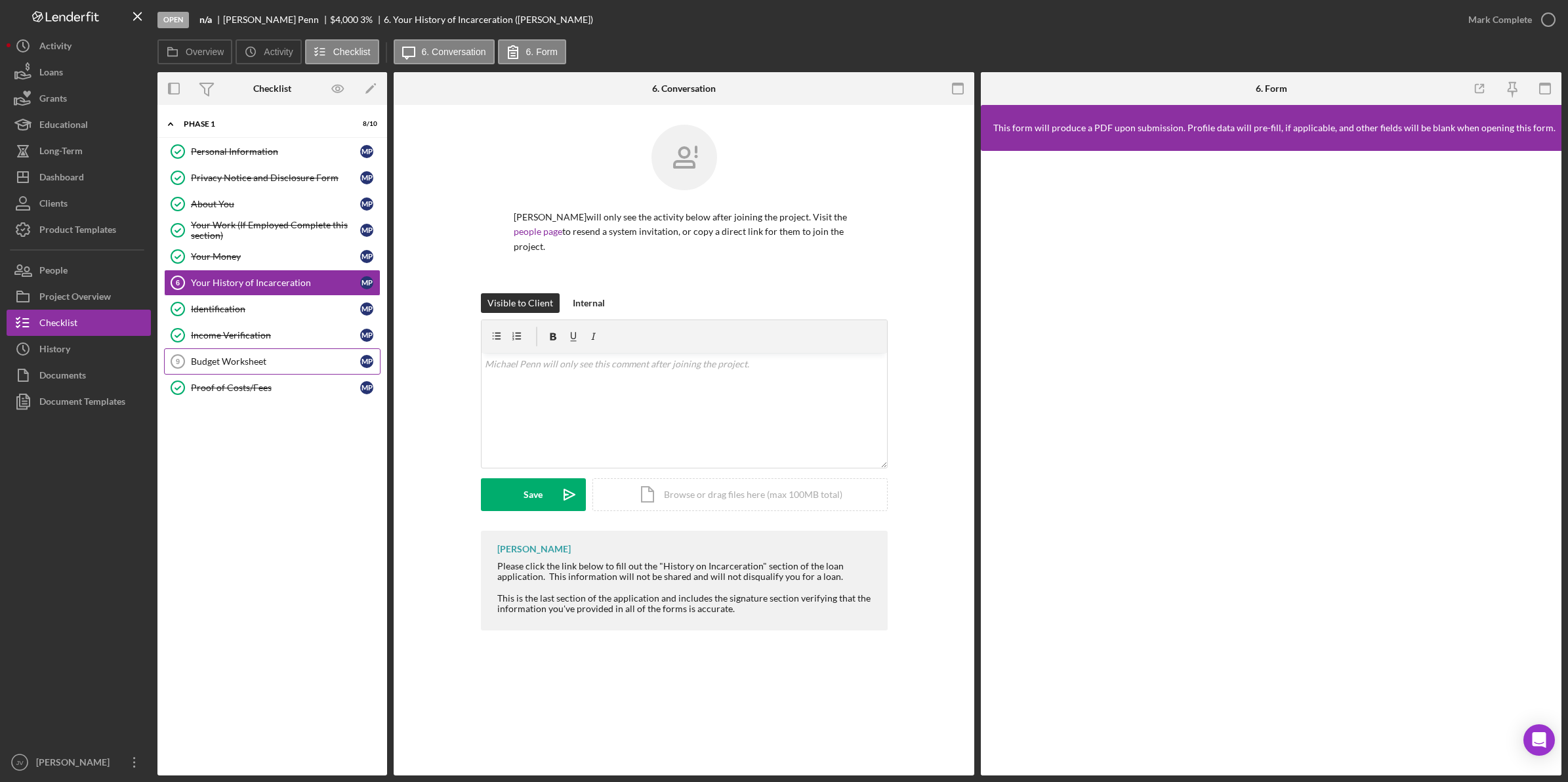
click at [306, 355] on link "Budget Worksheet 9 Budget Worksheet M P" at bounding box center [272, 361] width 216 height 26
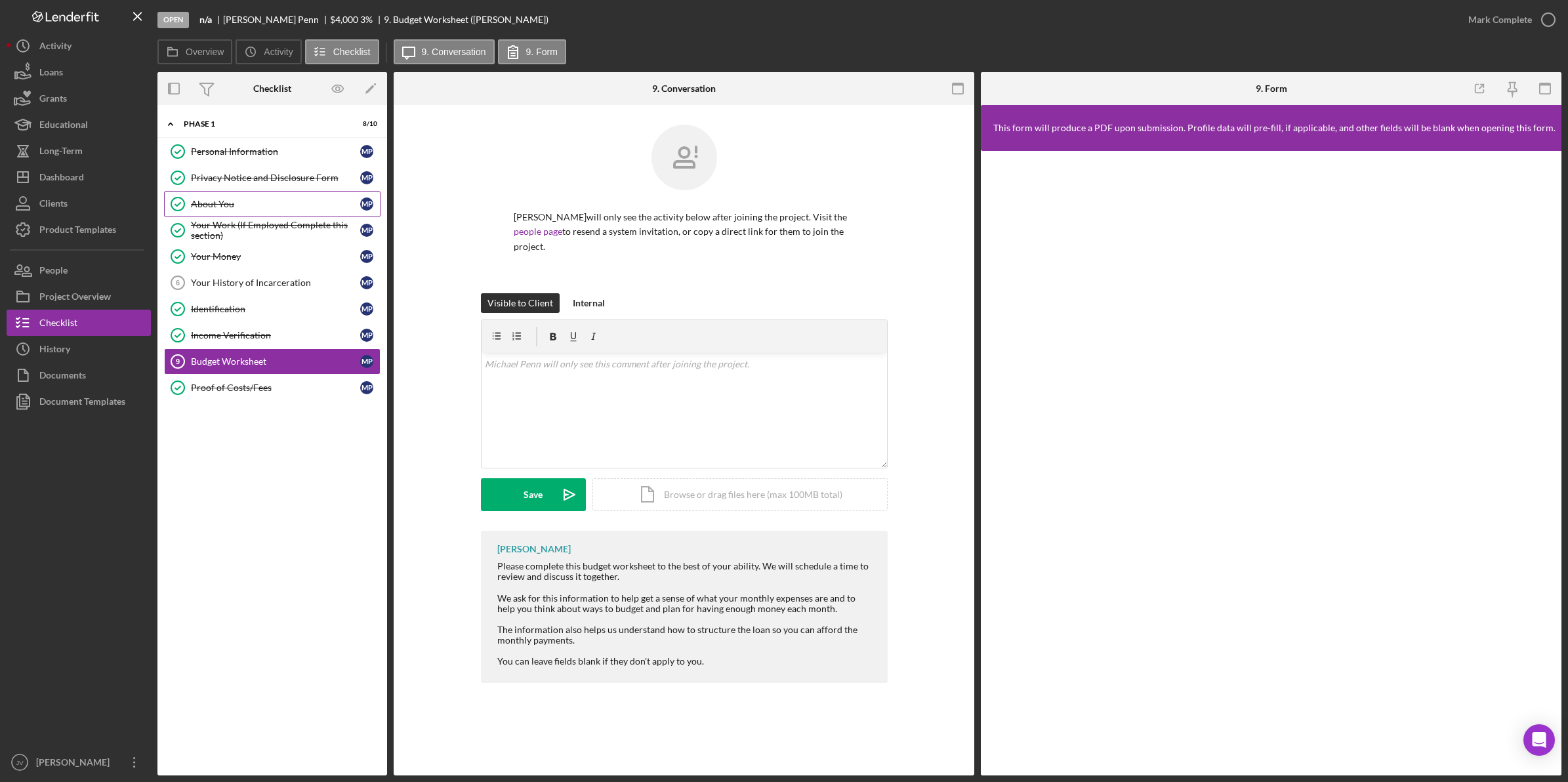
click at [275, 211] on link "About You About You M P" at bounding box center [272, 204] width 216 height 26
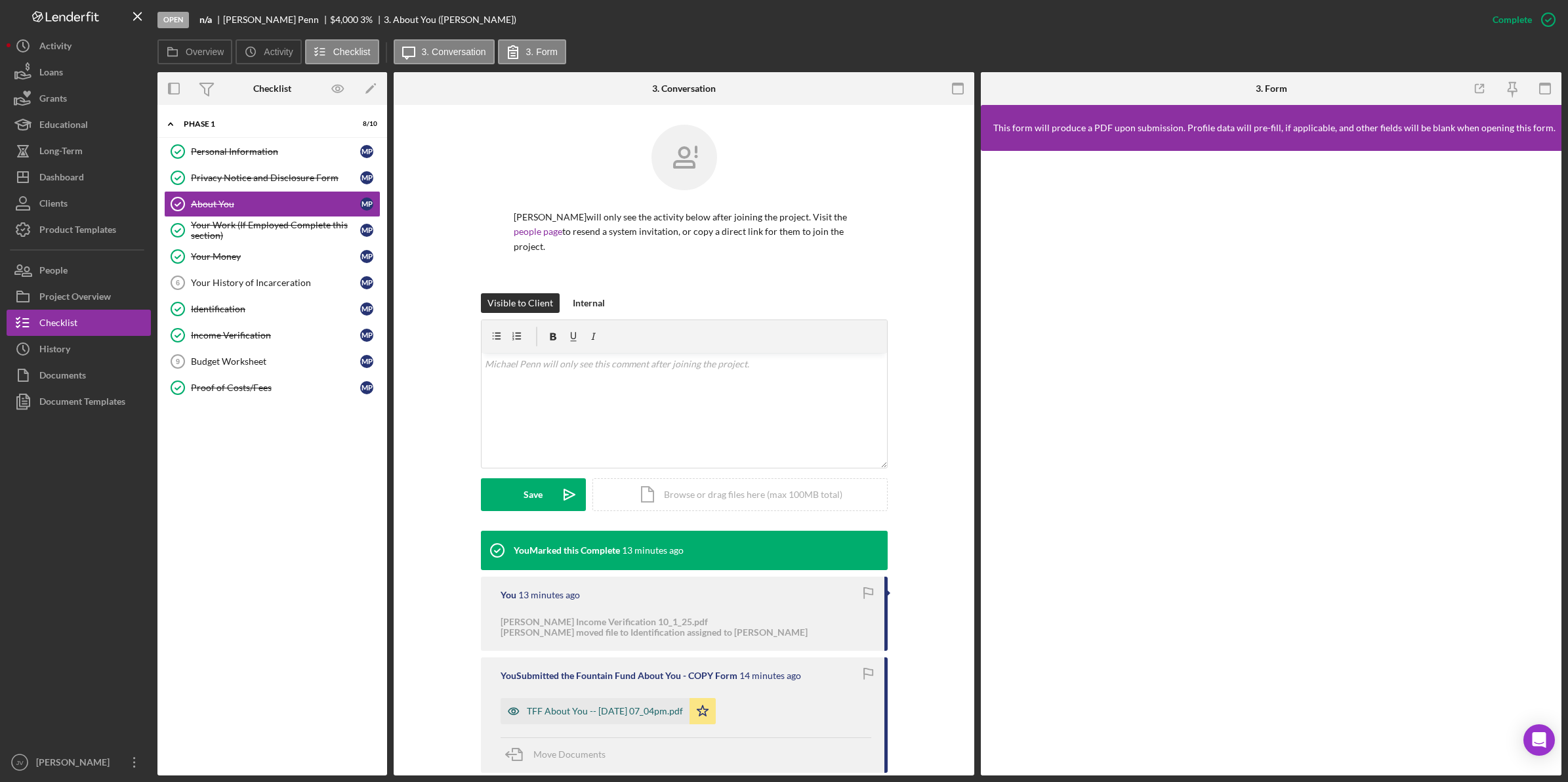
click at [585, 706] on div "TFF About You -- [DATE] 07_04pm.pdf" at bounding box center [605, 711] width 156 height 11
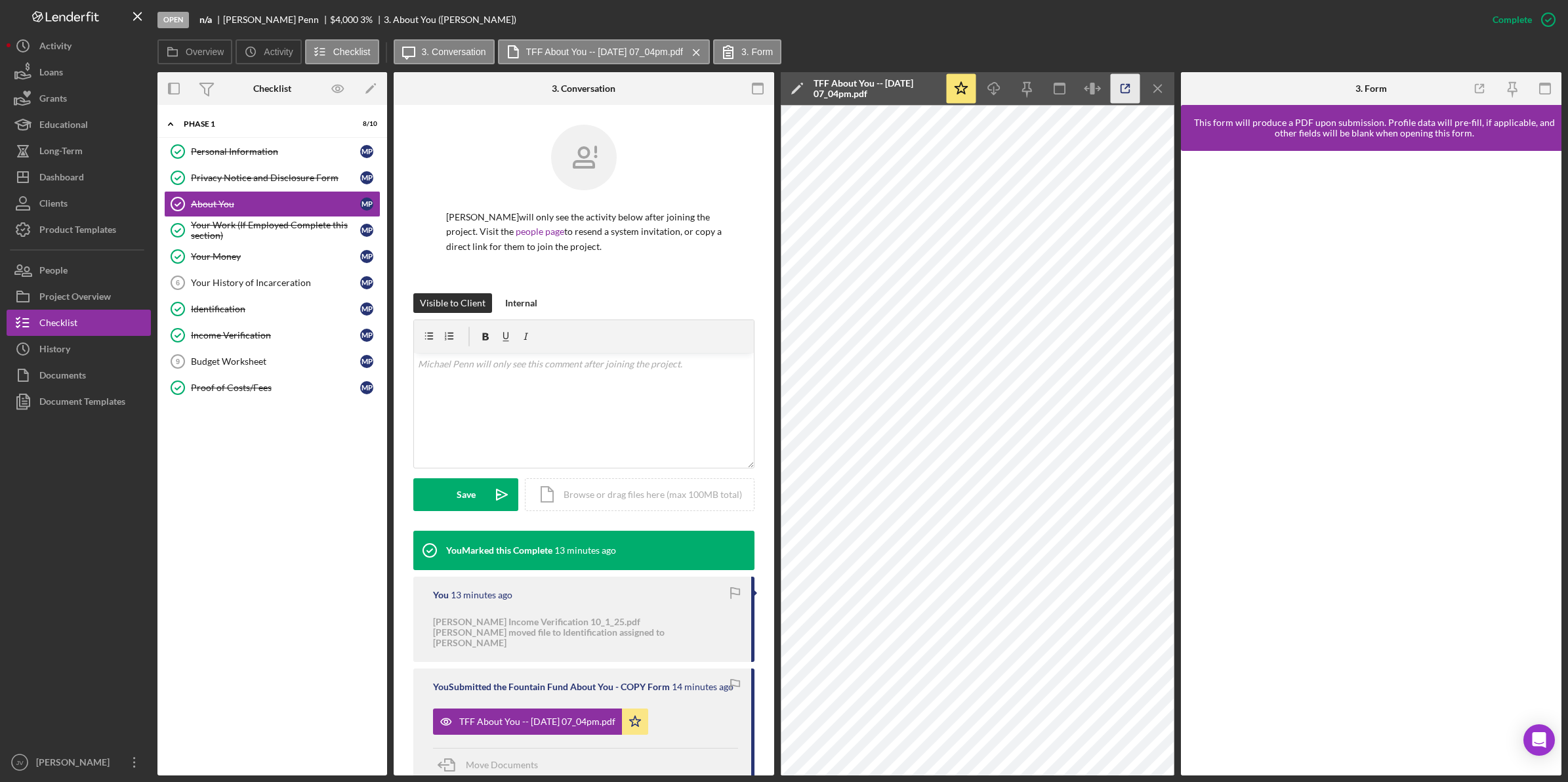
click at [1129, 92] on icon "button" at bounding box center [1125, 89] width 9 height 9
click at [305, 291] on link "Your History of Incarceration 6 Your History of Incarceration M P" at bounding box center [272, 283] width 216 height 26
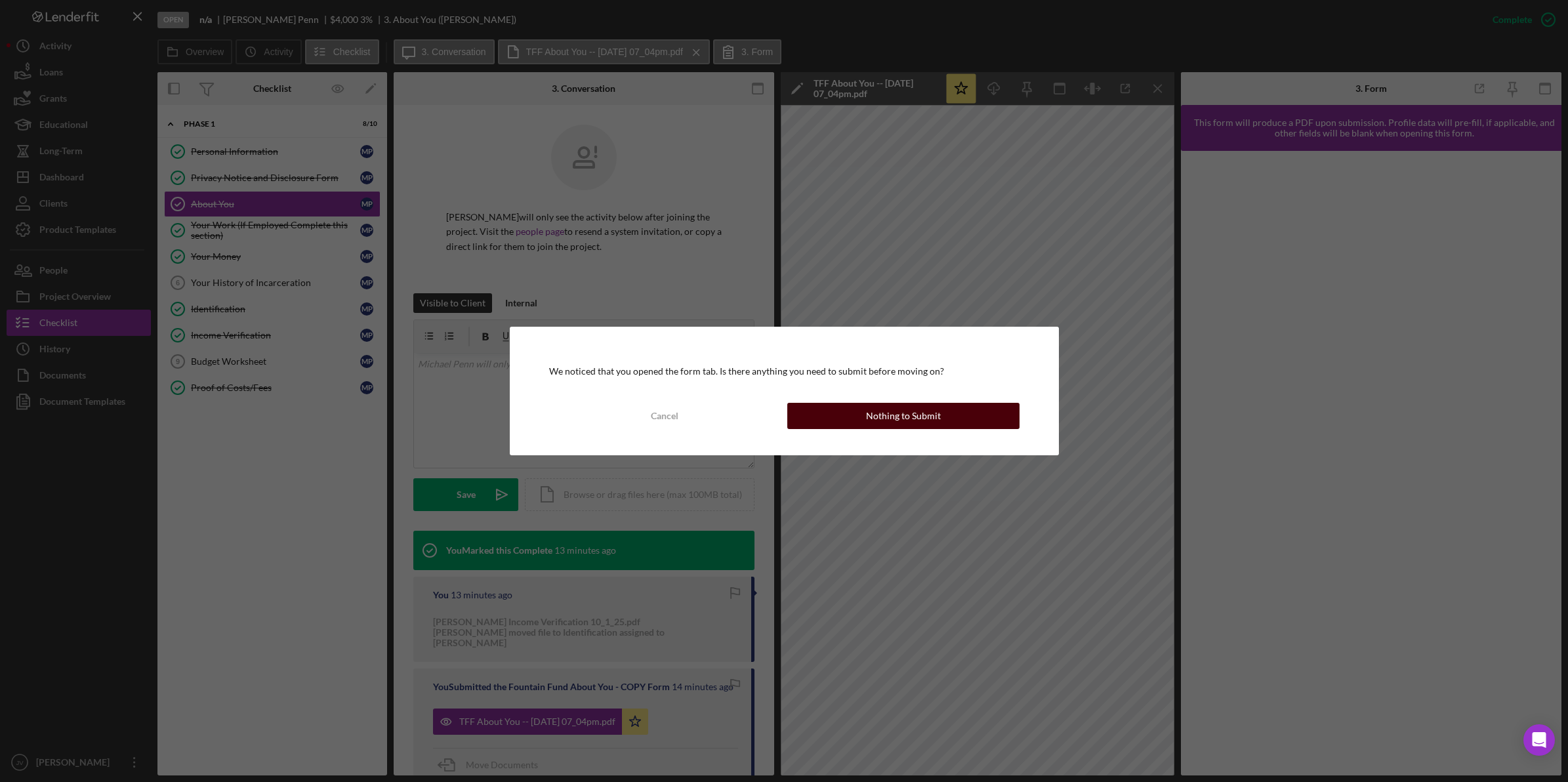
click at [896, 417] on div "Nothing to Submit" at bounding box center [903, 416] width 75 height 26
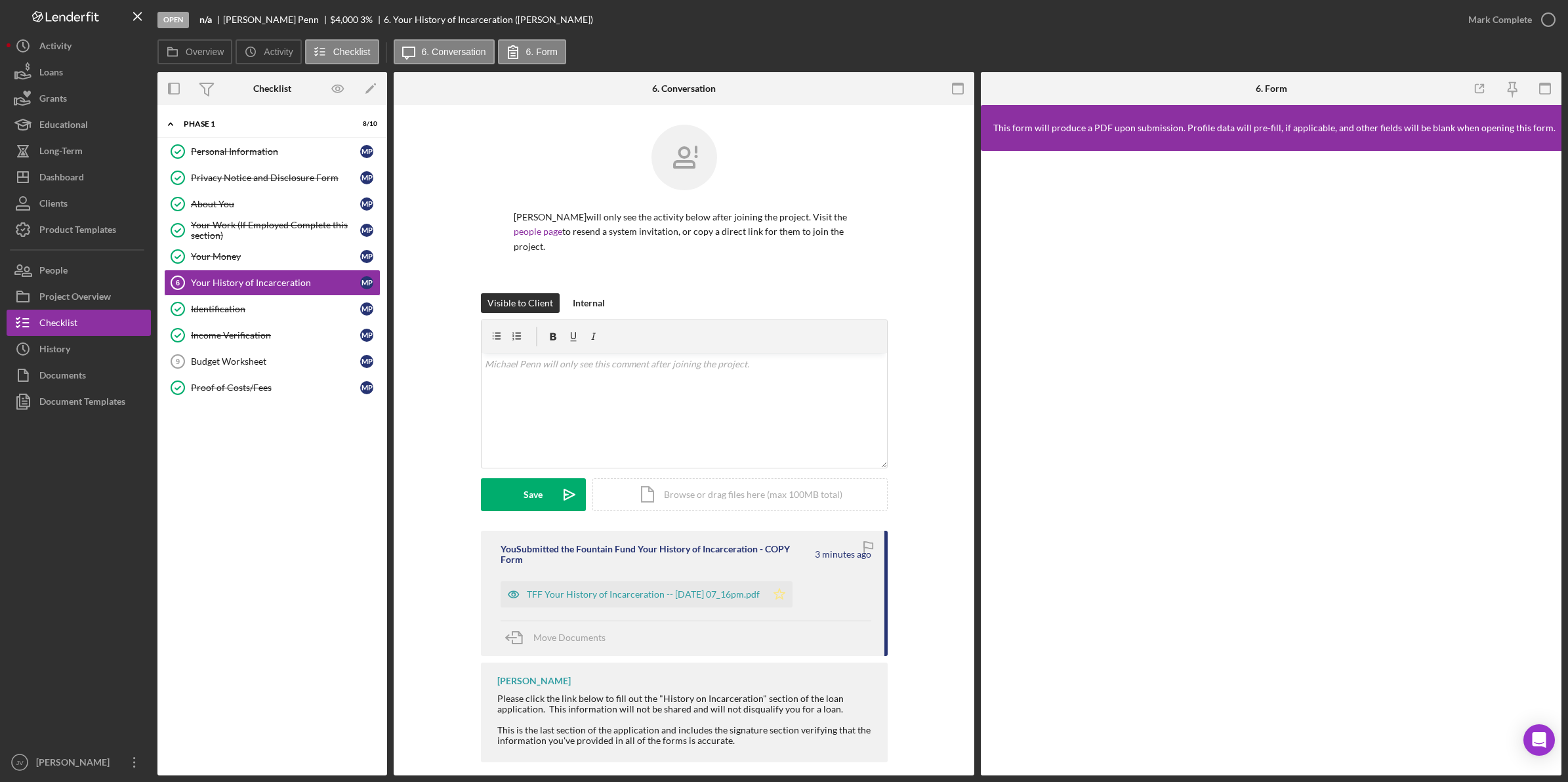
click at [788, 581] on icon "Icon/Star" at bounding box center [780, 595] width 26 height 26
click at [287, 367] on div "Budget Worksheet" at bounding box center [276, 361] width 169 height 11
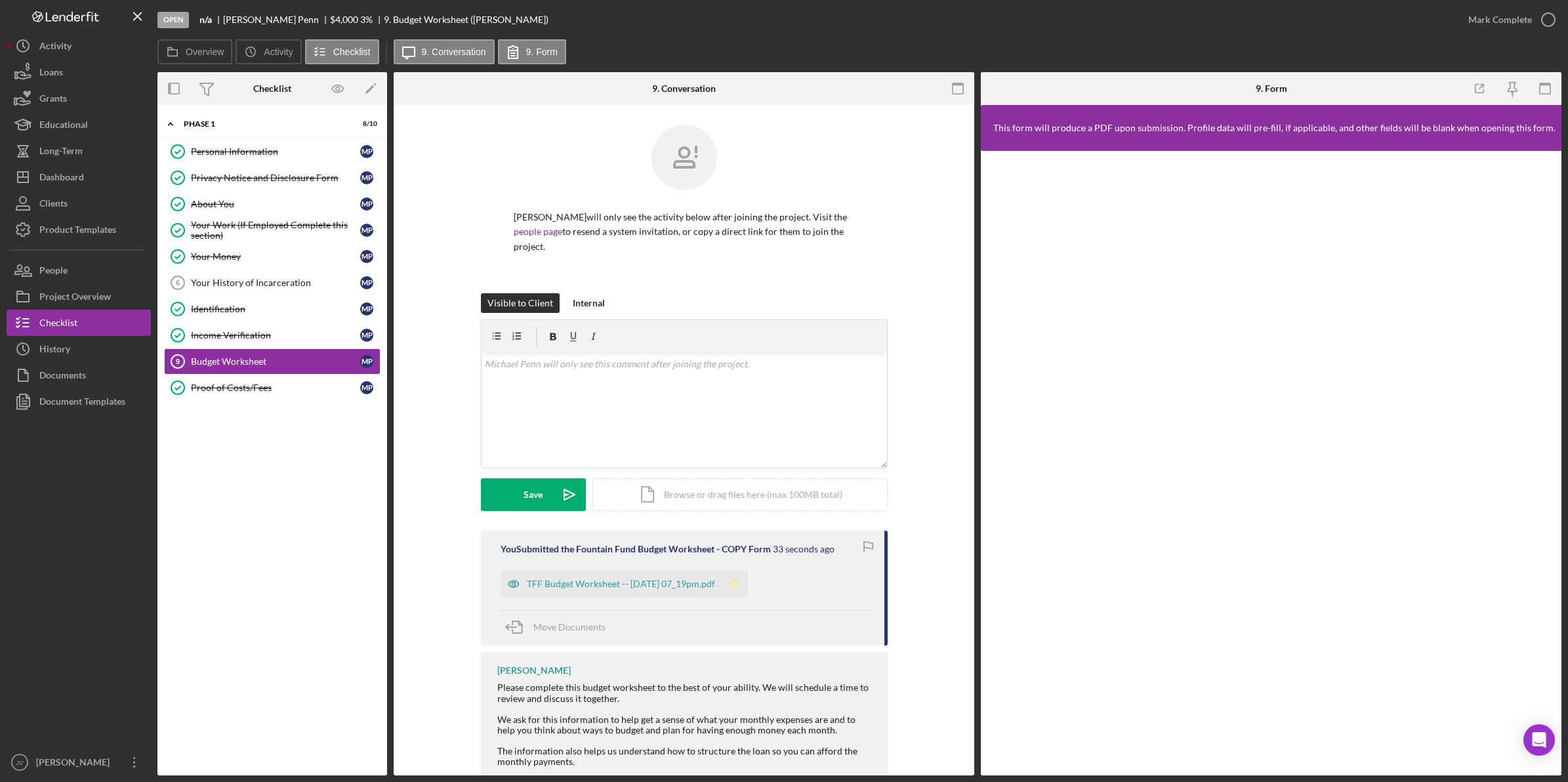
click at [748, 574] on icon "Icon/Star" at bounding box center [735, 584] width 26 height 26
drag, startPoint x: 1535, startPoint y: 19, endPoint x: 1409, endPoint y: 30, distance: 126.5
click at [0, 0] on icon "button" at bounding box center [0, 0] width 0 height 0
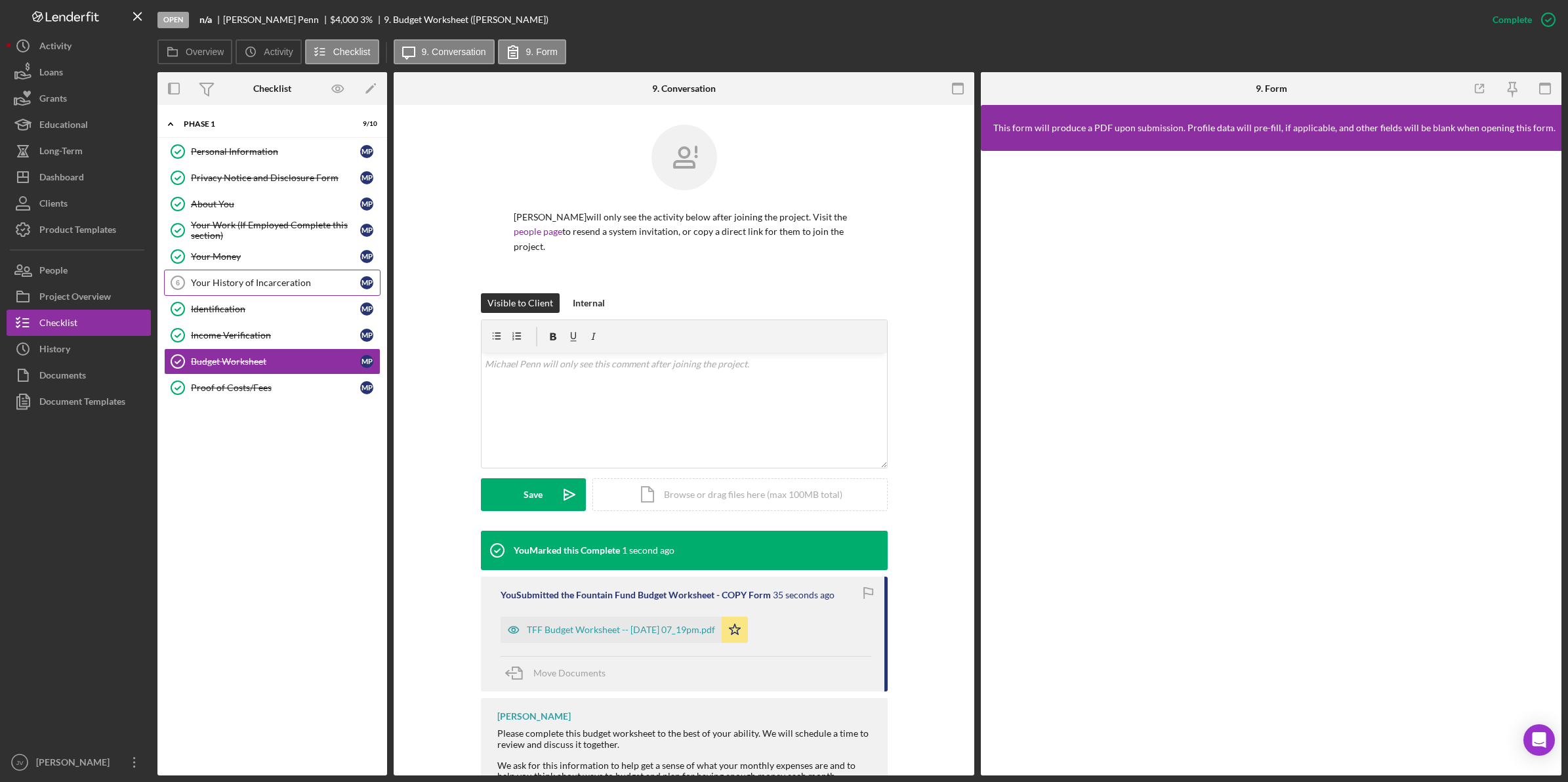
click at [289, 285] on div "Your History of Incarceration" at bounding box center [276, 283] width 169 height 11
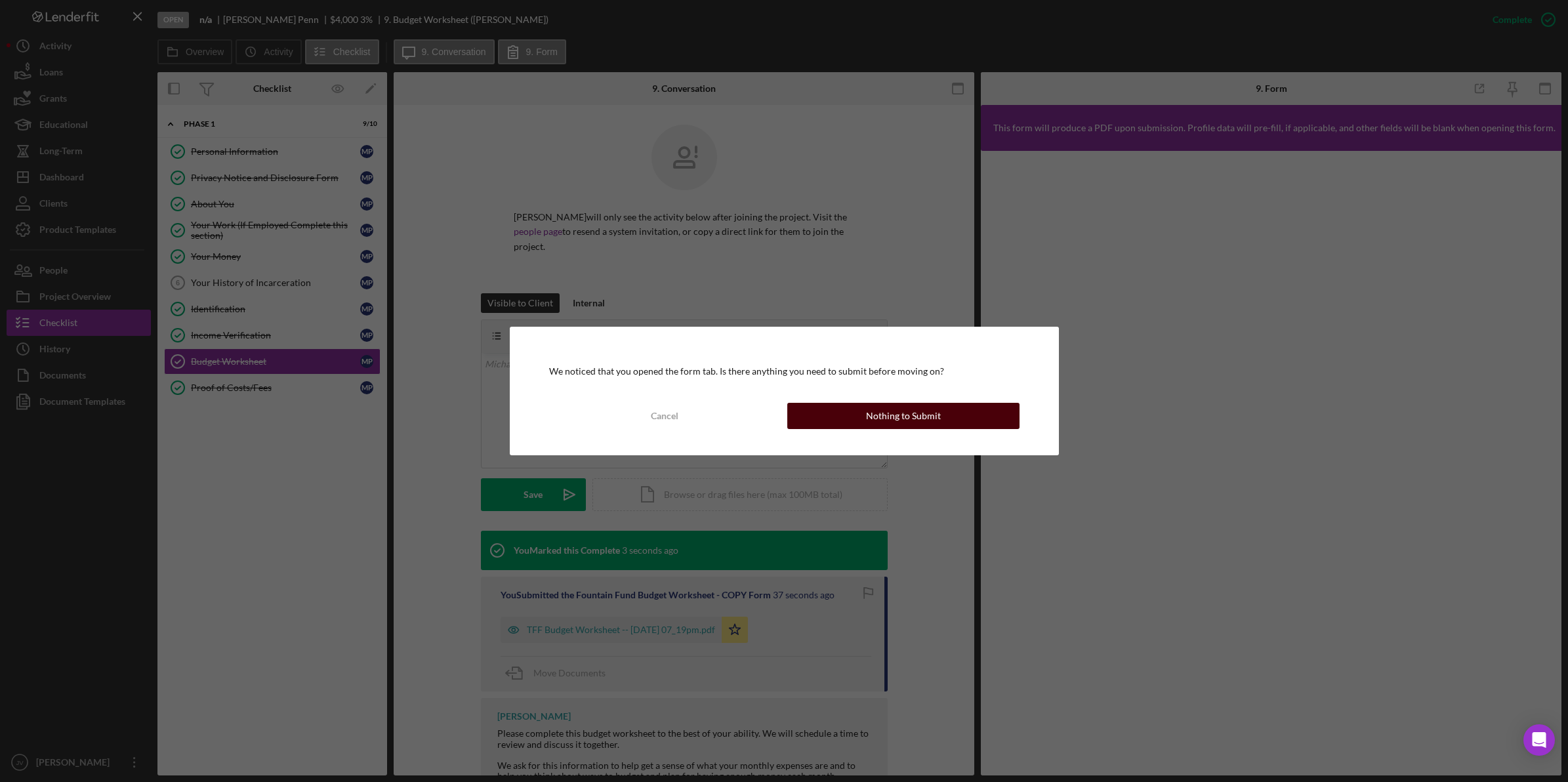
click at [933, 412] on div "Nothing to Submit" at bounding box center [903, 416] width 75 height 26
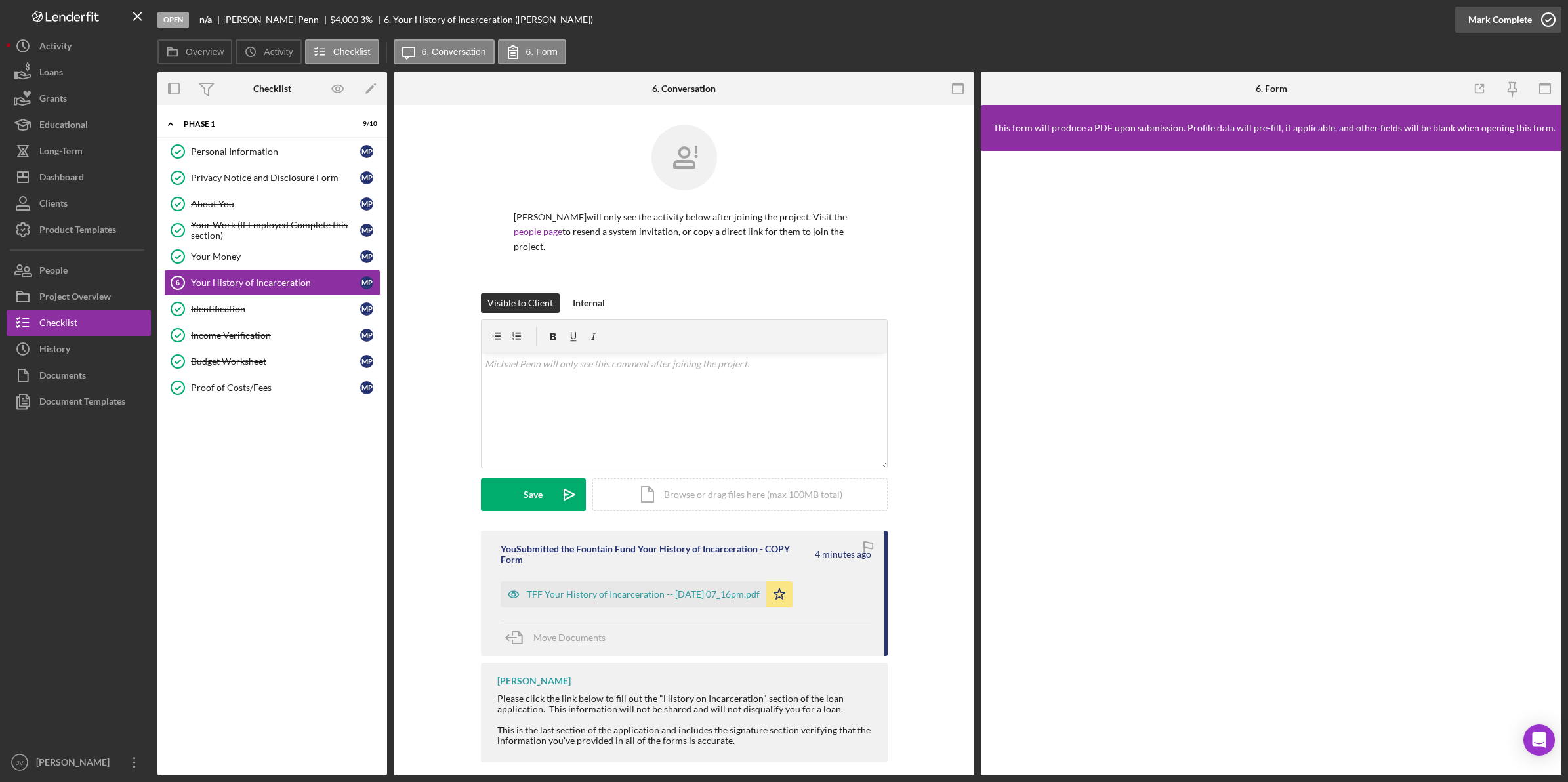
click at [1538, 11] on icon "button" at bounding box center [1548, 19] width 33 height 33
